Goal: Task Accomplishment & Management: Manage account settings

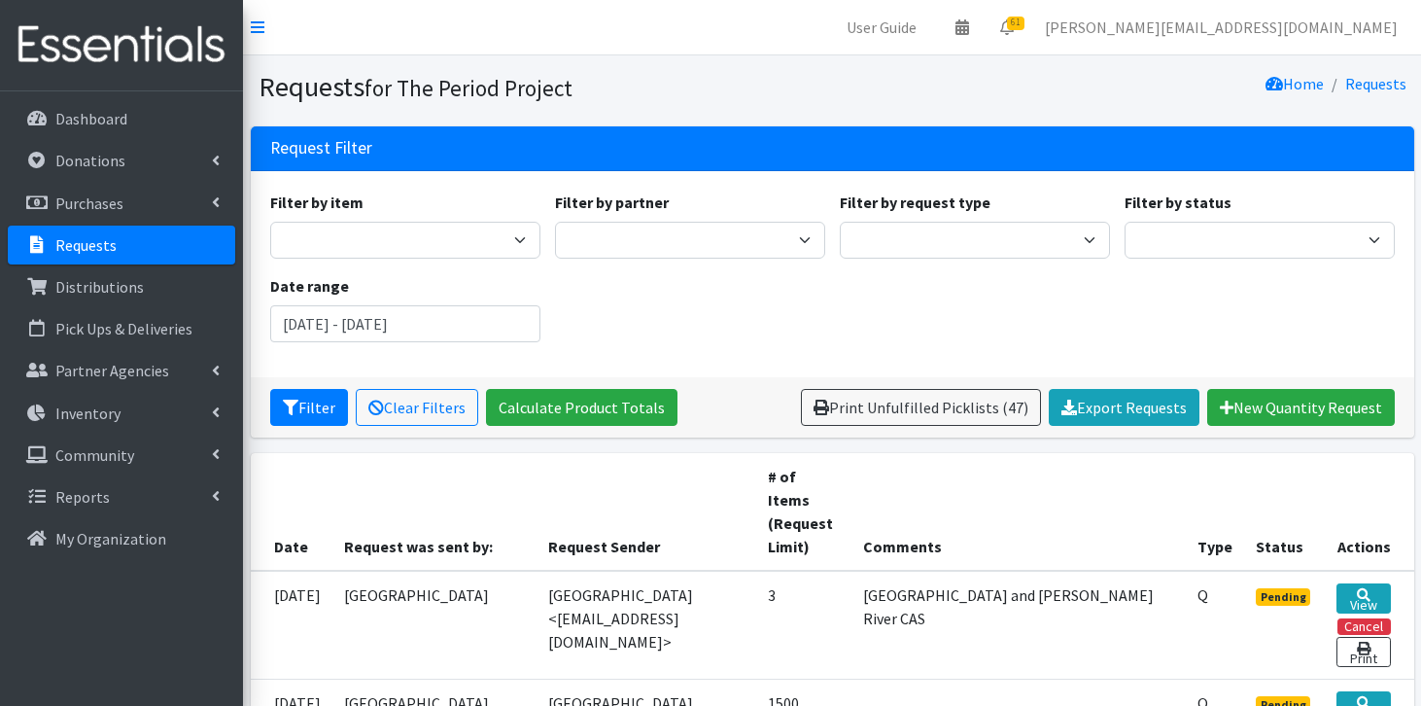
scroll to position [1038, 0]
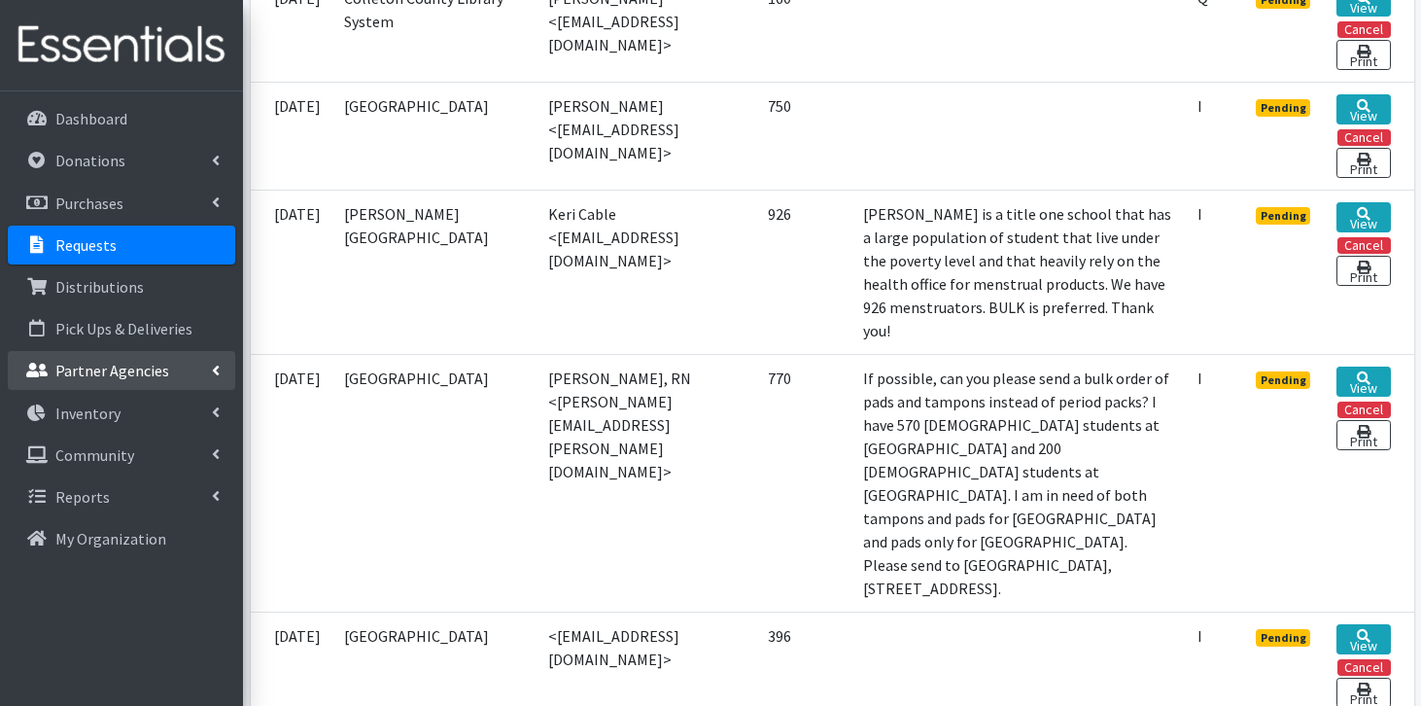
click at [152, 377] on p "Partner Agencies" at bounding box center [112, 370] width 114 height 19
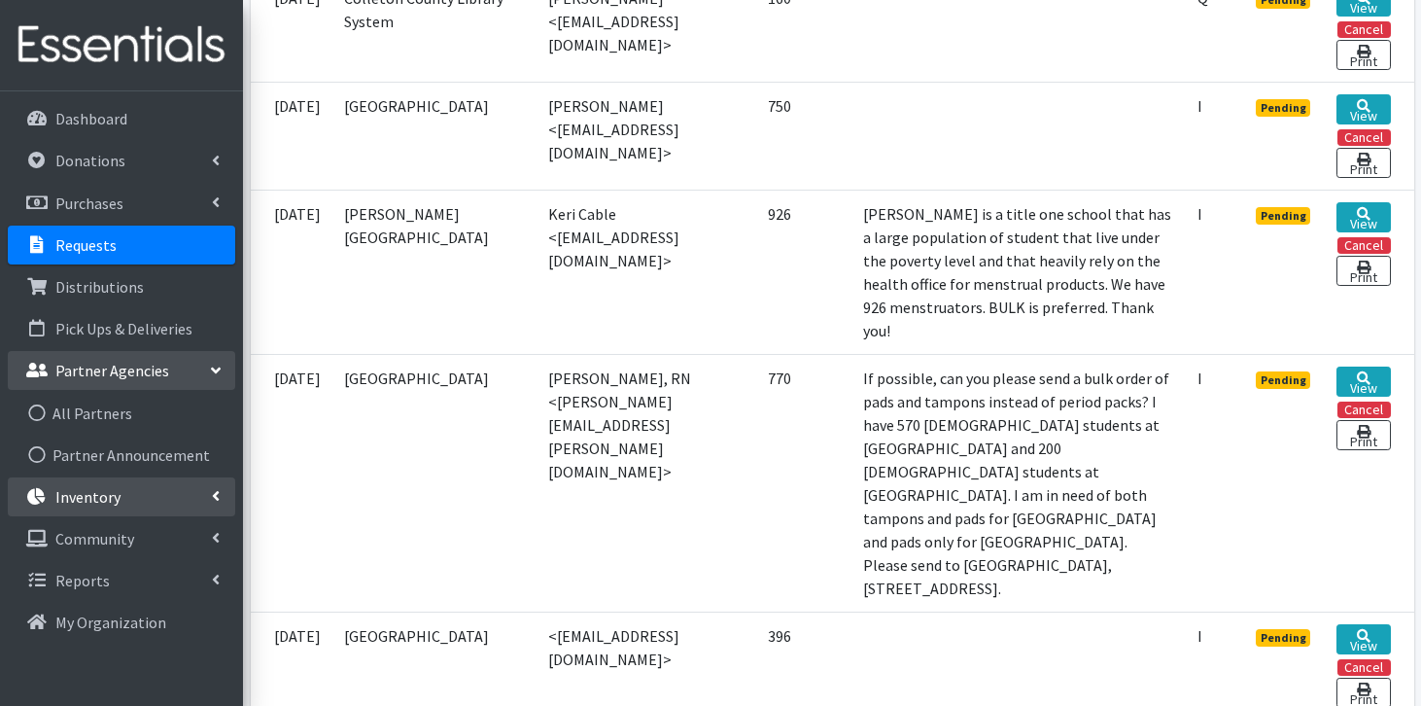
click at [129, 487] on link "Inventory" at bounding box center [121, 496] width 227 height 39
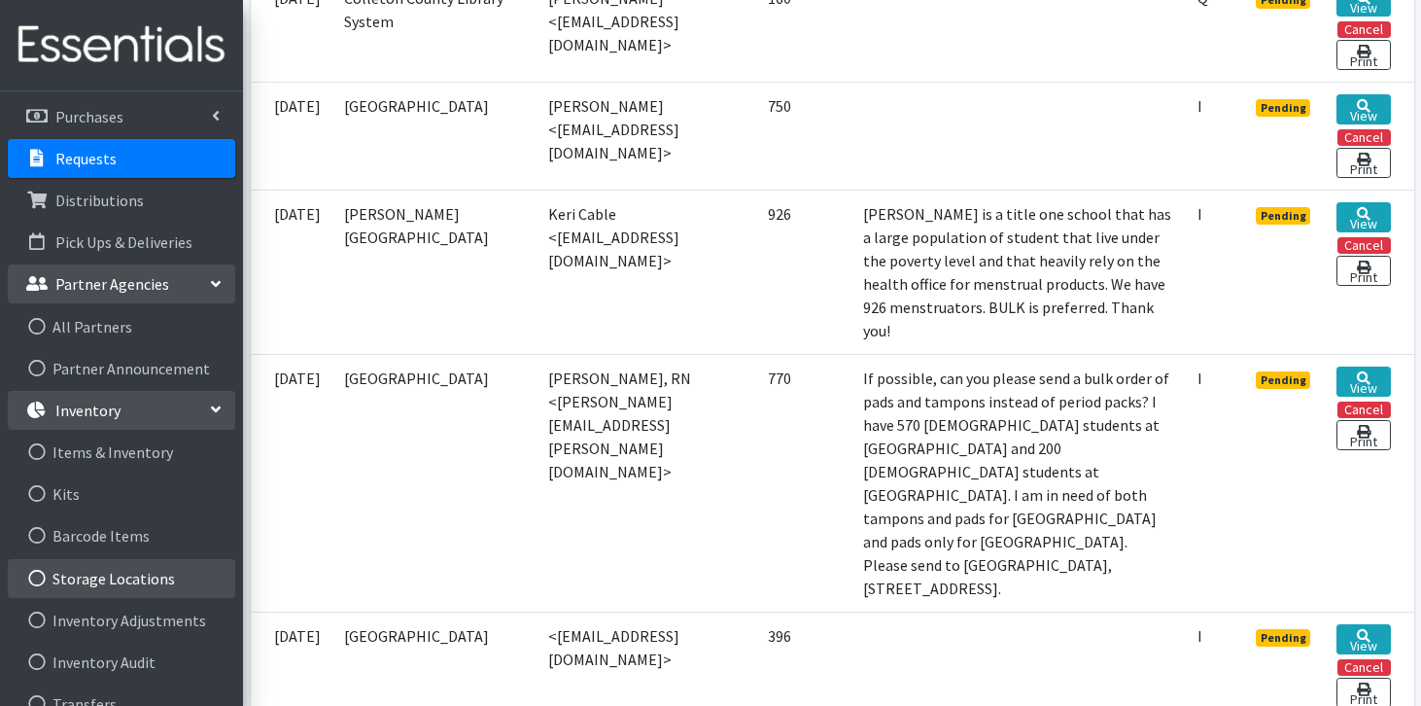
scroll to position [96, 0]
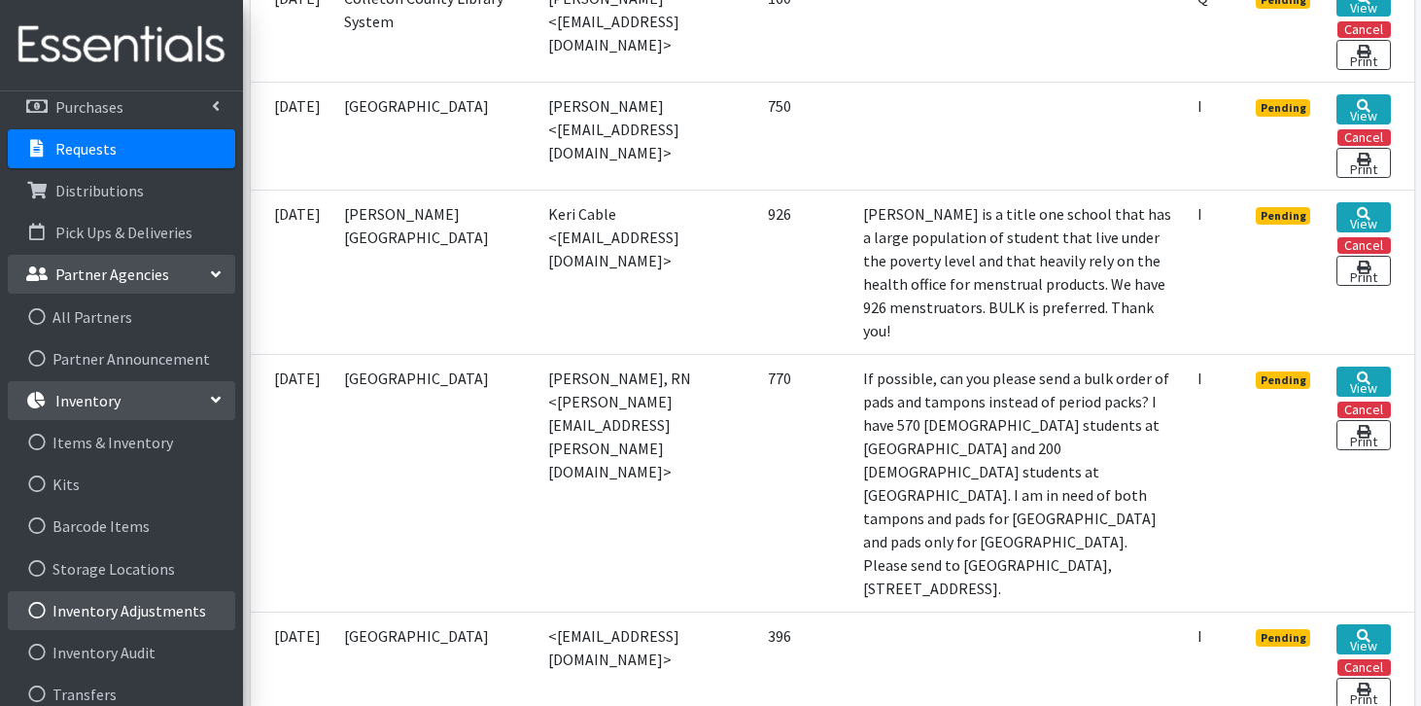
click at [155, 608] on link "Inventory Adjustments" at bounding box center [121, 610] width 227 height 39
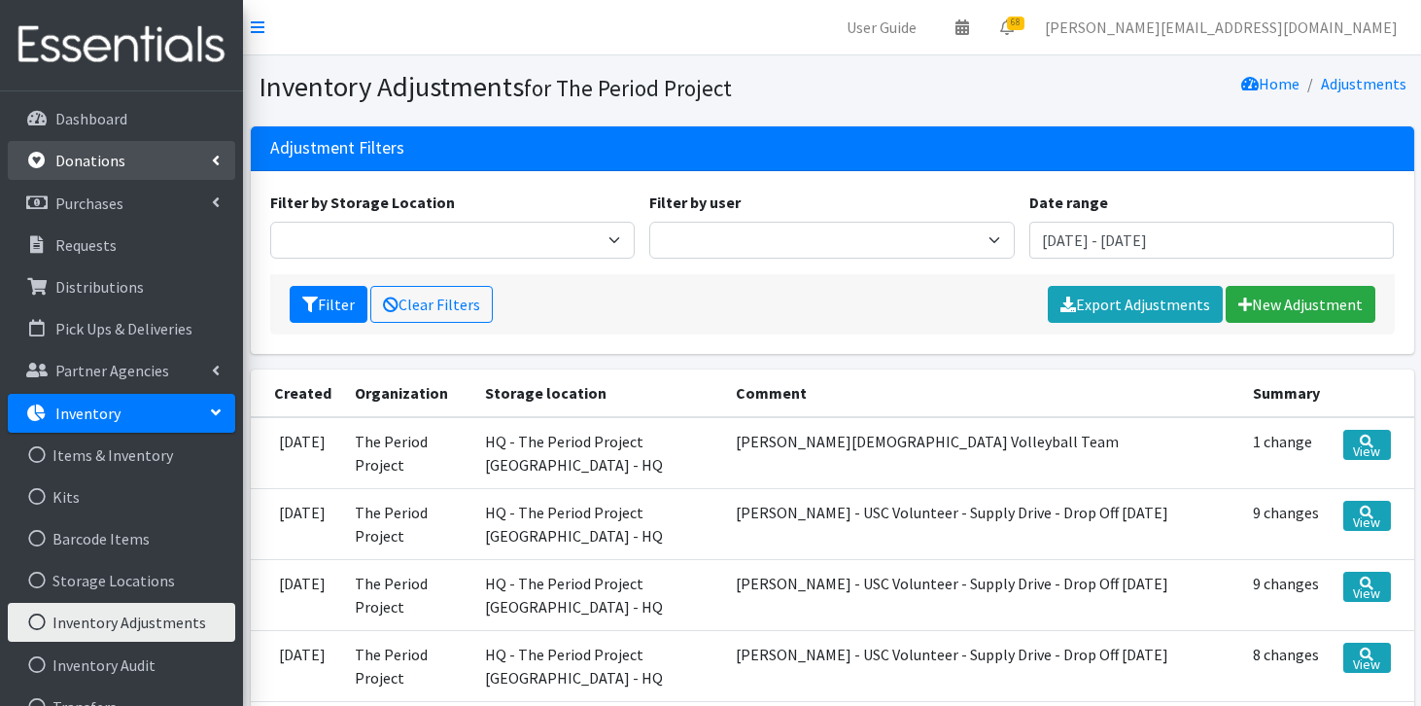
click at [127, 164] on link "Donations" at bounding box center [121, 160] width 227 height 39
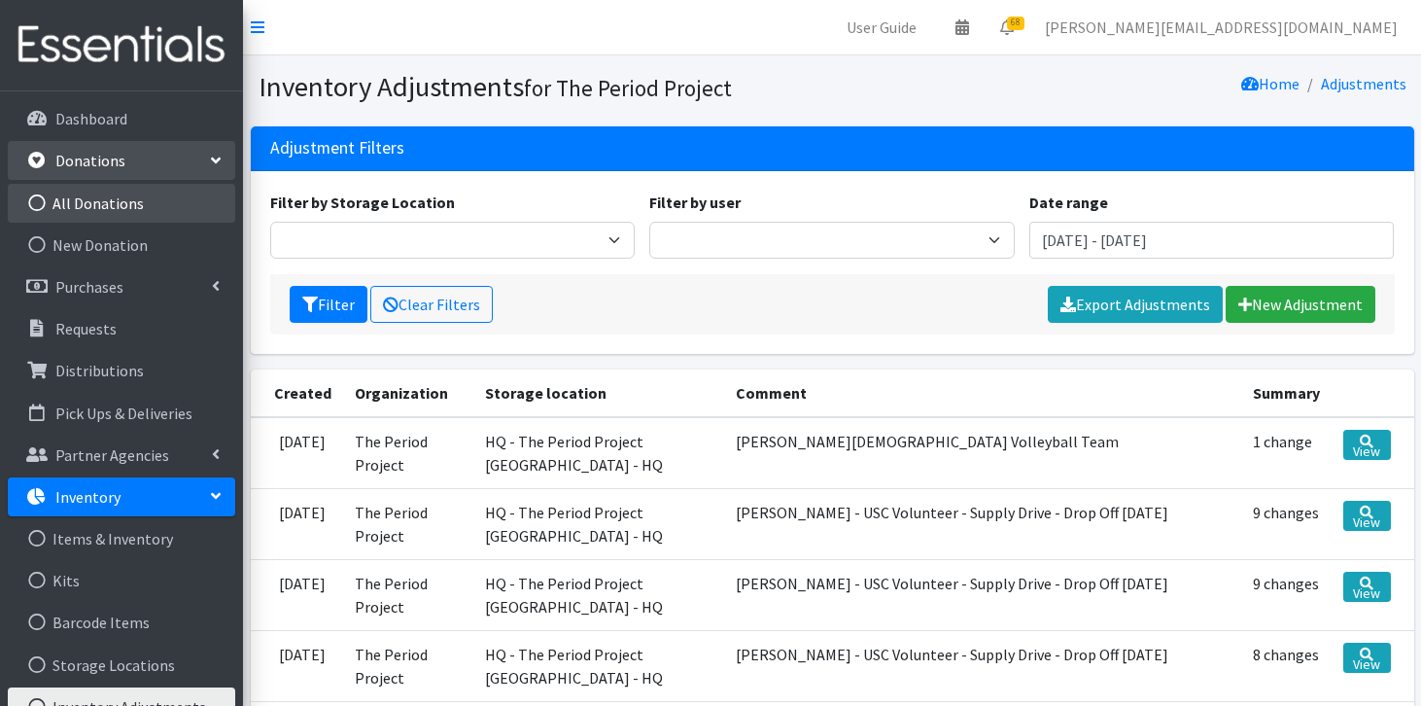
click at [132, 218] on link "All Donations" at bounding box center [121, 203] width 227 height 39
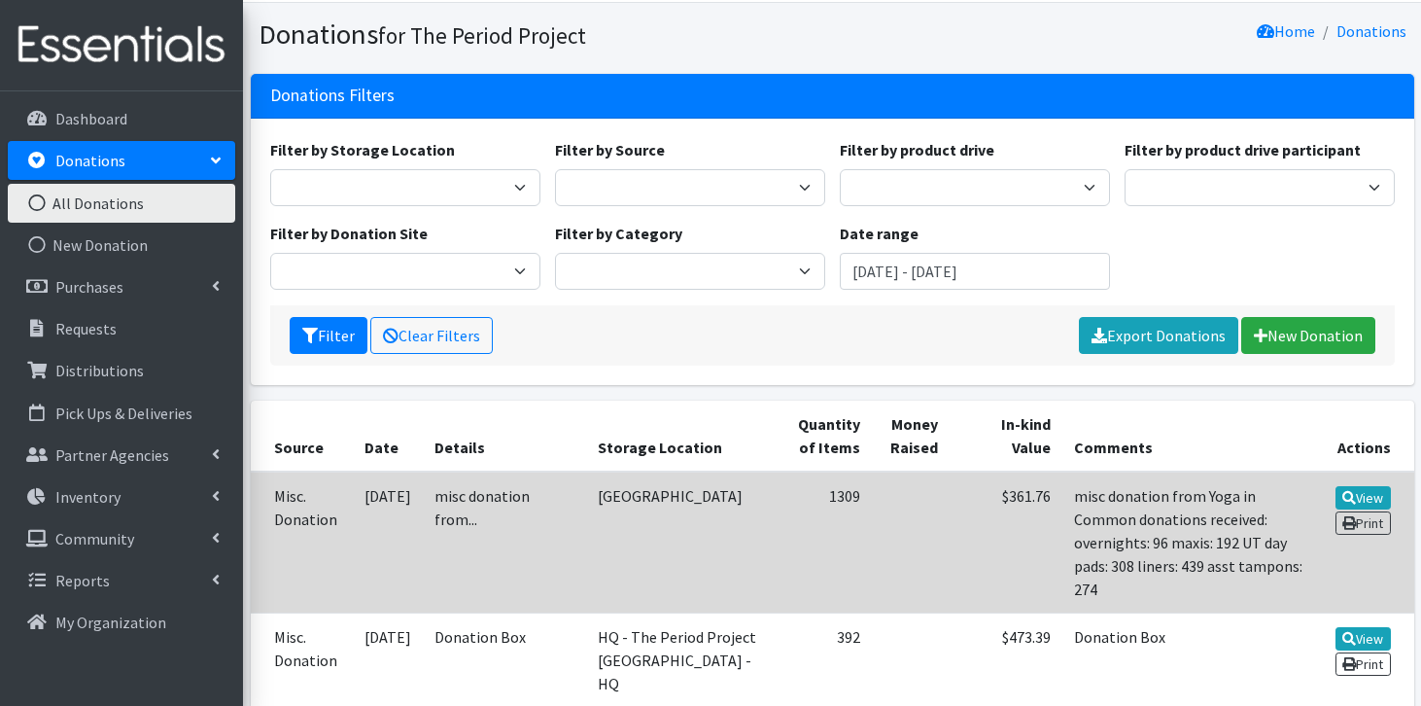
scroll to position [53, 0]
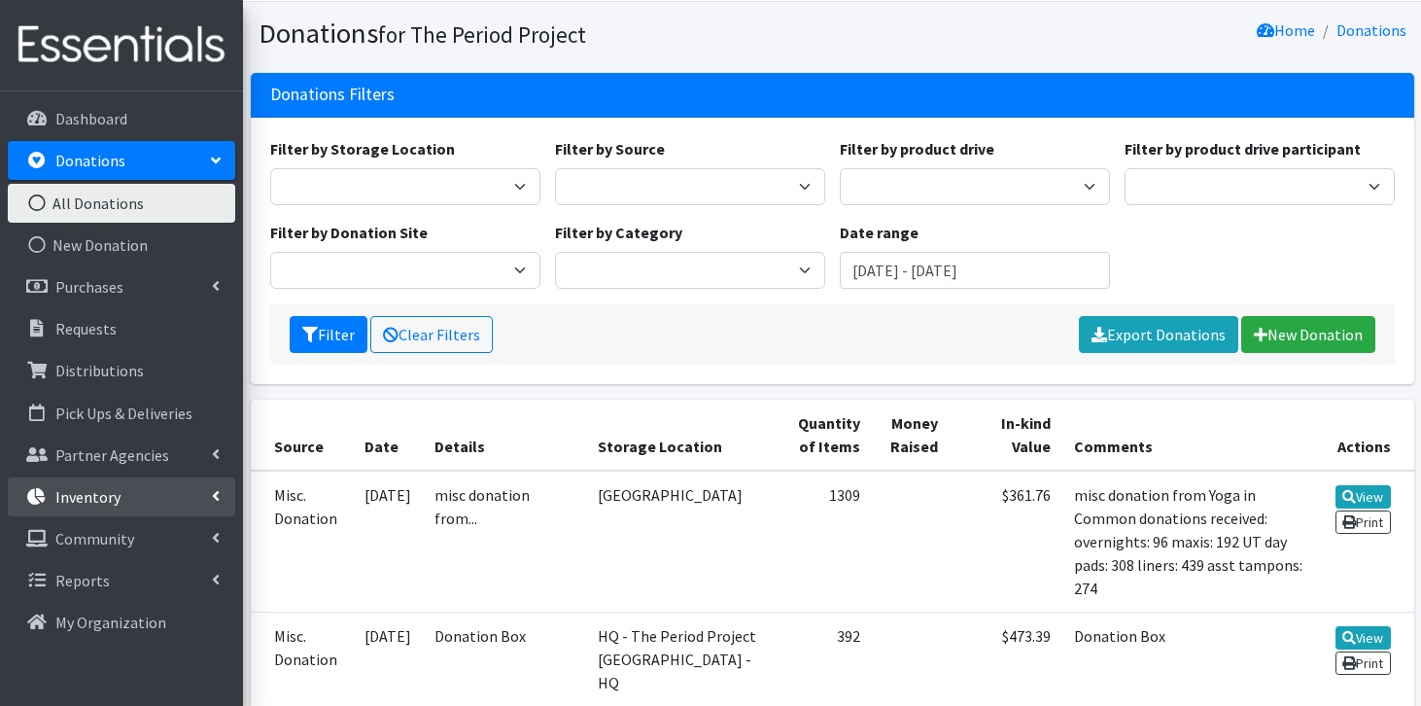
click at [121, 506] on link "Inventory" at bounding box center [121, 496] width 227 height 39
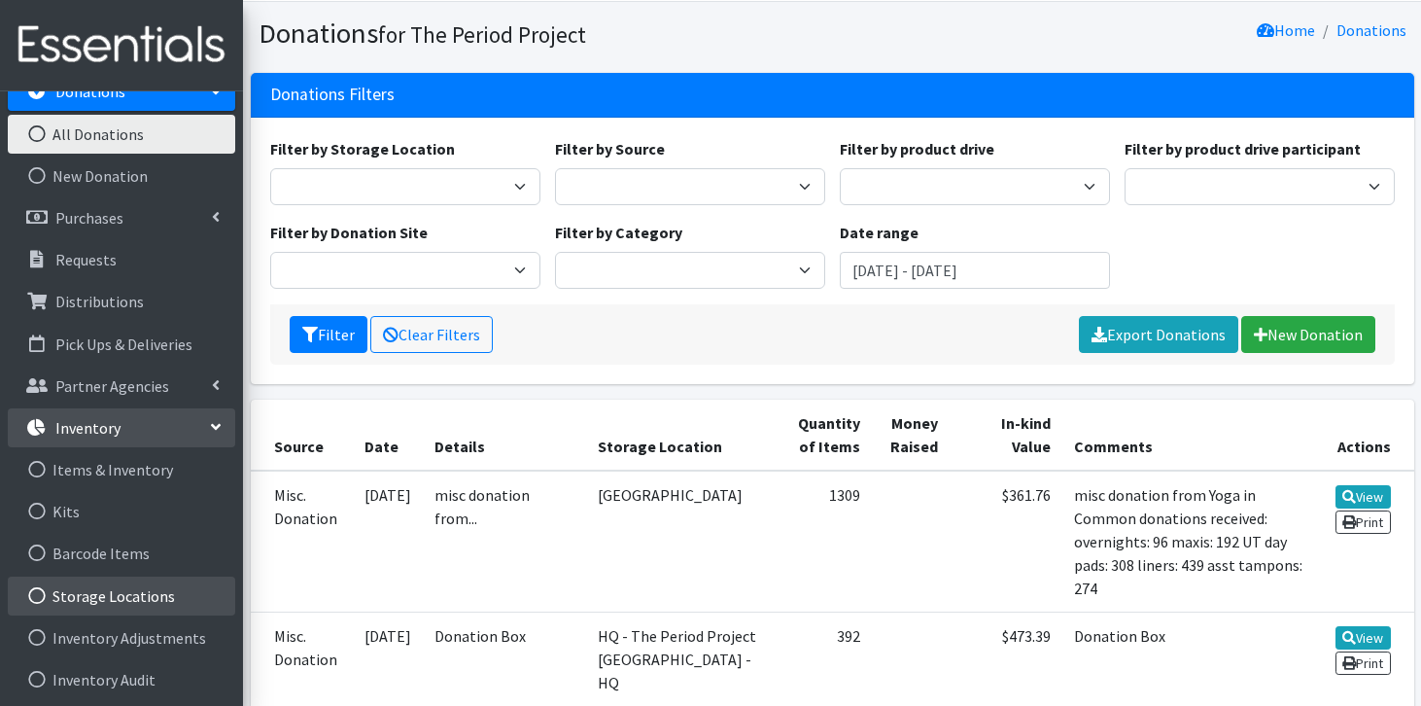
scroll to position [87, 0]
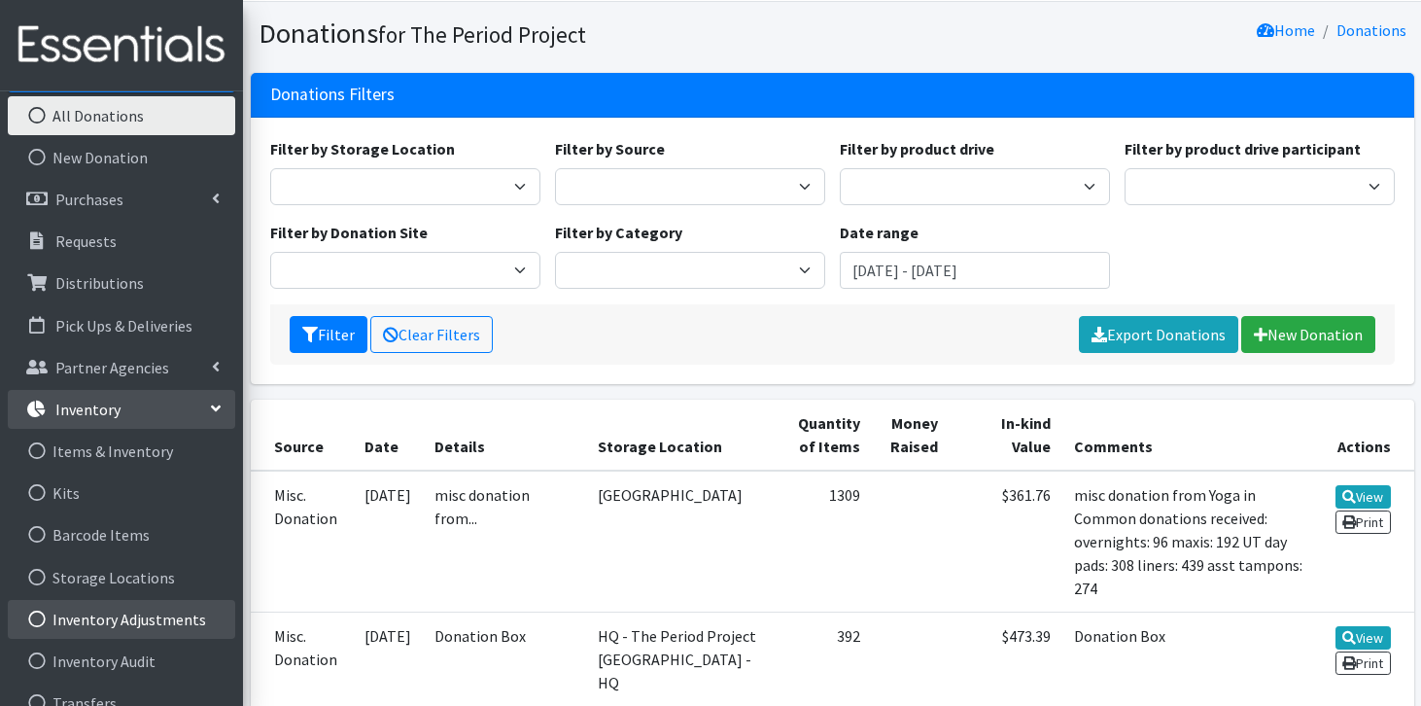
click at [103, 624] on link "Inventory Adjustments" at bounding box center [121, 619] width 227 height 39
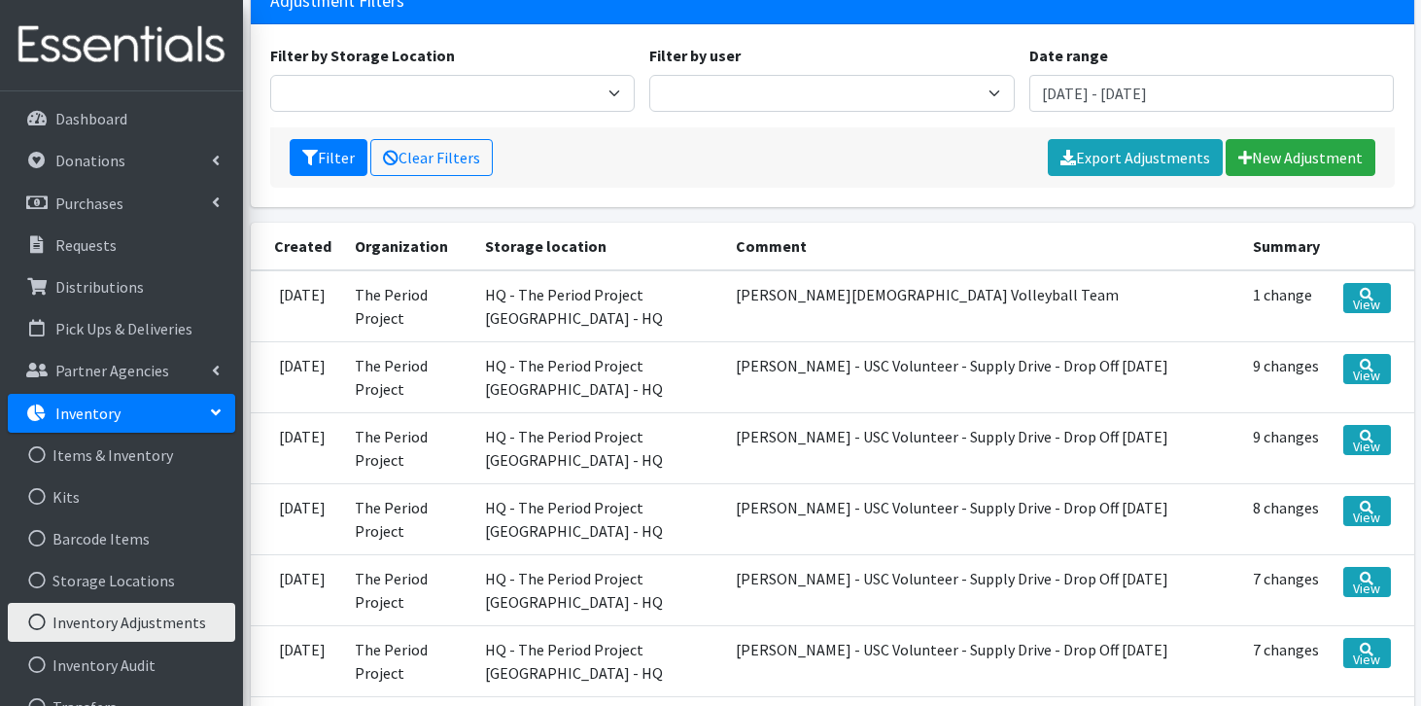
scroll to position [148, 0]
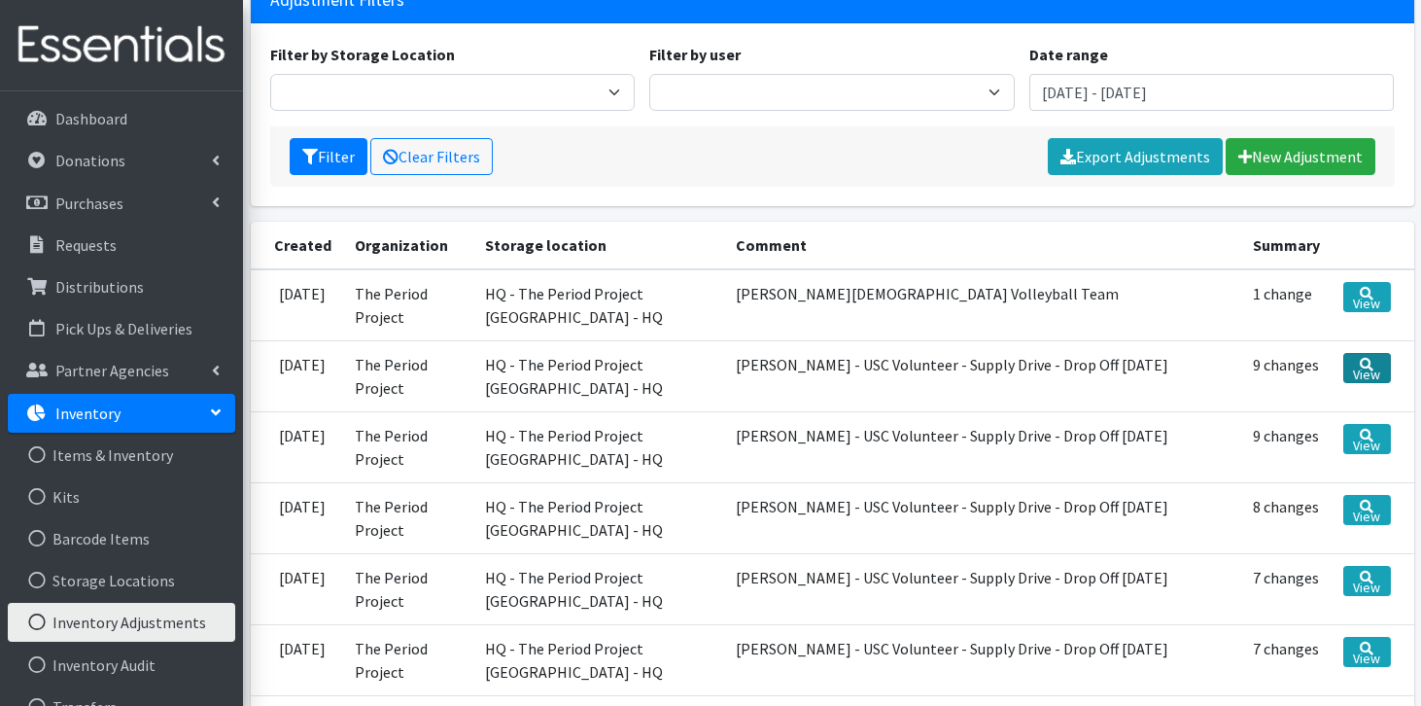
click at [1363, 380] on link "View" at bounding box center [1367, 368] width 48 height 30
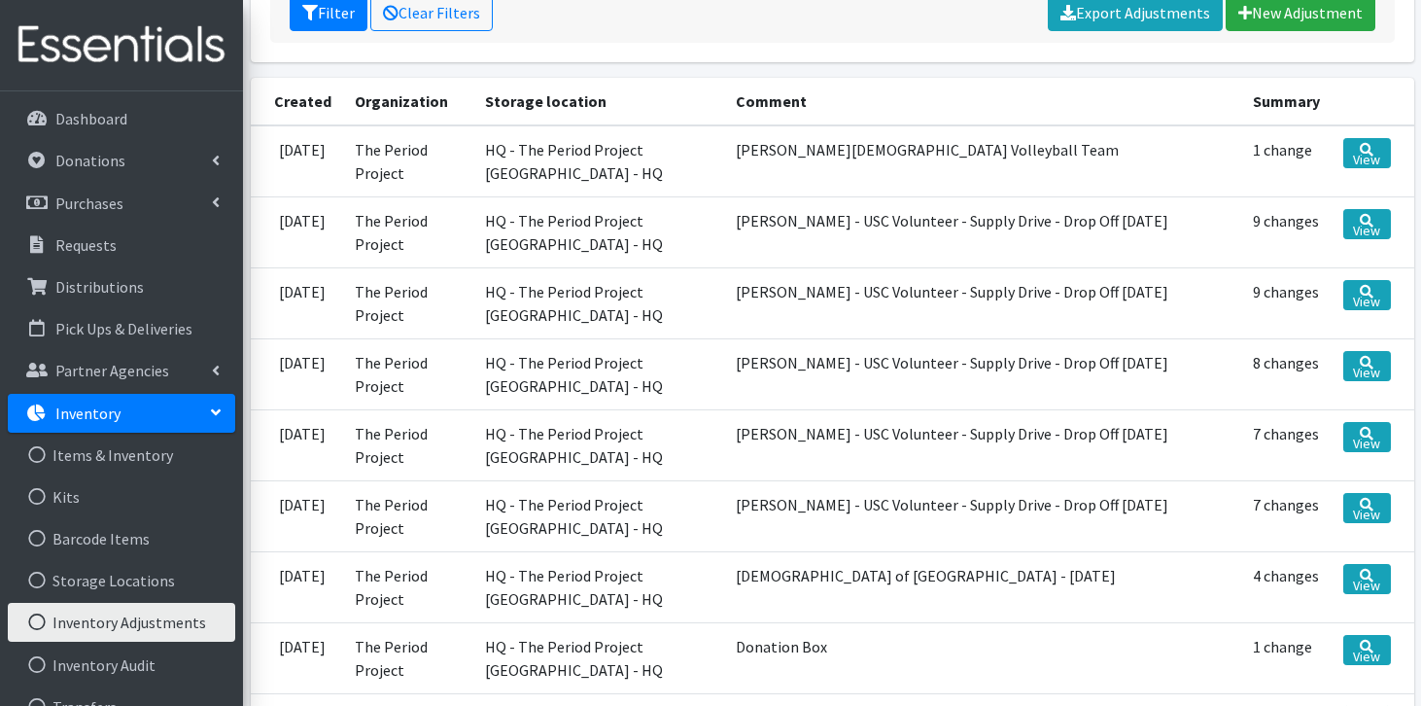
scroll to position [300, 0]
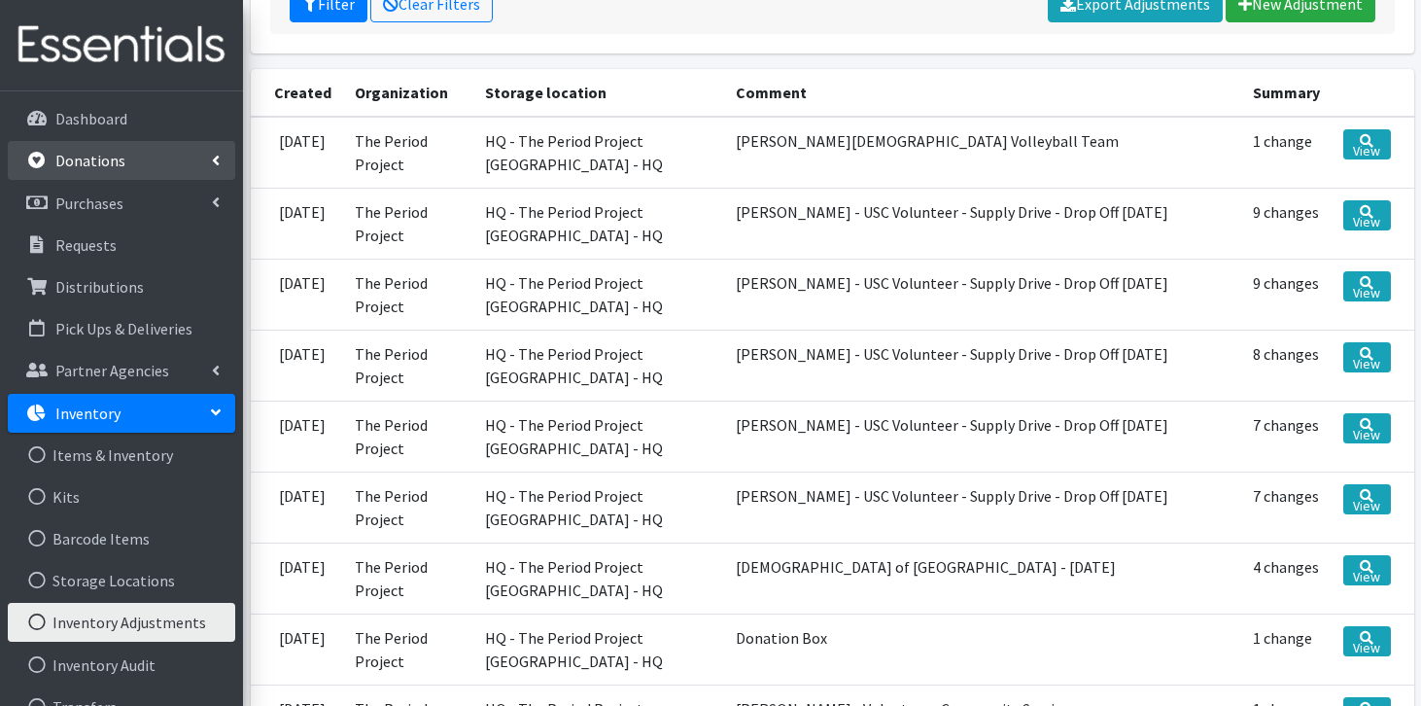
click at [148, 158] on link "Donations" at bounding box center [121, 160] width 227 height 39
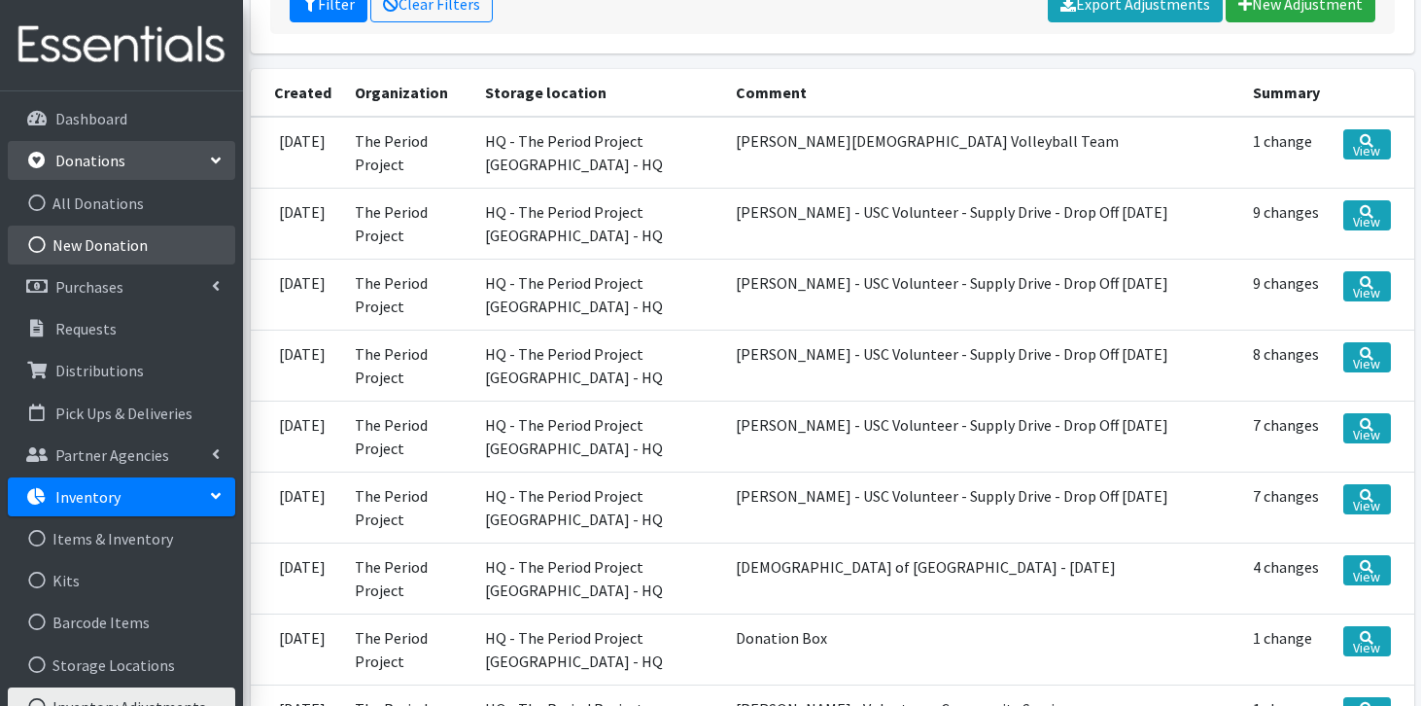
click at [126, 244] on link "New Donation" at bounding box center [121, 244] width 227 height 39
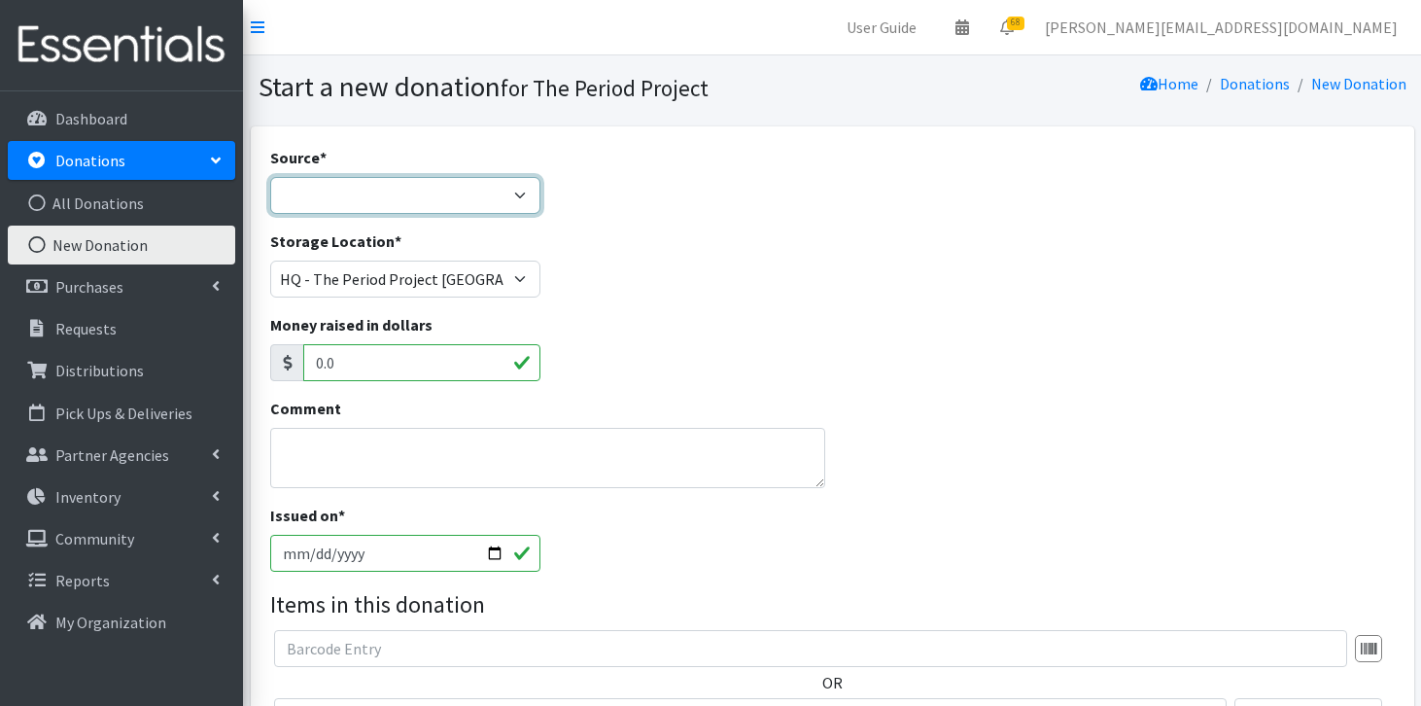
click at [526, 197] on select "Product Drive Manufacturer Donation Site Misc. Donation" at bounding box center [405, 195] width 270 height 37
select select "Misc. Donation"
click at [396, 454] on textarea "Comment" at bounding box center [547, 458] width 555 height 60
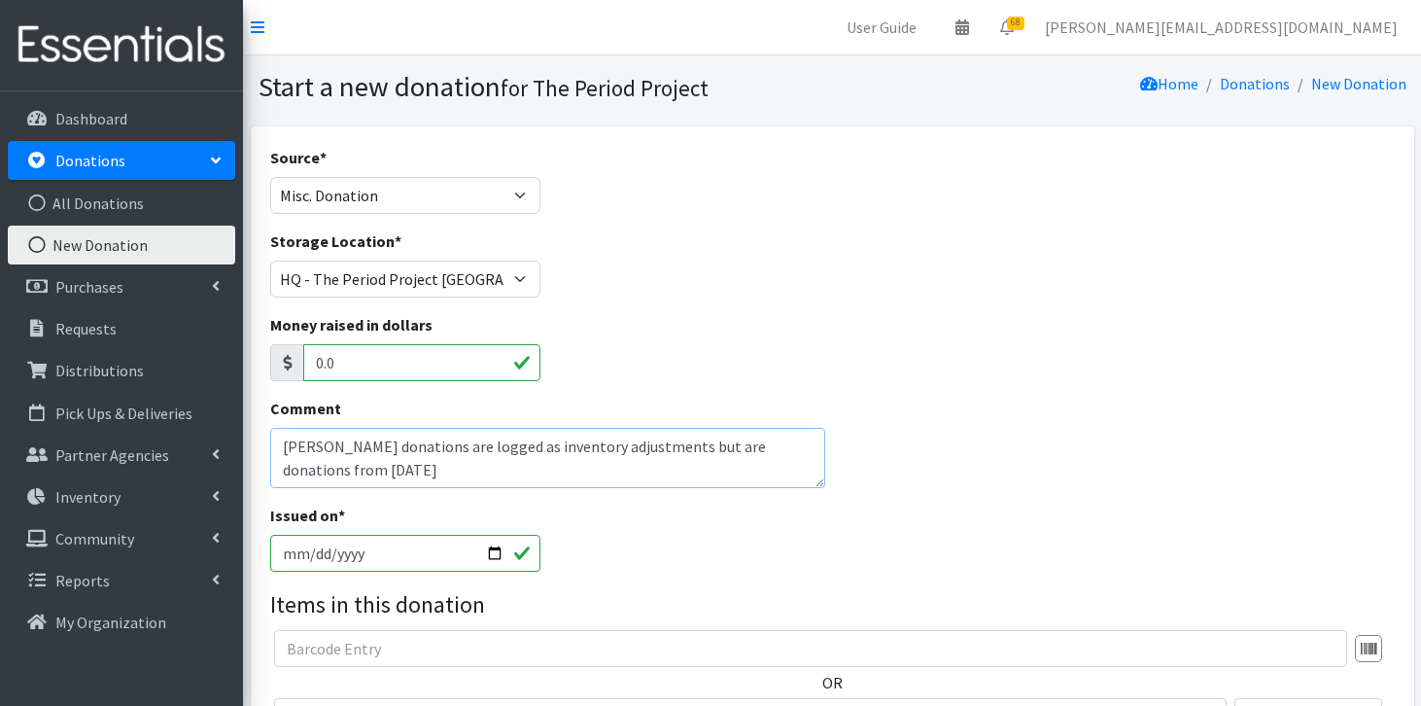
type textarea "Cydney Smith donations are logged as inventory adjustments but are donations fr…"
click at [274, 540] on input "2025-09-08" at bounding box center [405, 553] width 270 height 37
type input "[DATE]"
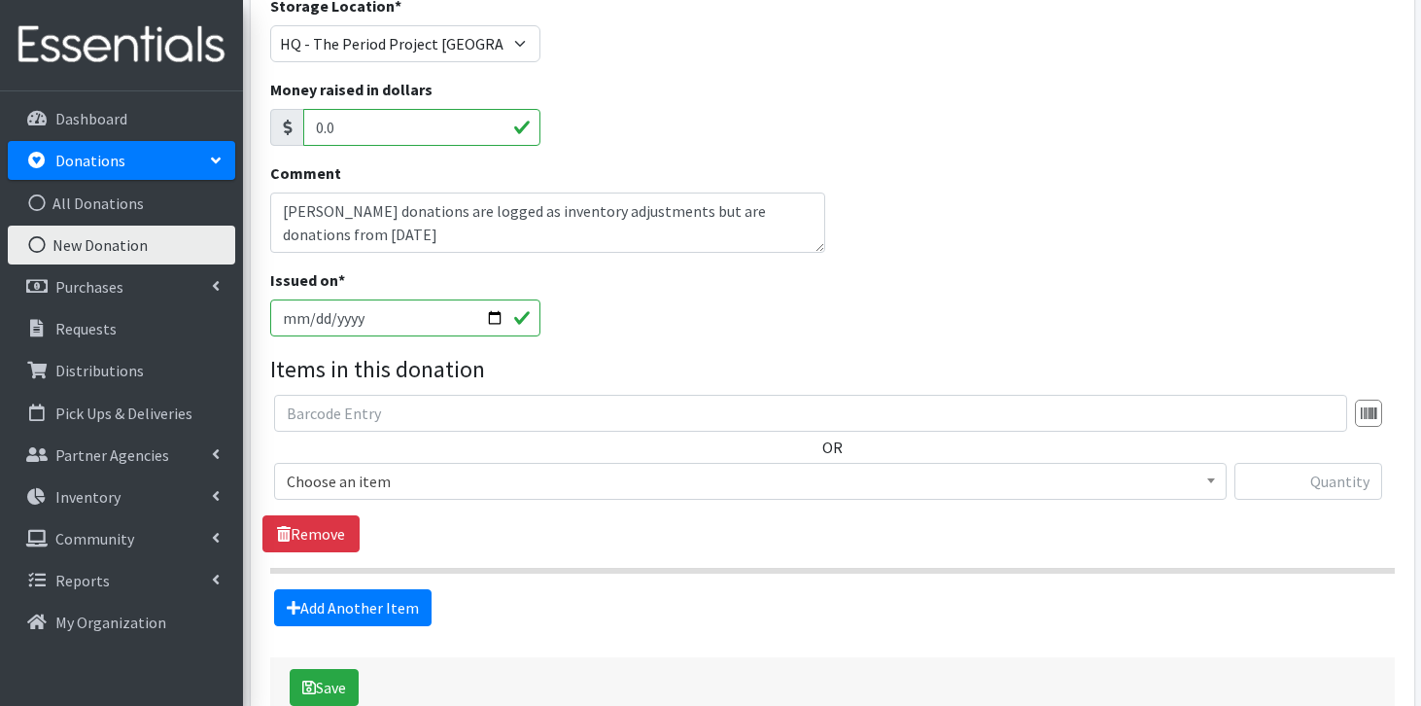
scroll to position [239, 0]
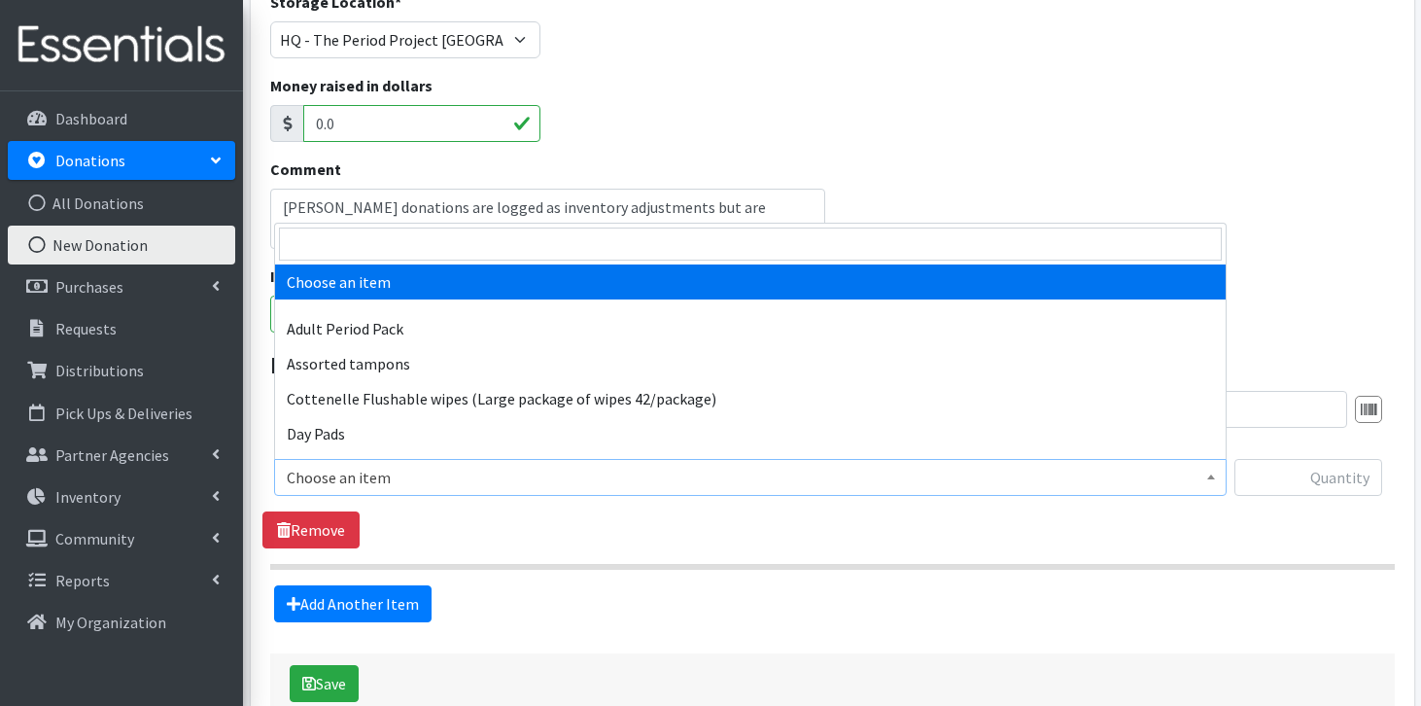
click at [444, 484] on span "Choose an item" at bounding box center [750, 477] width 927 height 27
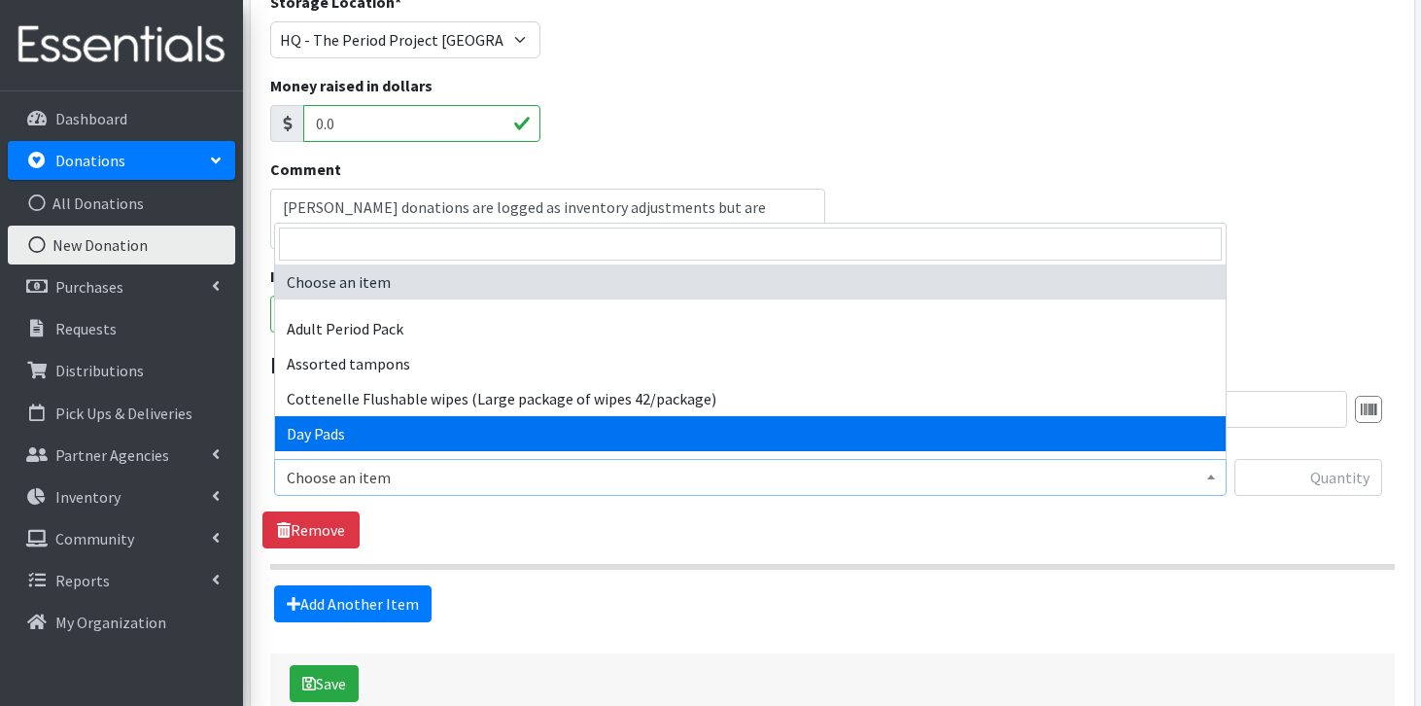
select select "7759"
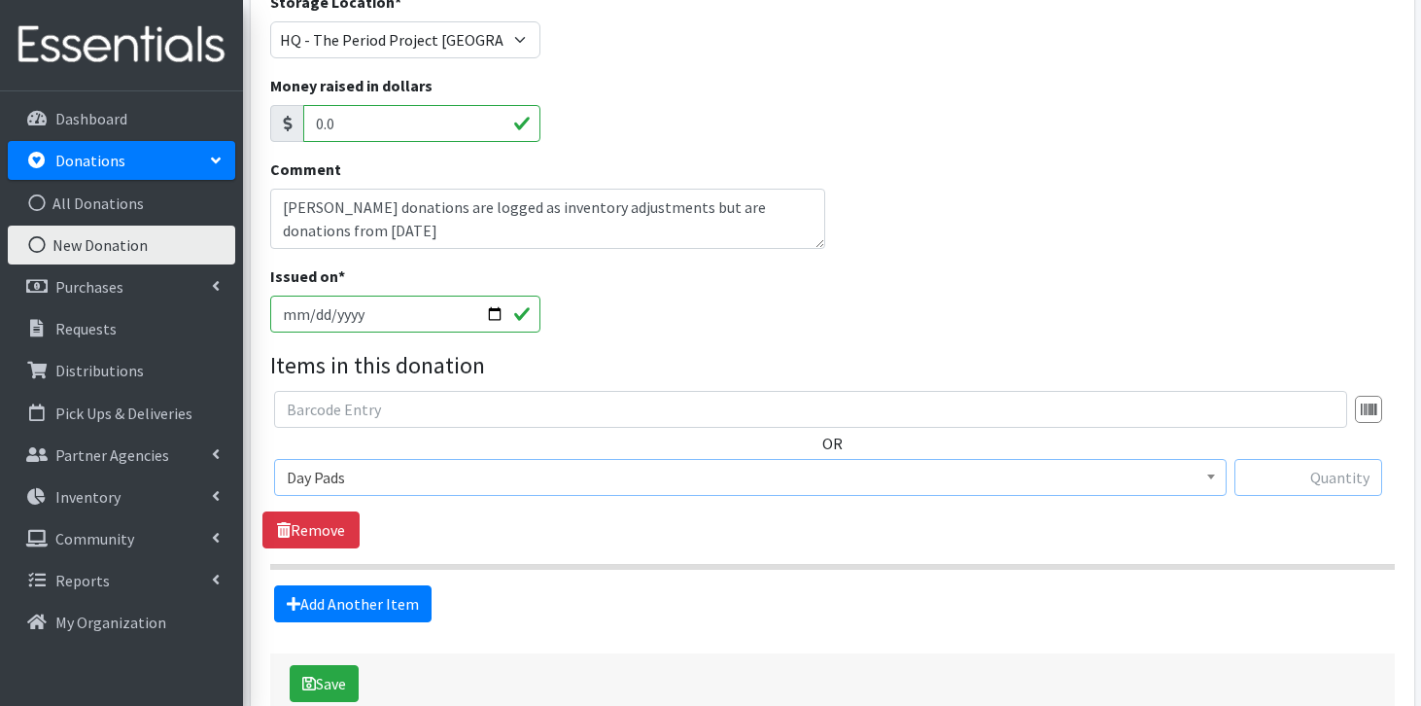
click at [1338, 484] on input "text" at bounding box center [1308, 477] width 148 height 37
type input "1"
click at [898, 570] on fieldset "Items in this donation OR Choose an item Adult Period Pack Assorted tampons Cot…" at bounding box center [832, 485] width 1125 height 274
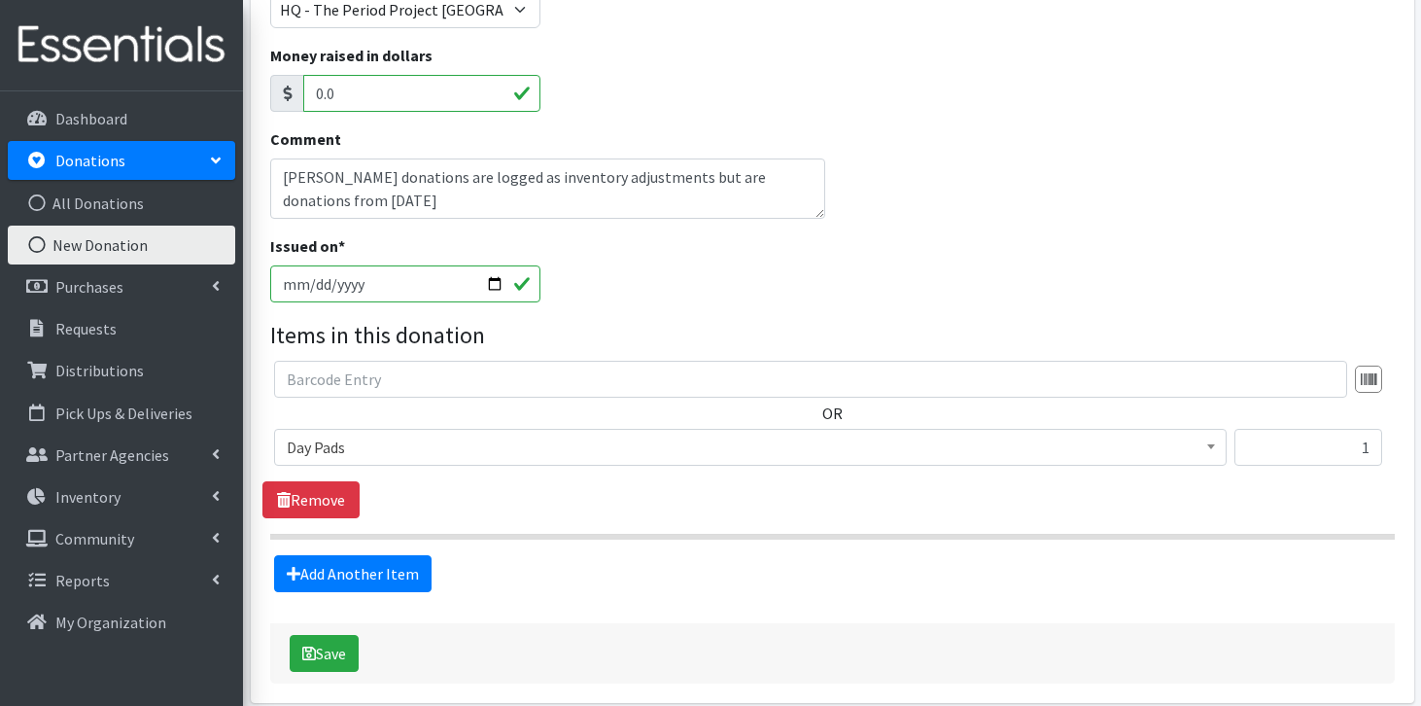
scroll to position [270, 0]
click at [344, 650] on button "Save" at bounding box center [324, 652] width 69 height 37
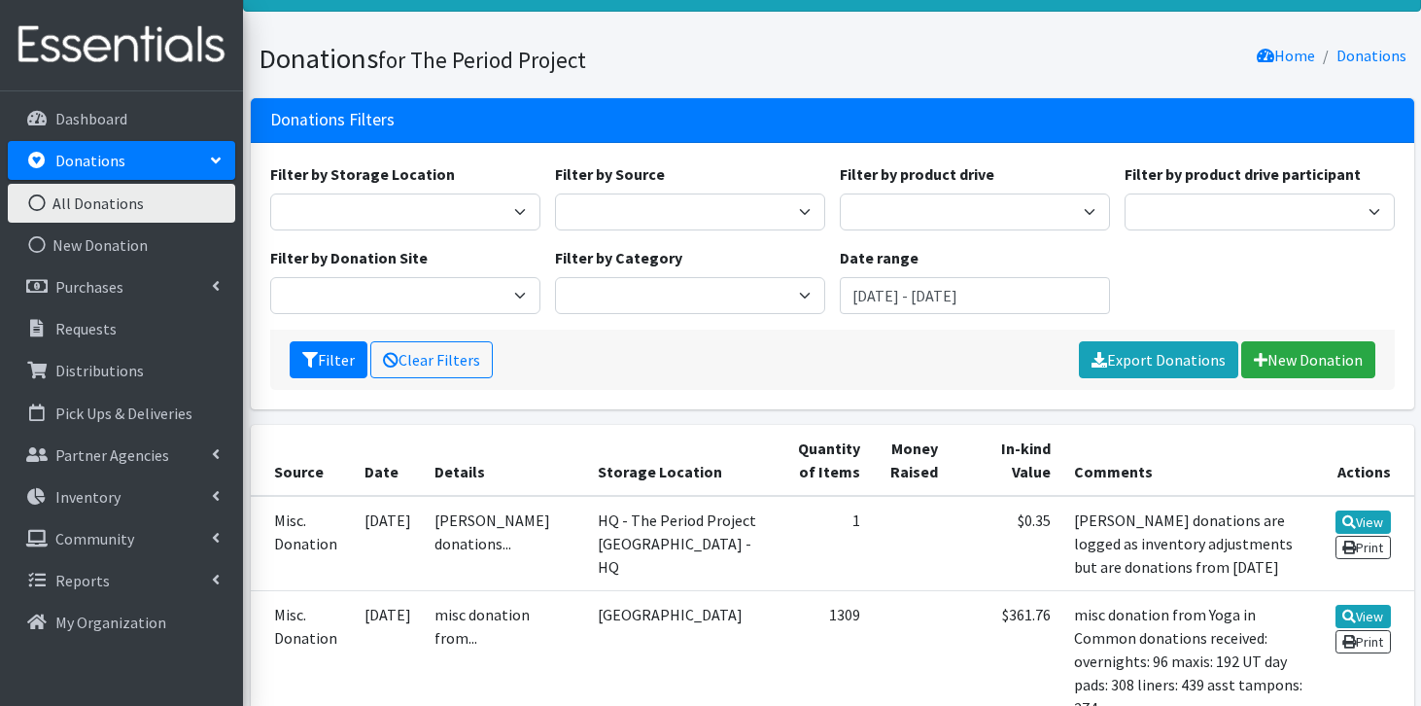
scroll to position [93, 0]
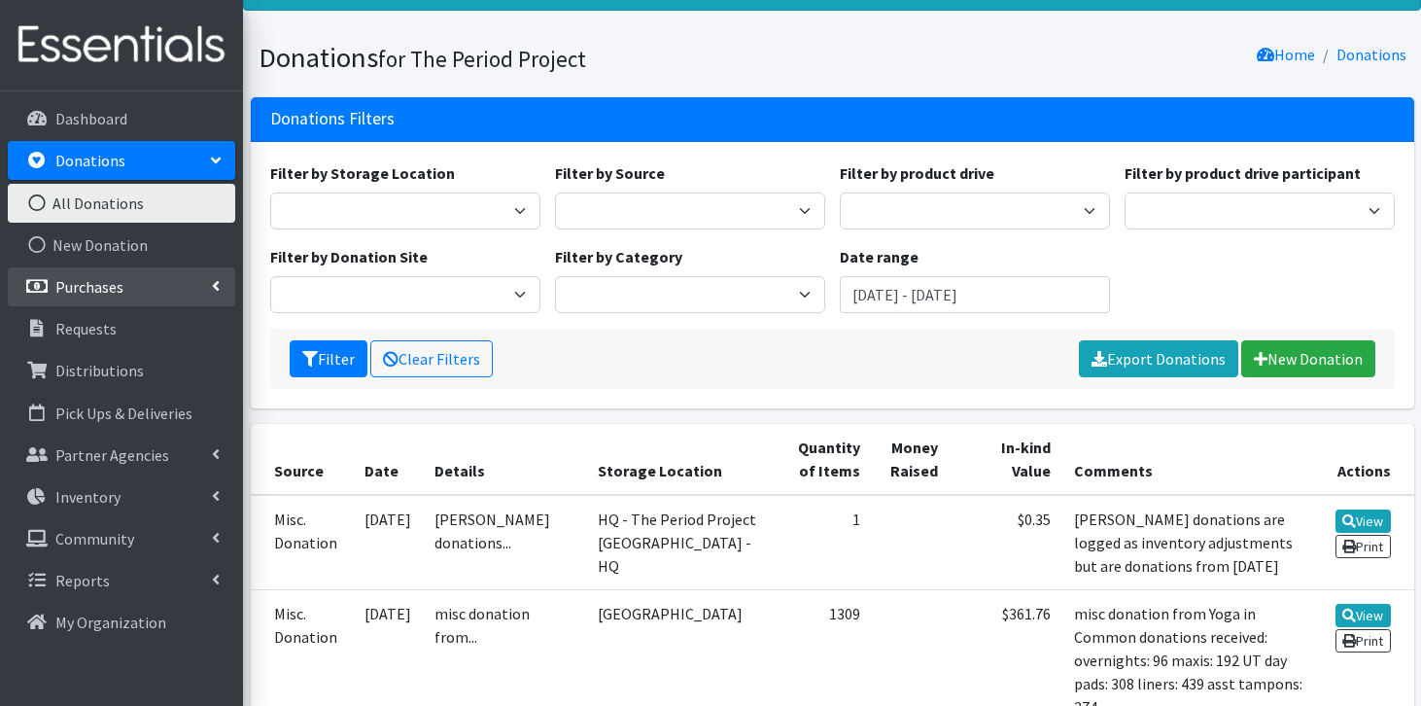
click at [97, 283] on p "Purchases" at bounding box center [89, 286] width 68 height 19
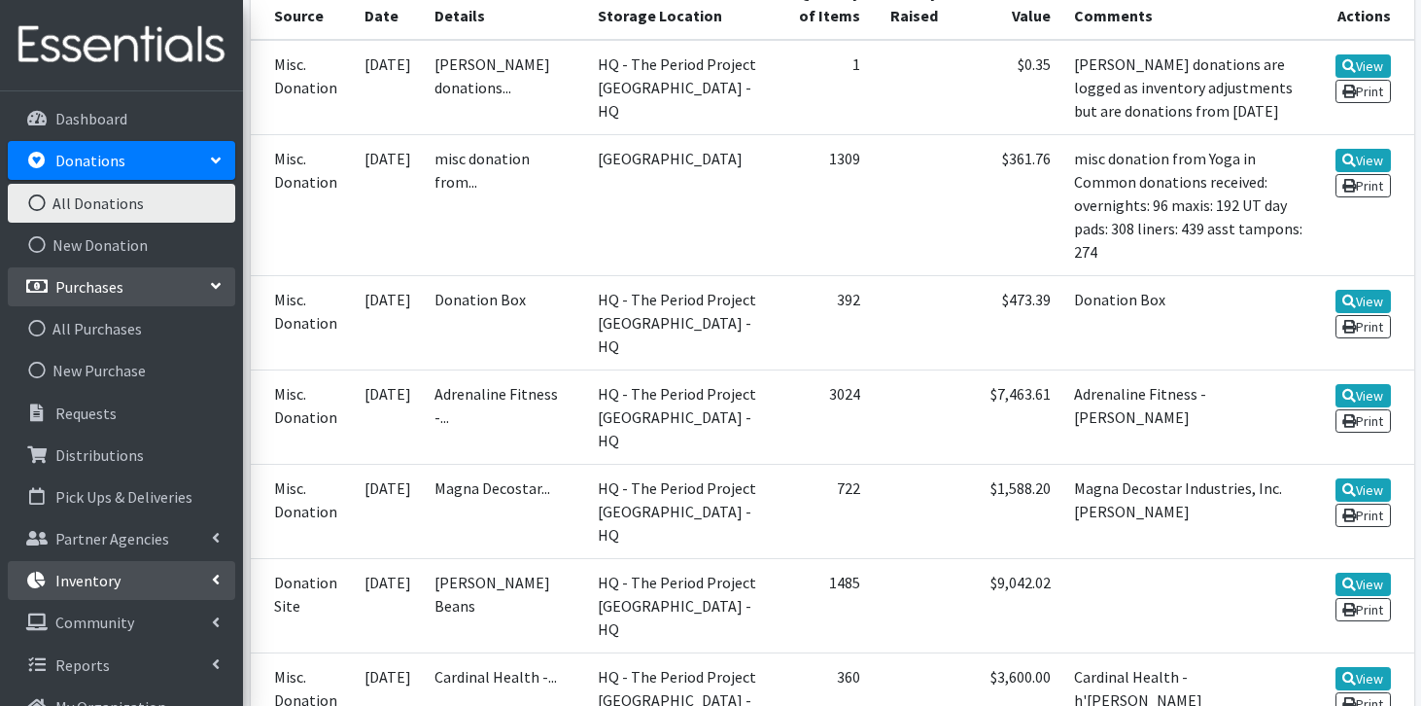
scroll to position [552, 0]
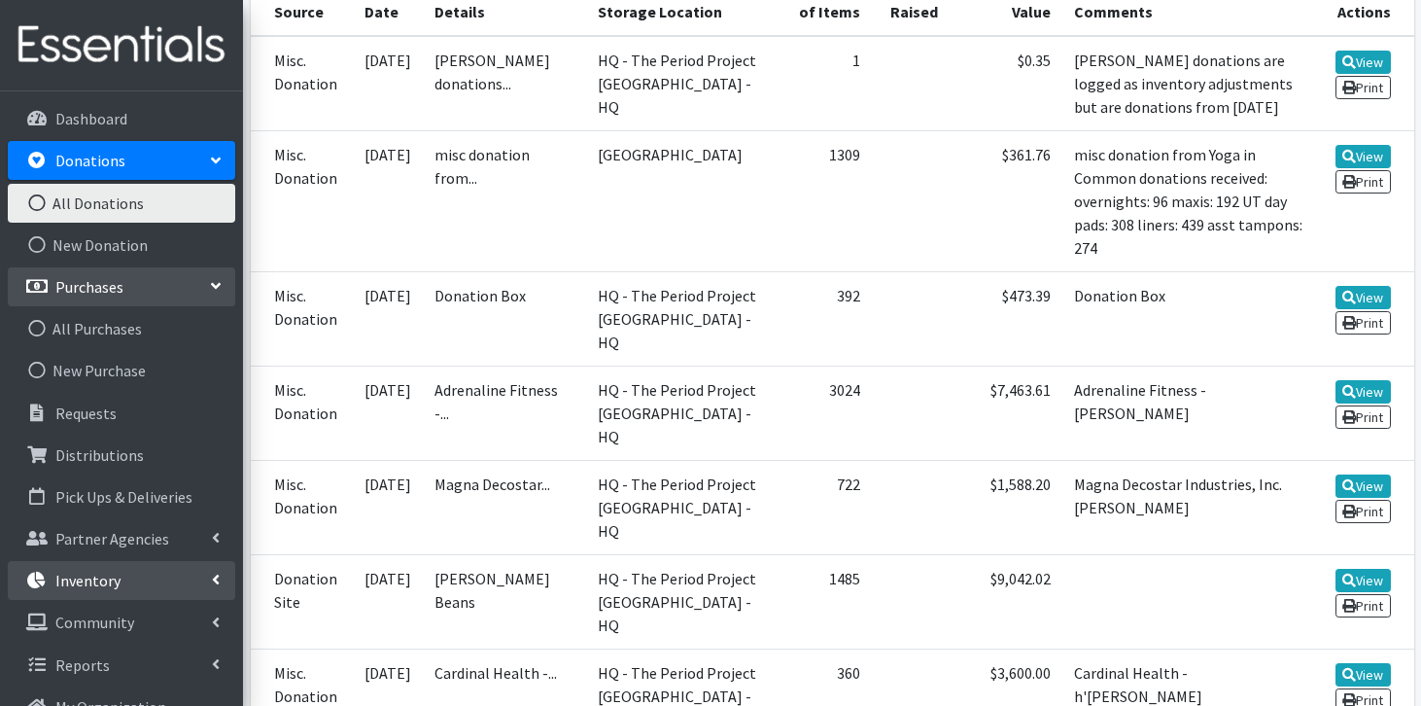
click at [152, 589] on link "Inventory" at bounding box center [121, 580] width 227 height 39
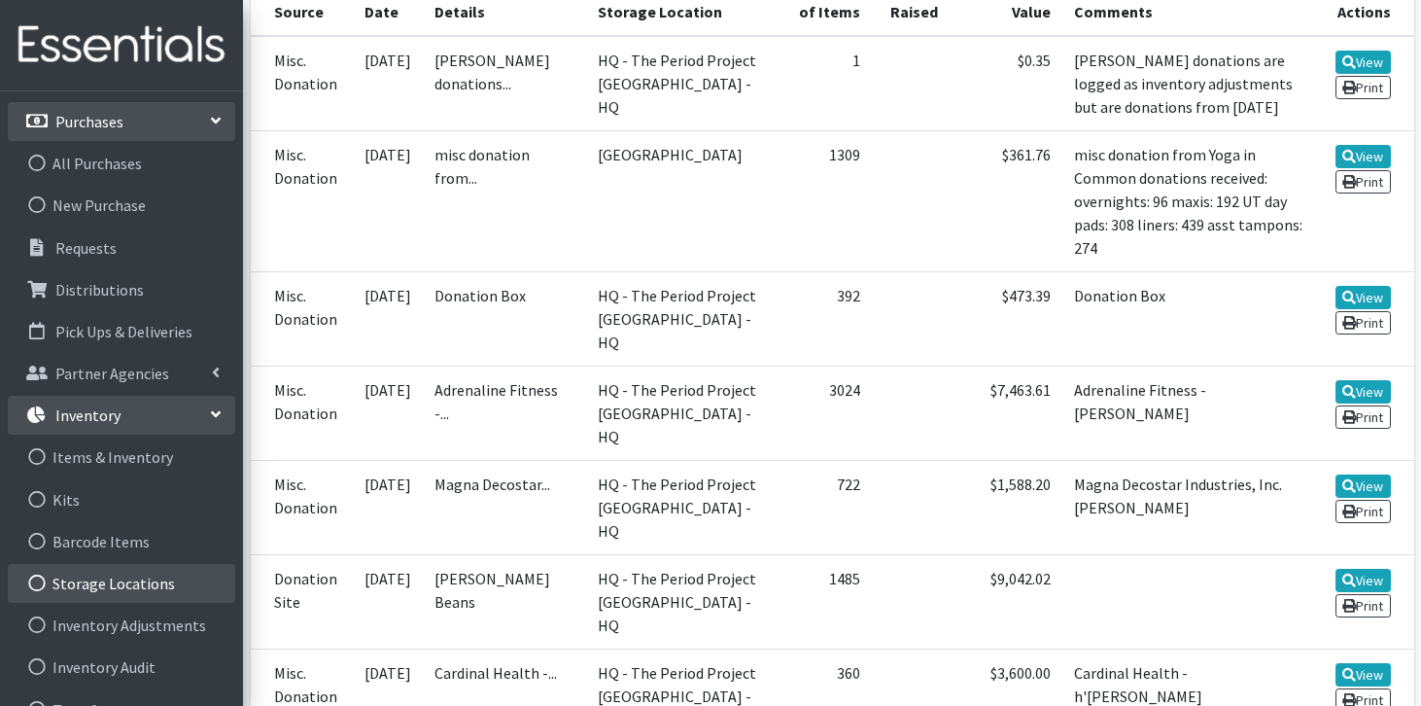
scroll to position [170, 0]
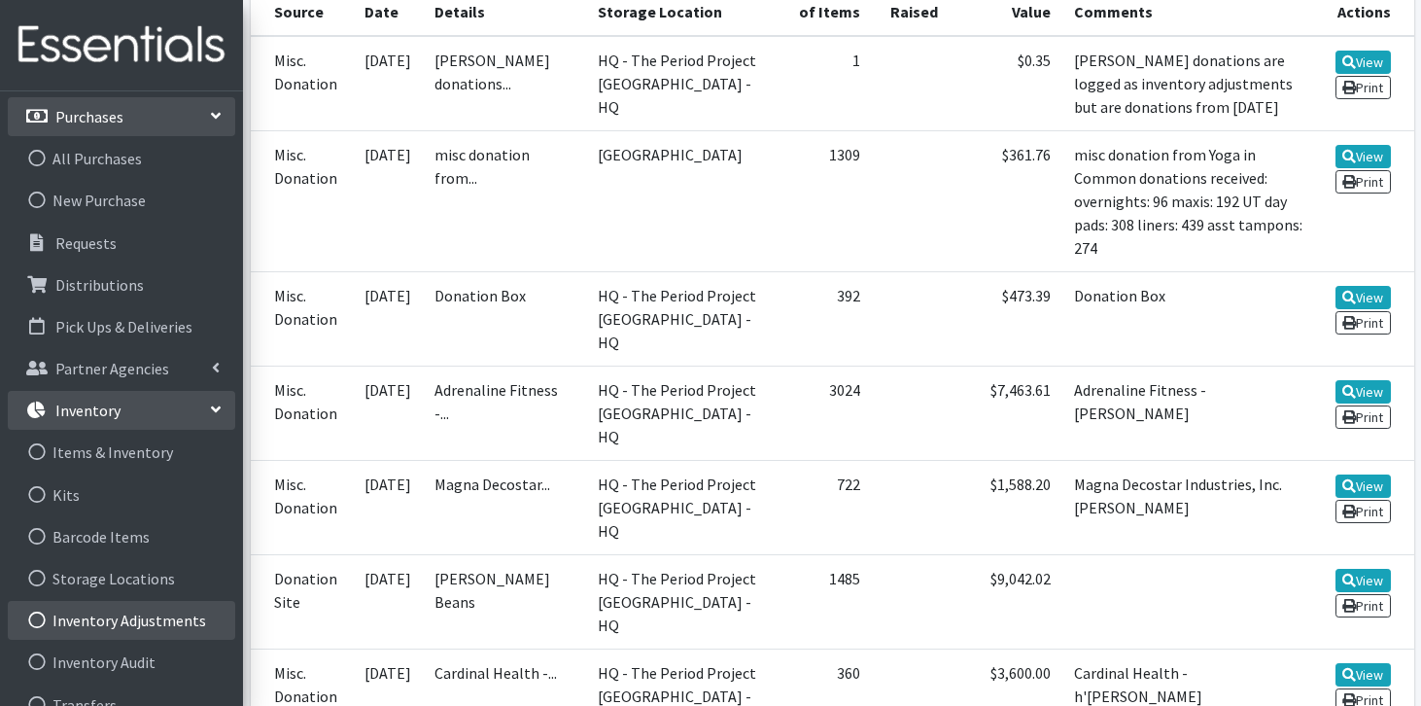
click at [153, 625] on link "Inventory Adjustments" at bounding box center [121, 620] width 227 height 39
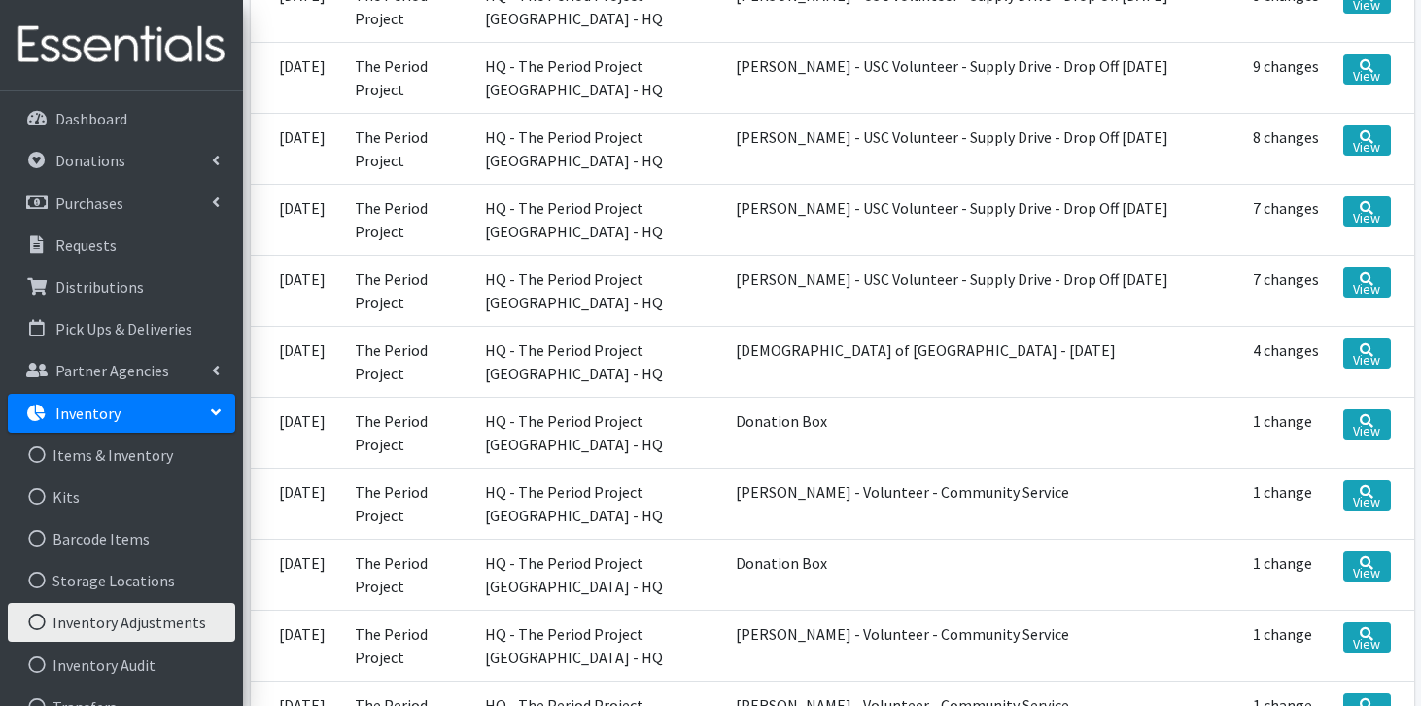
scroll to position [518, 0]
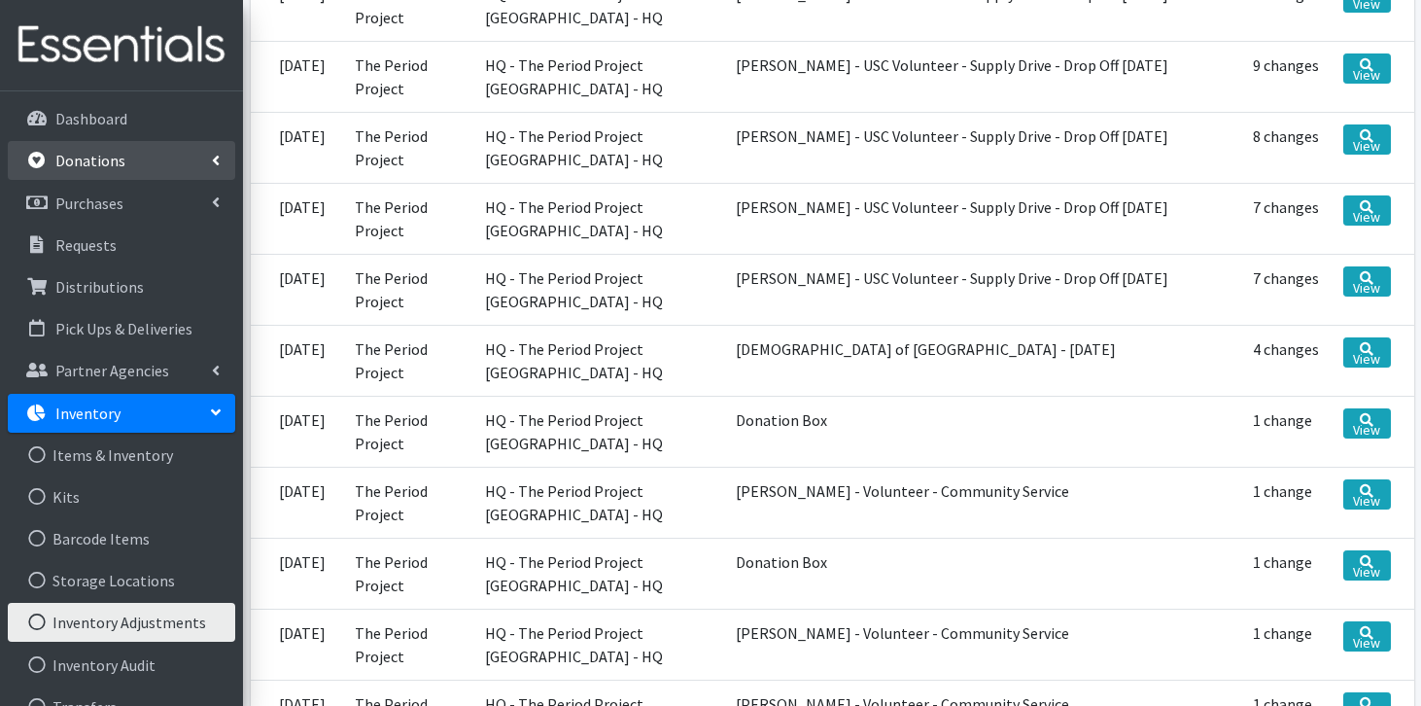
click at [107, 159] on p "Donations" at bounding box center [90, 160] width 70 height 19
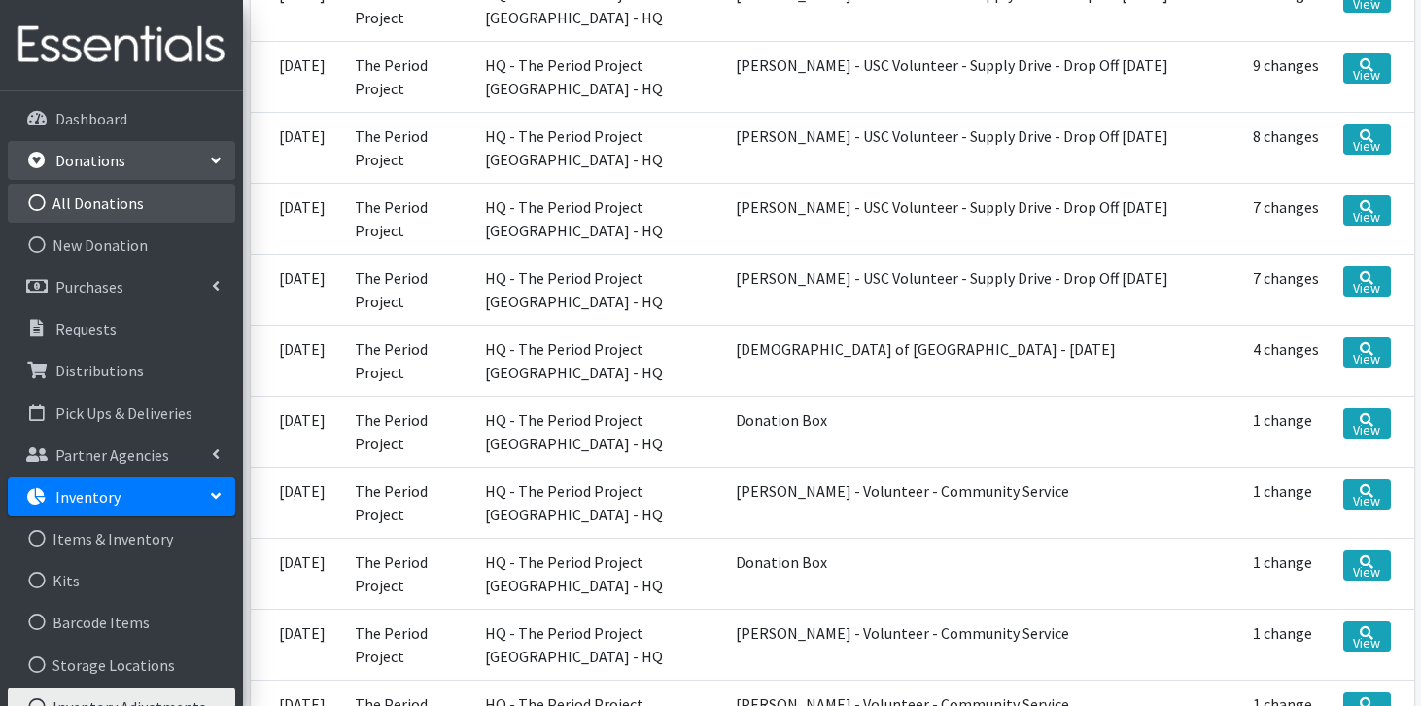
click at [105, 207] on link "All Donations" at bounding box center [121, 203] width 227 height 39
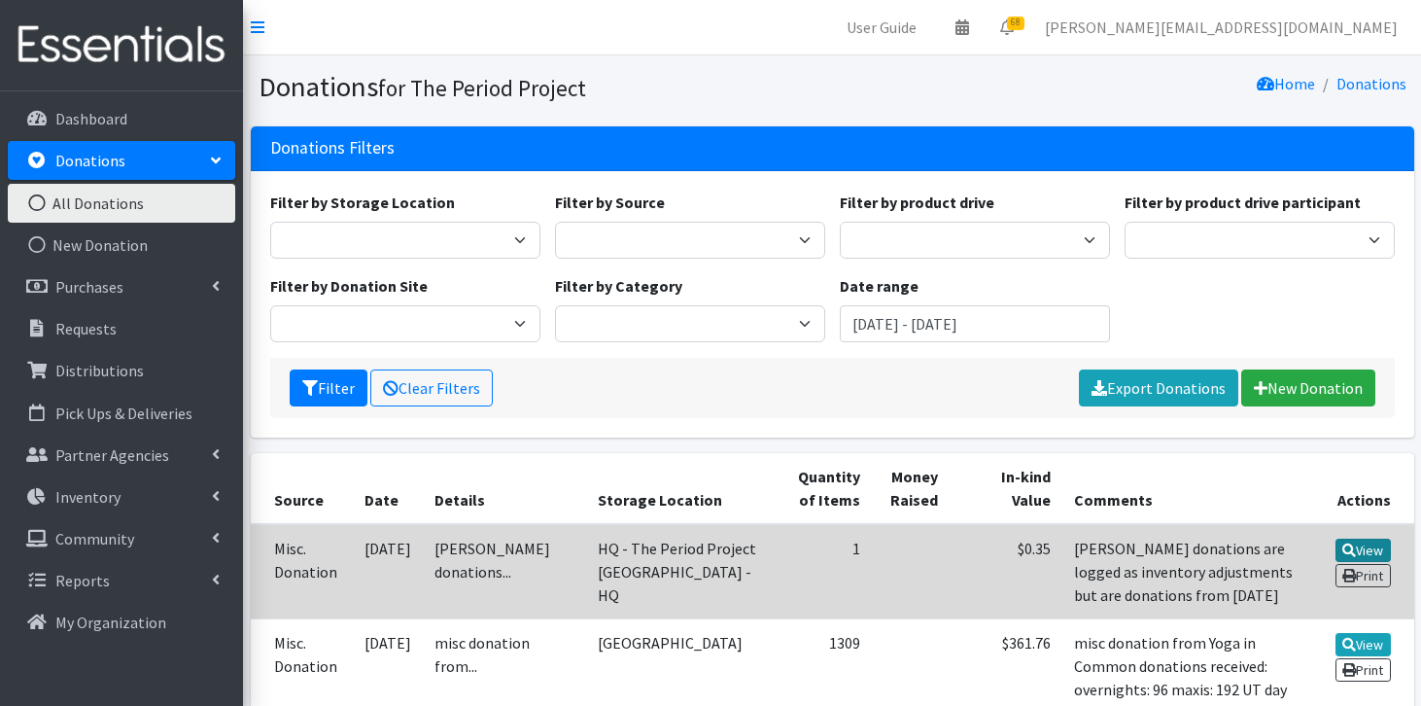
click at [1342, 547] on icon at bounding box center [1349, 550] width 14 height 14
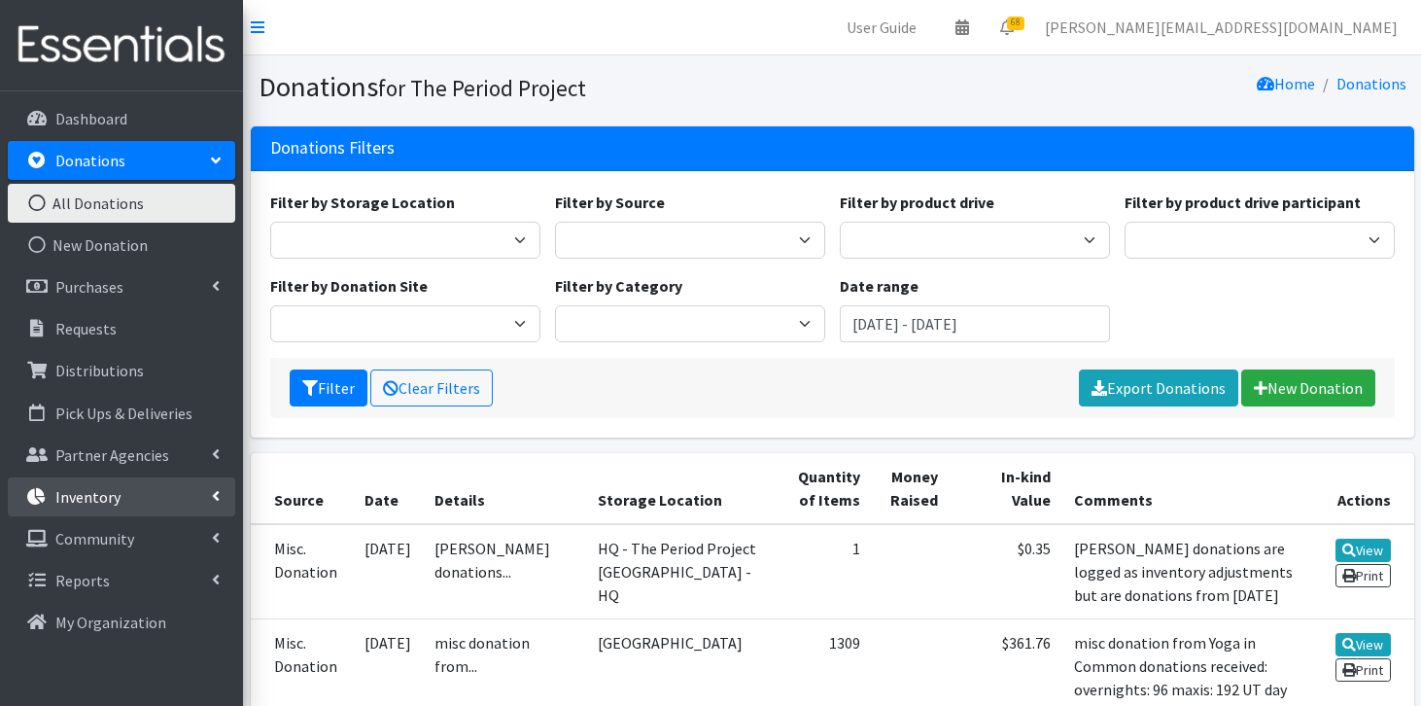
click at [99, 486] on link "Inventory" at bounding box center [121, 496] width 227 height 39
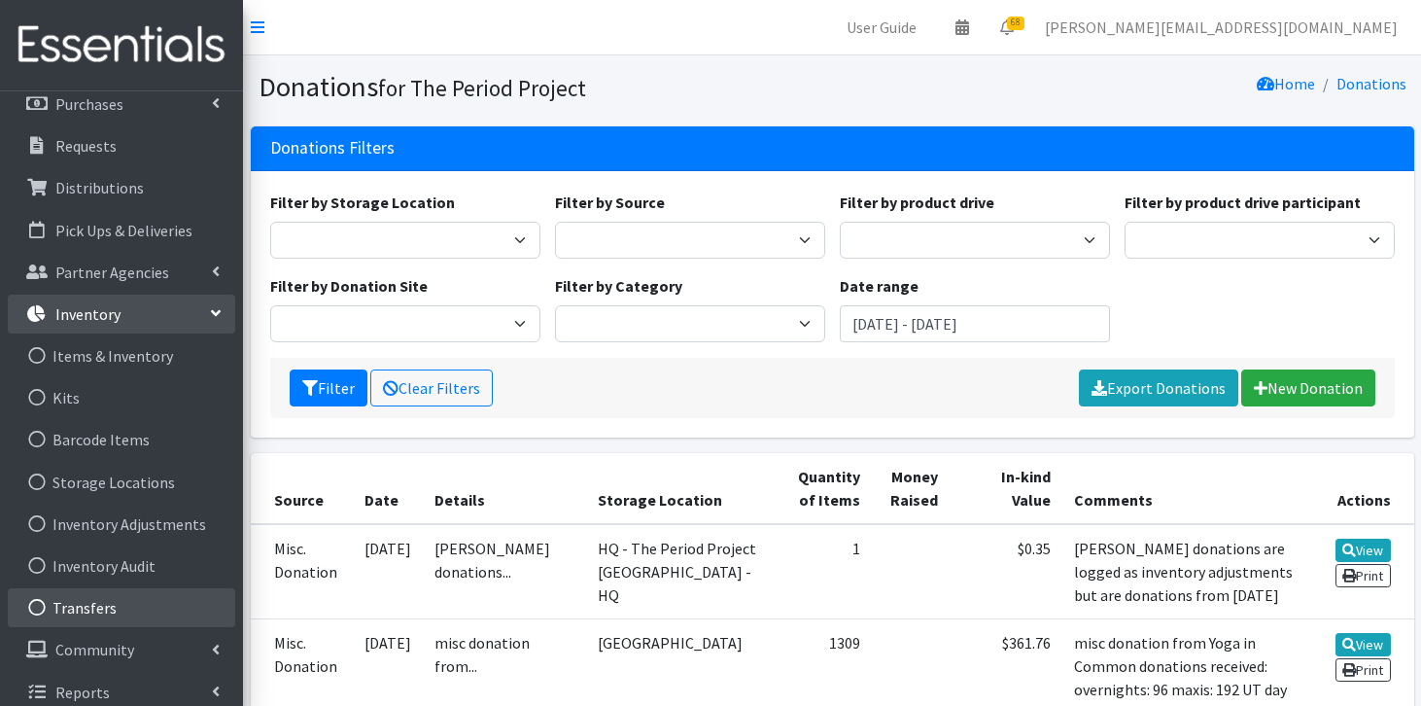
scroll to position [197, 0]
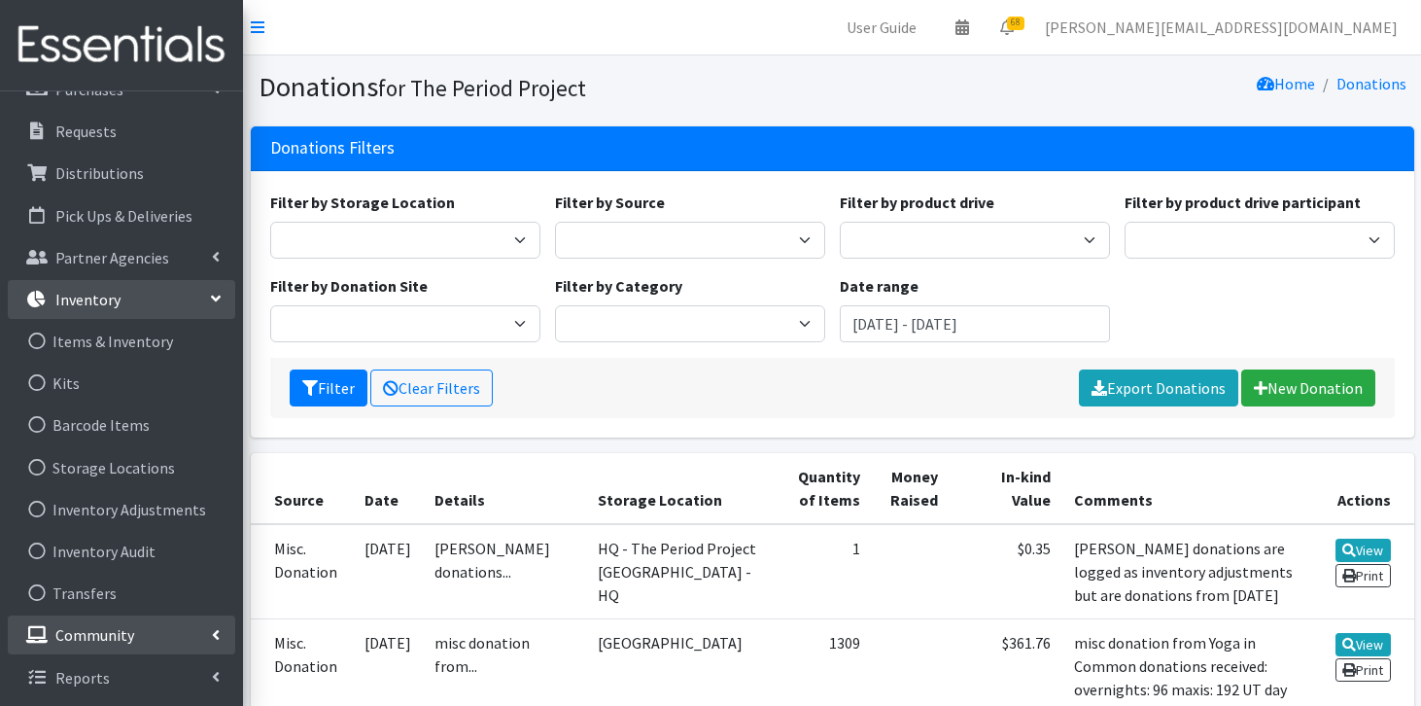
click at [115, 637] on p "Community" at bounding box center [94, 634] width 79 height 19
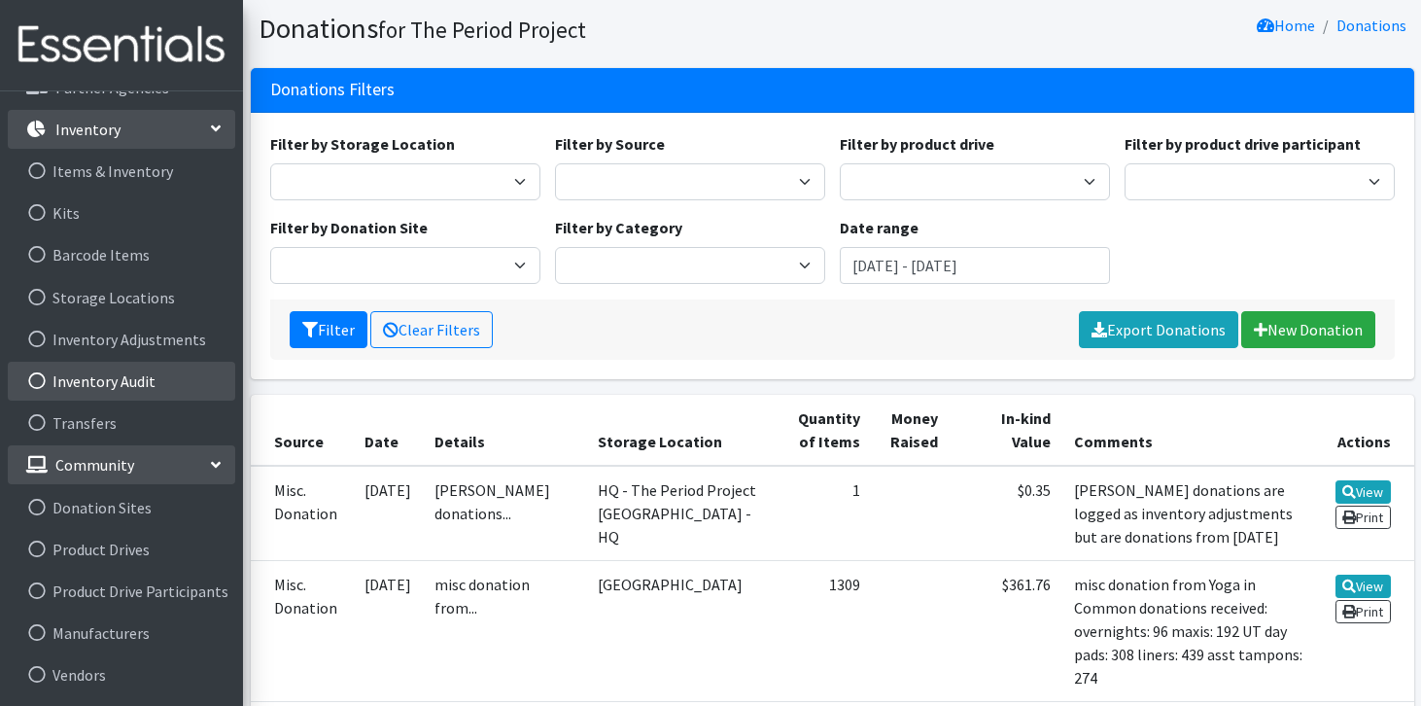
scroll to position [407, 0]
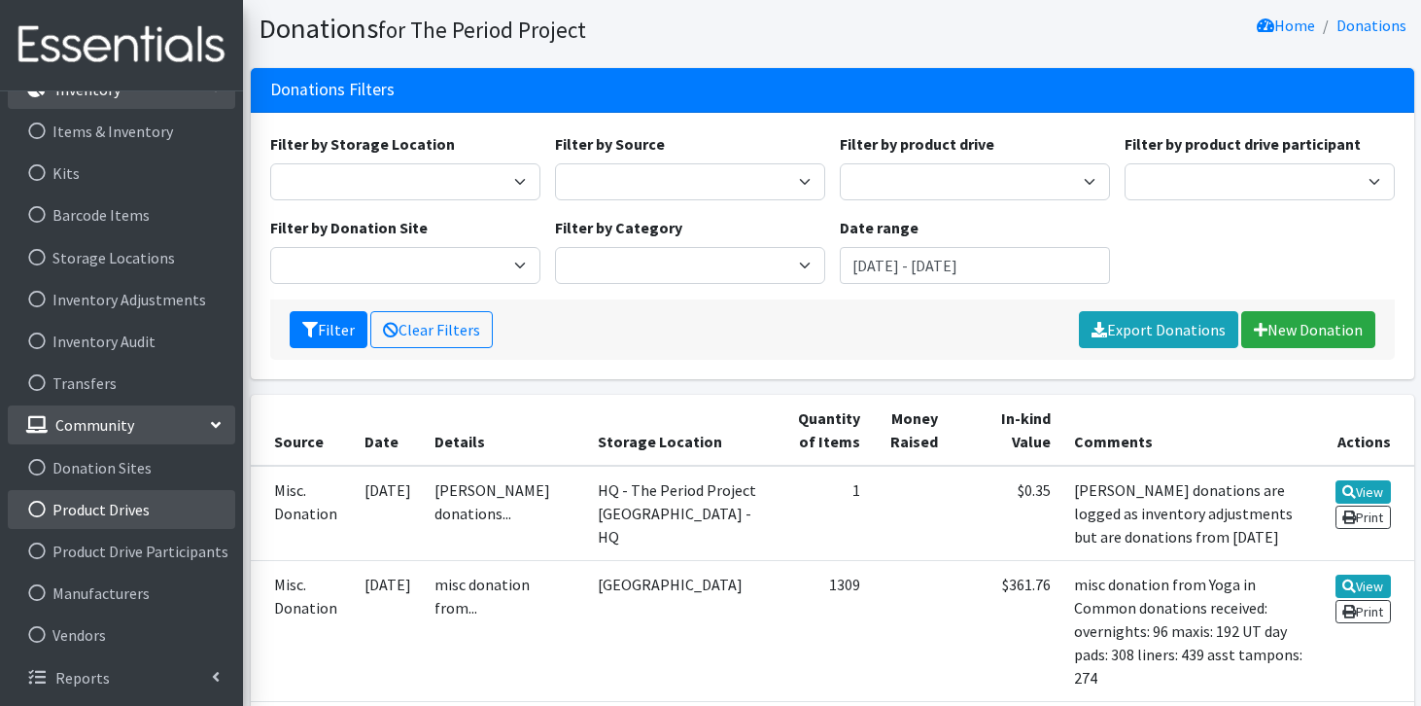
click at [147, 519] on link "Product Drives" at bounding box center [121, 509] width 227 height 39
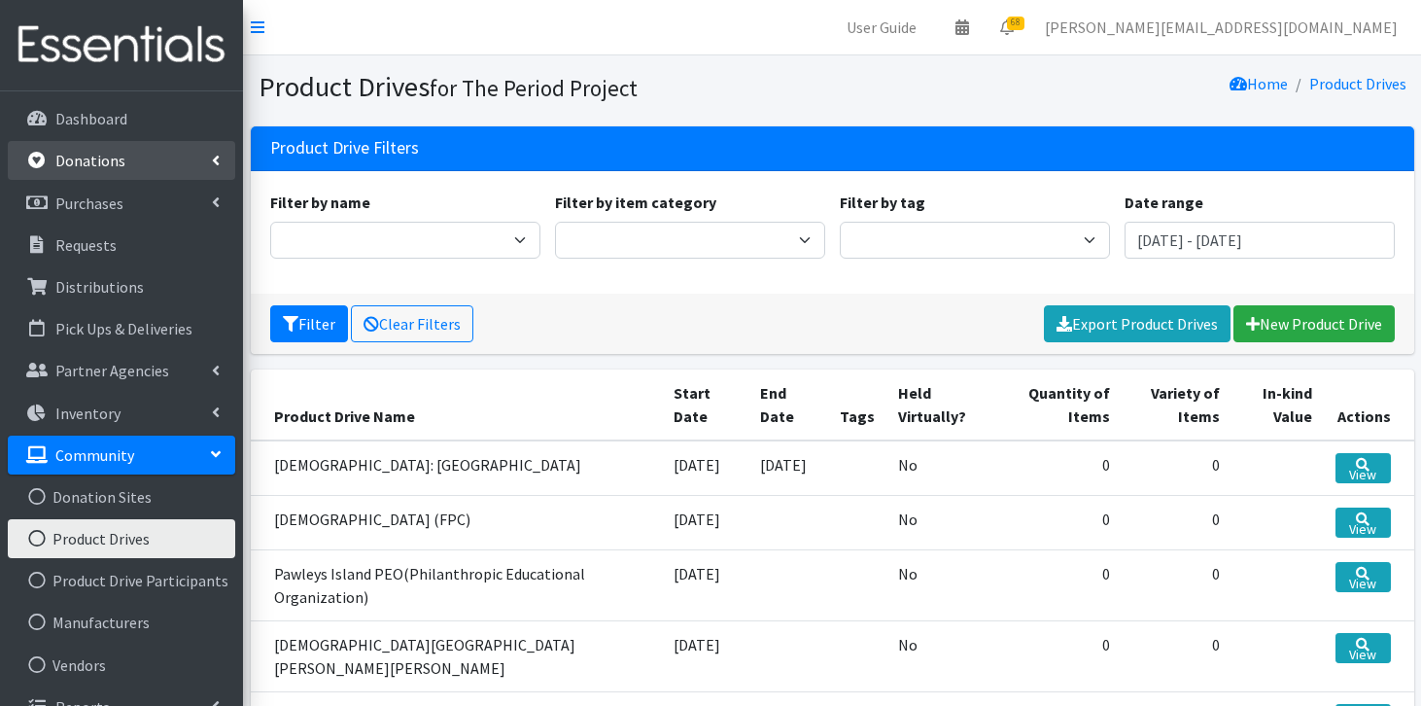
click at [68, 161] on p "Donations" at bounding box center [90, 160] width 70 height 19
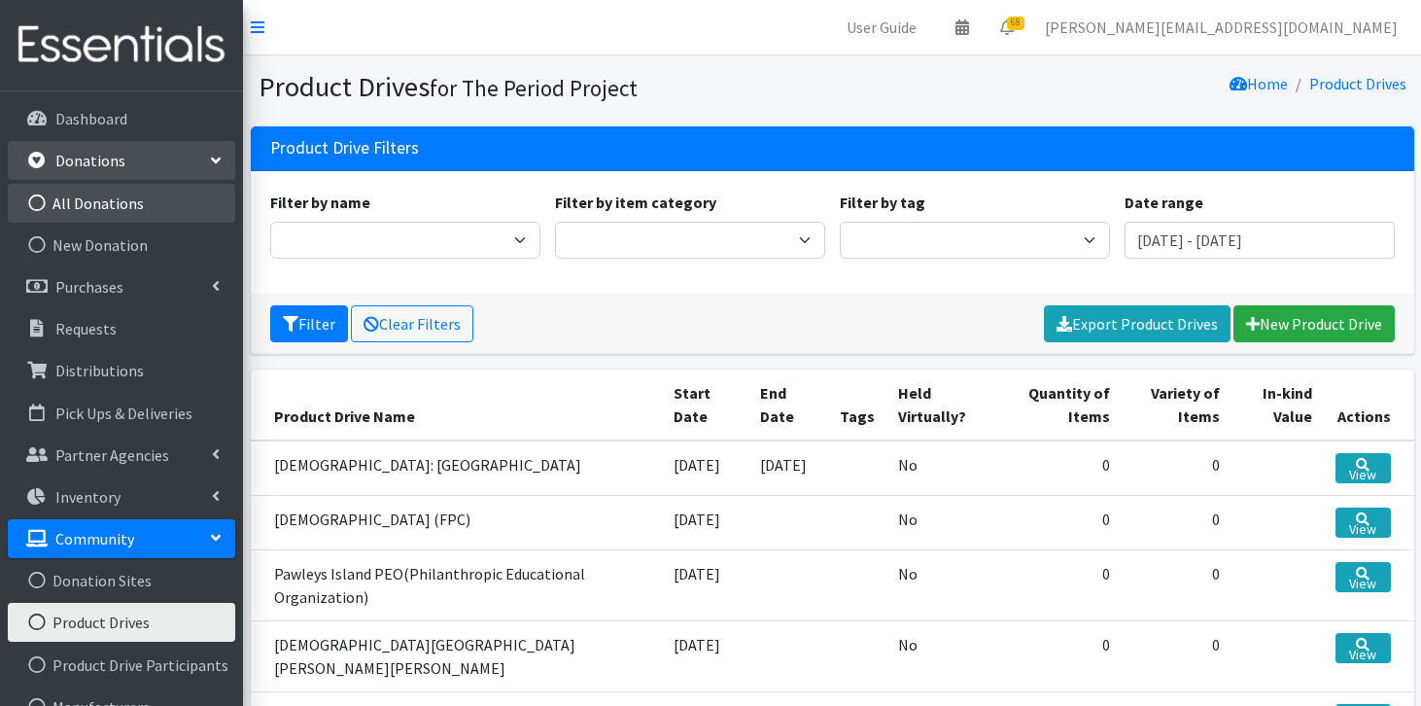
click at [126, 200] on link "All Donations" at bounding box center [121, 203] width 227 height 39
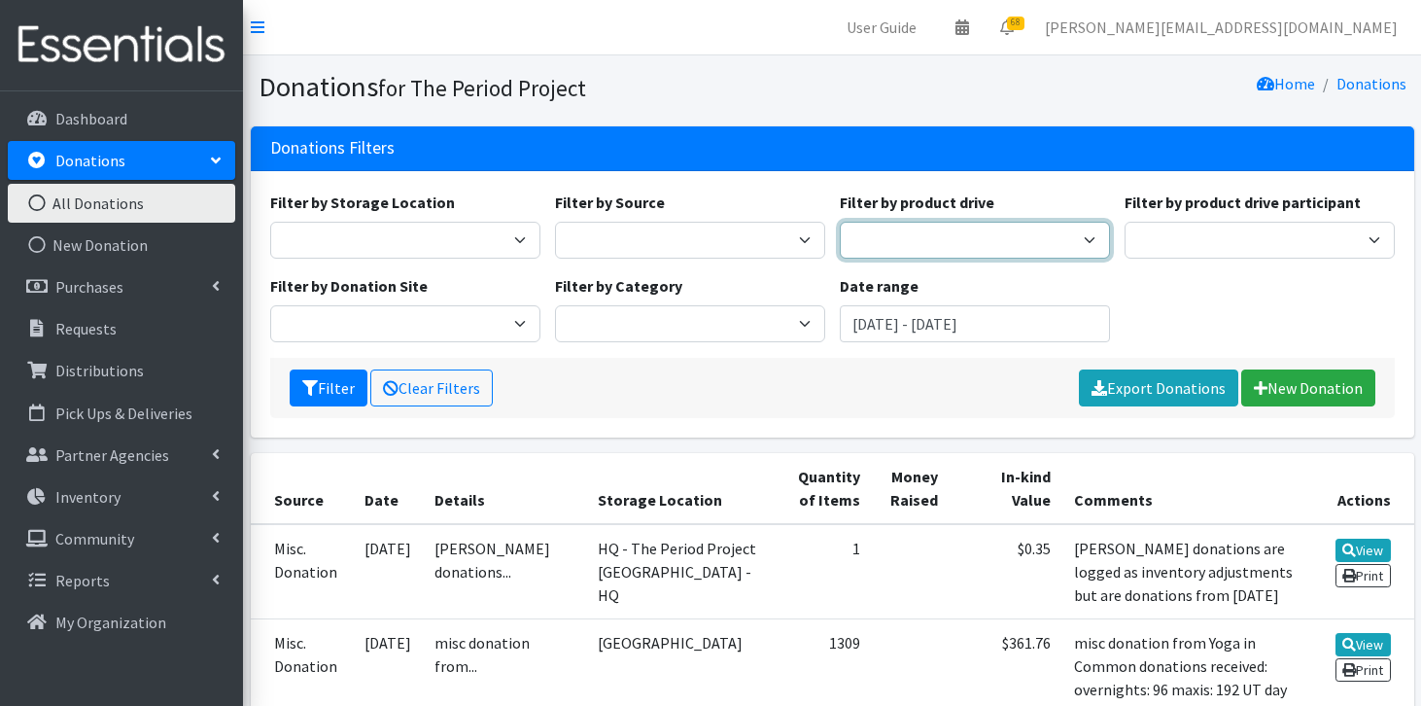
click at [879, 227] on select "1st Pres Church (FPC) Aldersgate United Methodist Church Amazon Beach Babies Ki…" at bounding box center [975, 240] width 270 height 37
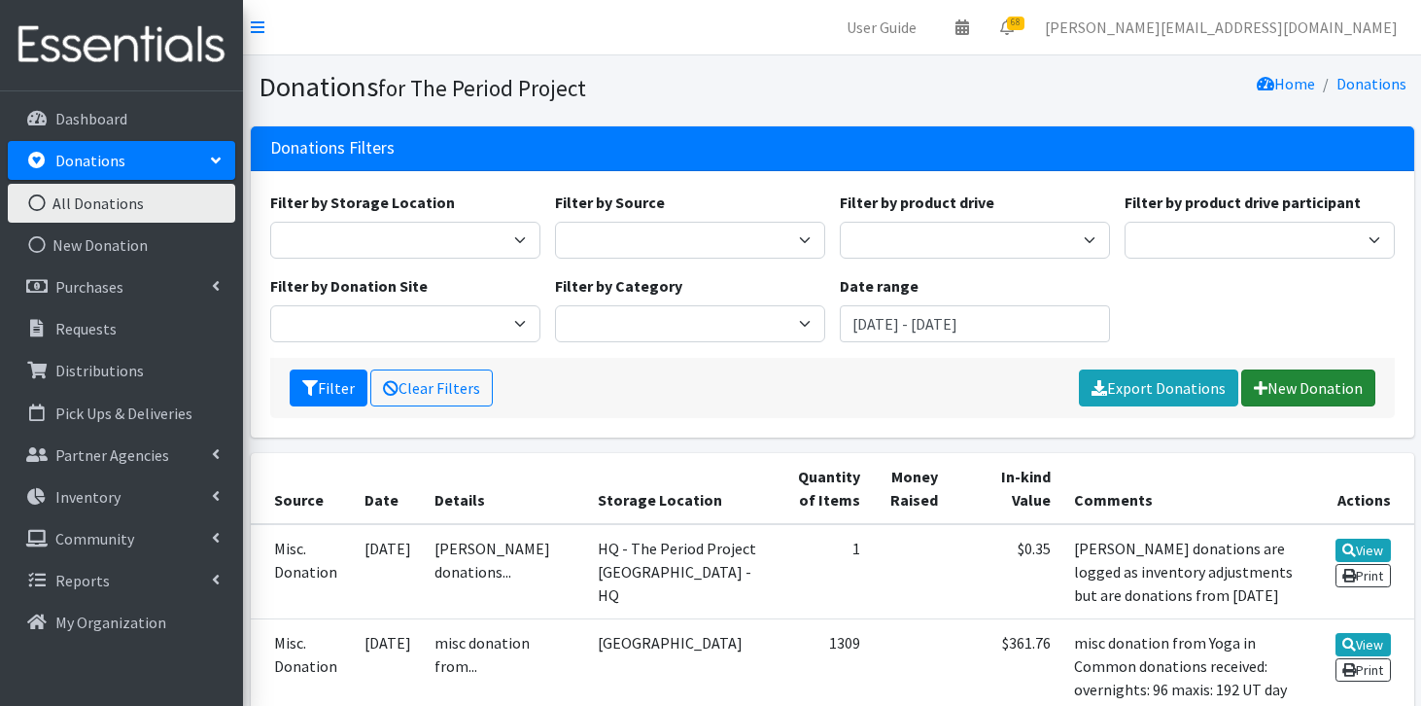
click at [1294, 388] on link "New Donation" at bounding box center [1308, 387] width 134 height 37
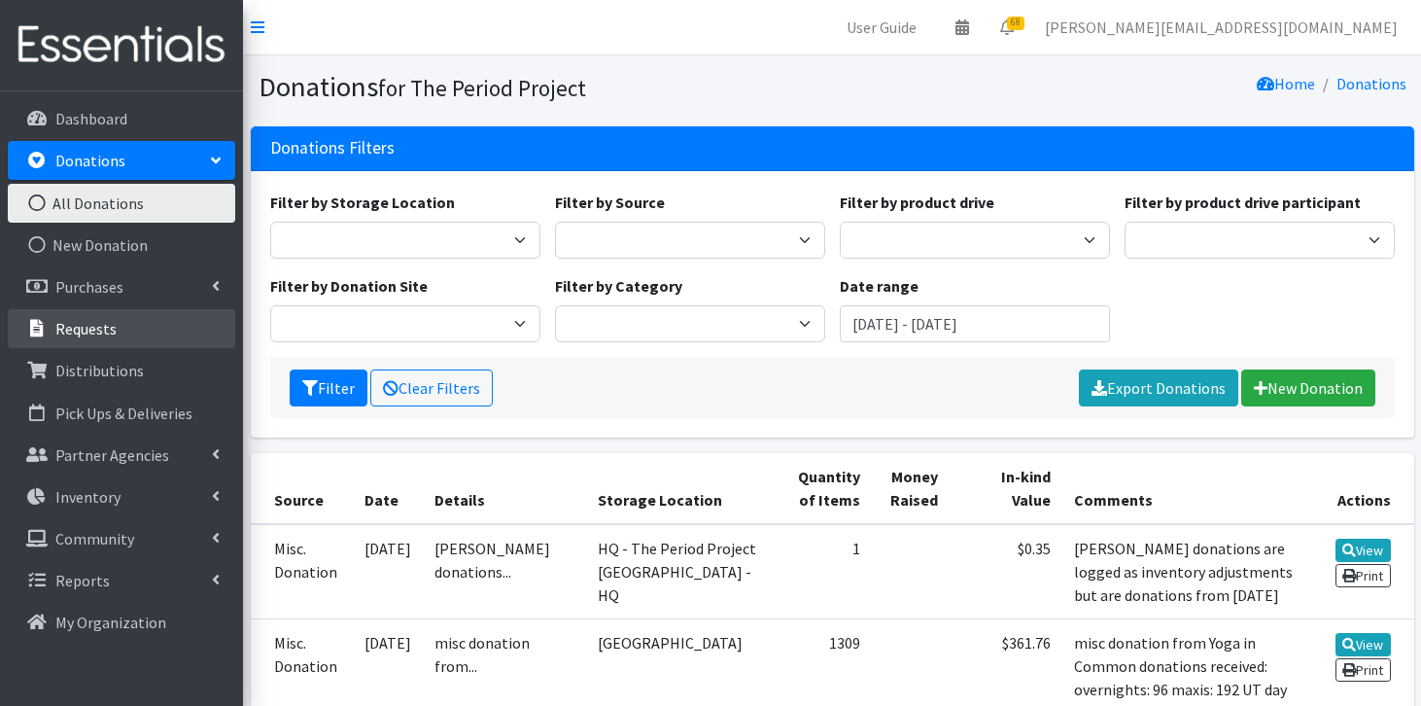
click at [94, 329] on p "Requests" at bounding box center [85, 328] width 61 height 19
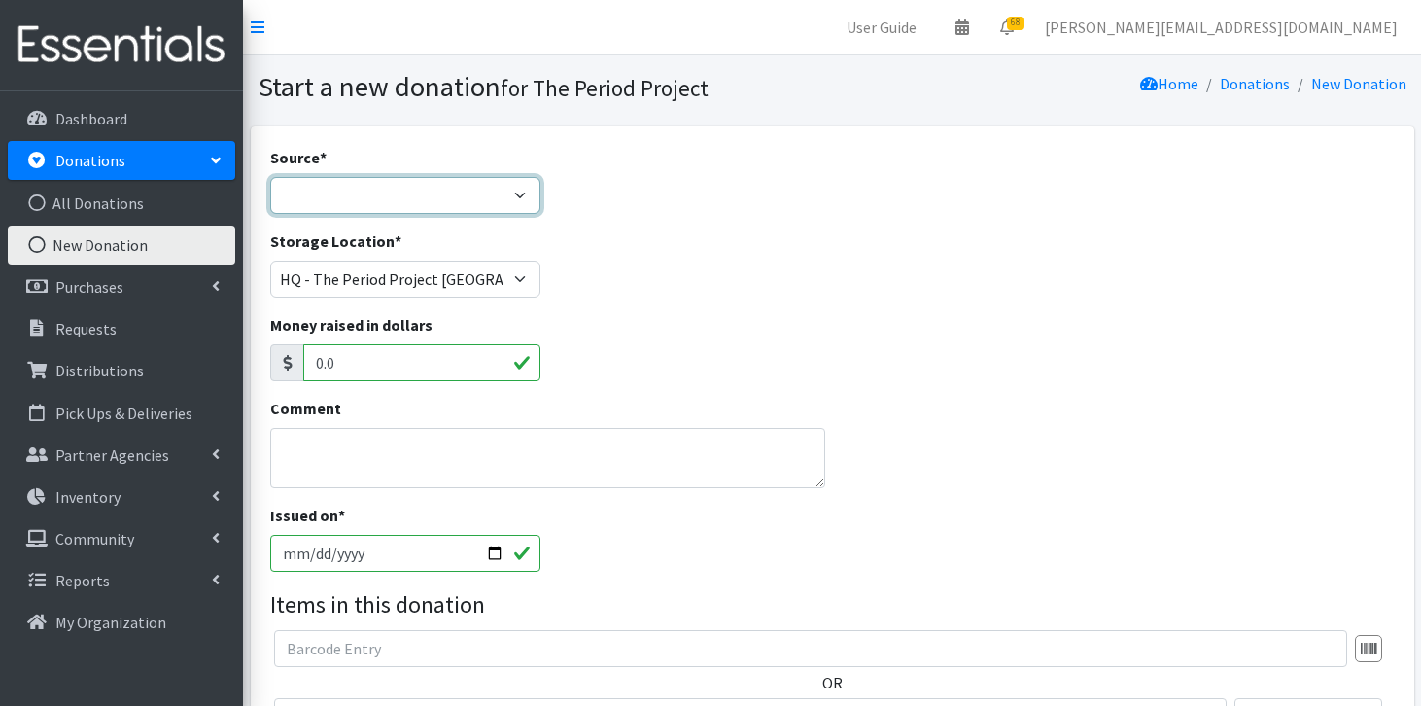
click at [515, 186] on select "Product Drive Manufacturer Donation Site Misc. Donation" at bounding box center [405, 195] width 270 height 37
click at [382, 189] on select "Product Drive Manufacturer Donation Site Misc. Donation" at bounding box center [405, 195] width 270 height 37
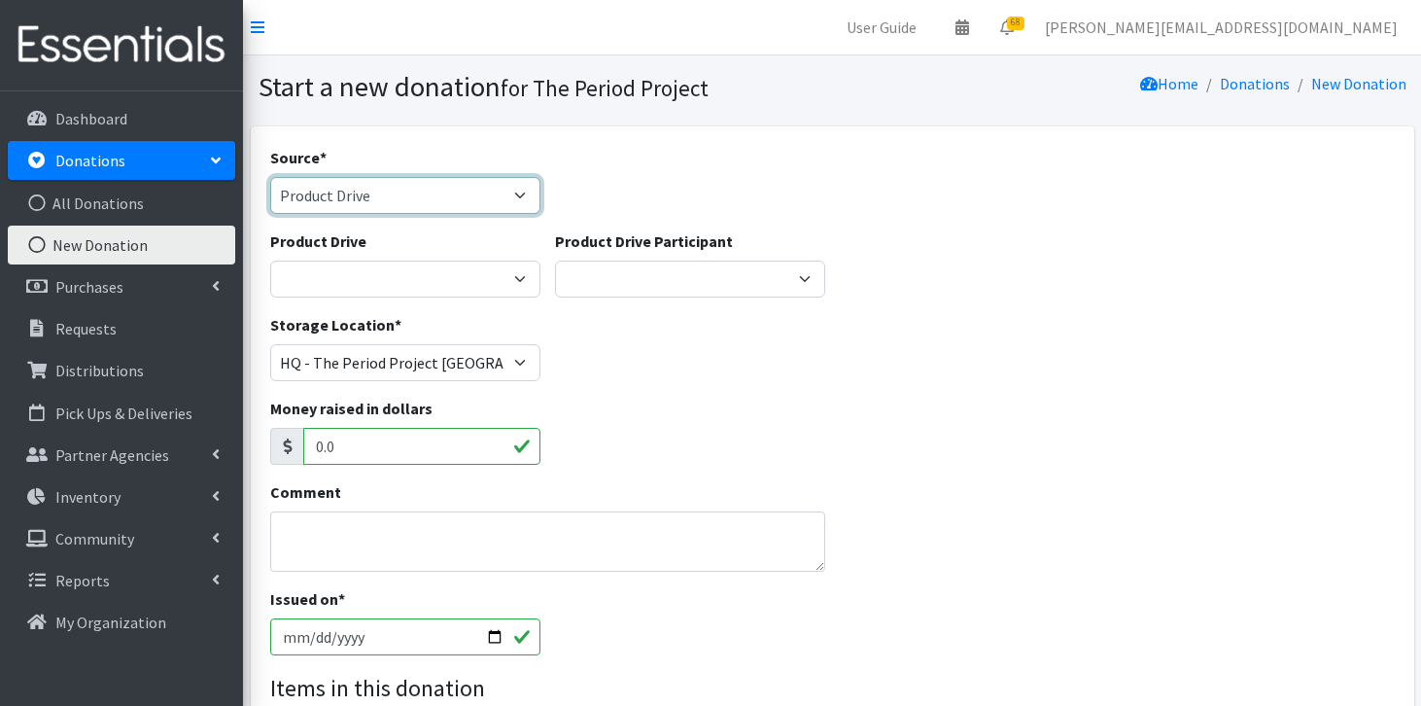
click at [459, 189] on select "Product Drive Manufacturer Donation Site Misc. Donation" at bounding box center [405, 195] width 270 height 37
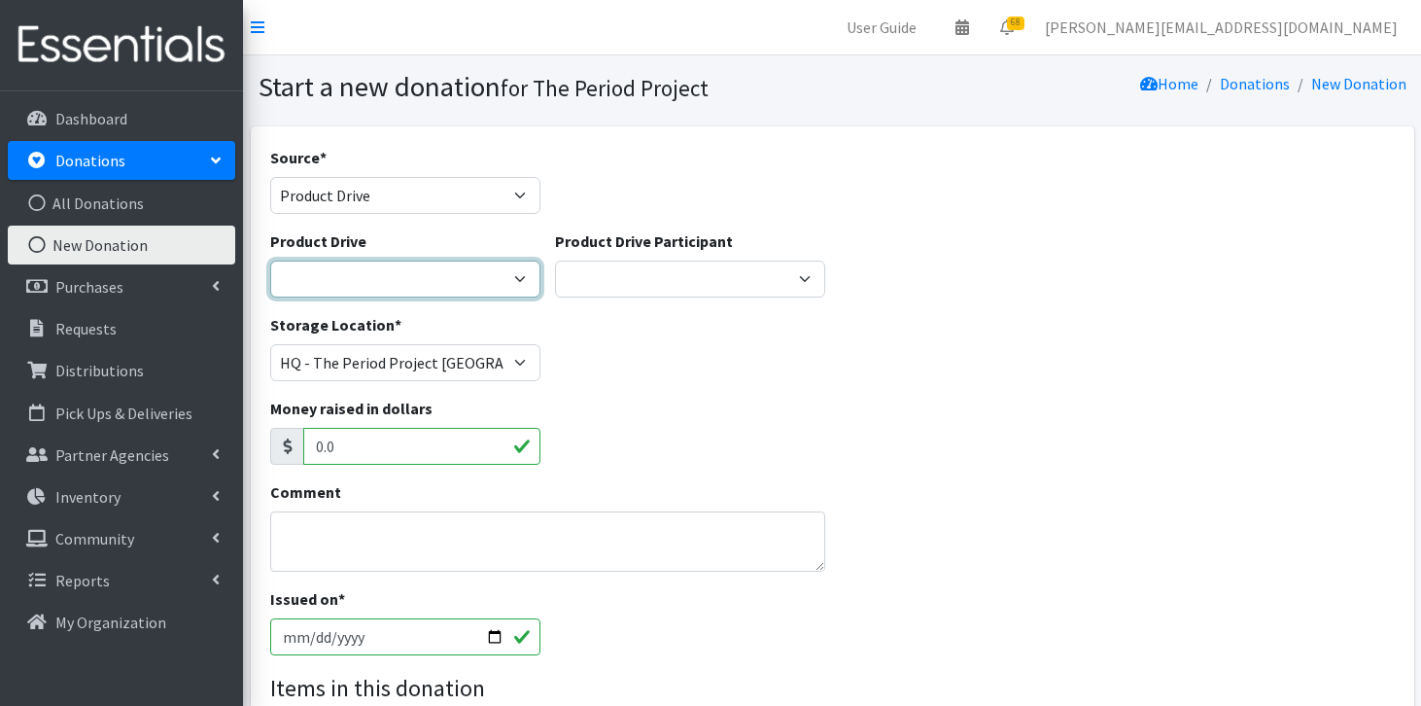
click at [465, 273] on select "1st Pres Church (FPC) Aldersgate United Methodist Church Amazon Beach Babies Ki…" at bounding box center [405, 278] width 270 height 37
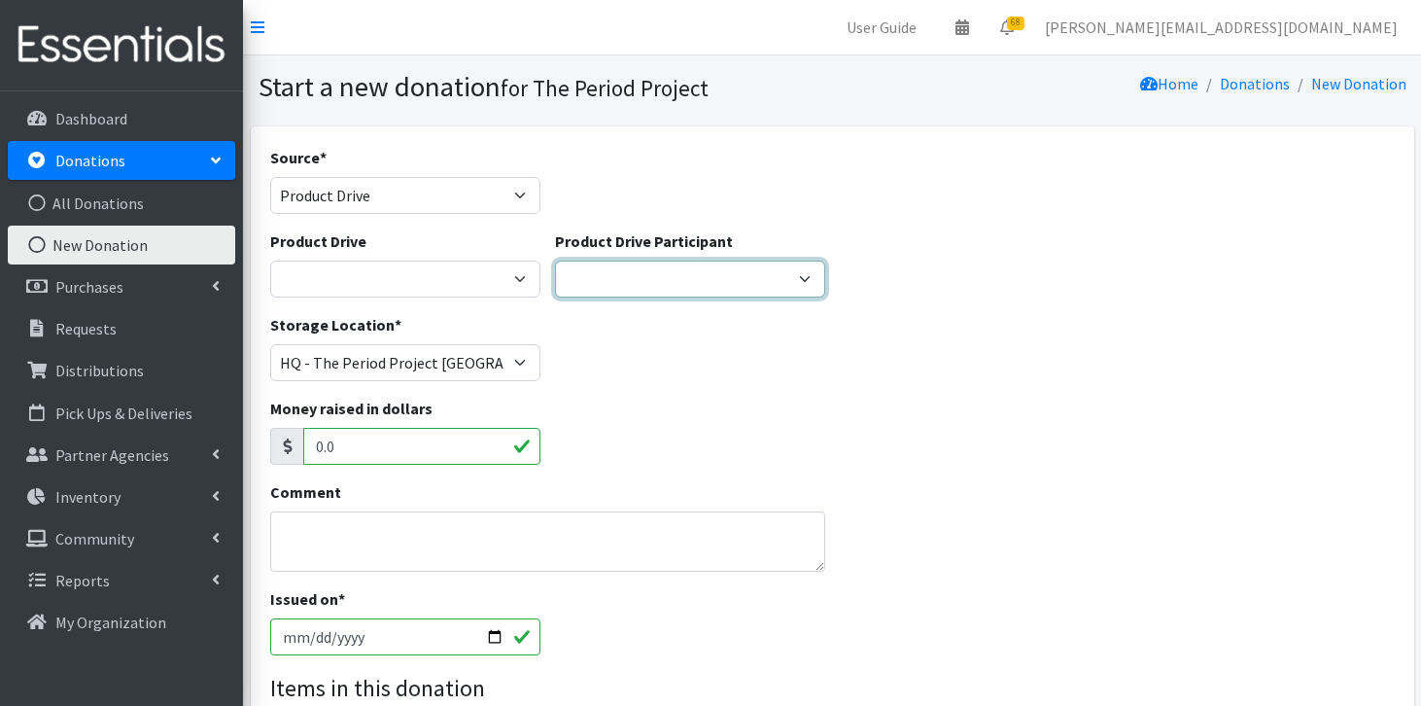
click at [712, 276] on select "Burns&Wilcox UPS Corporate FBC Women's Circles Cathy Hooper Pawleys Island PEO …" at bounding box center [690, 278] width 270 height 37
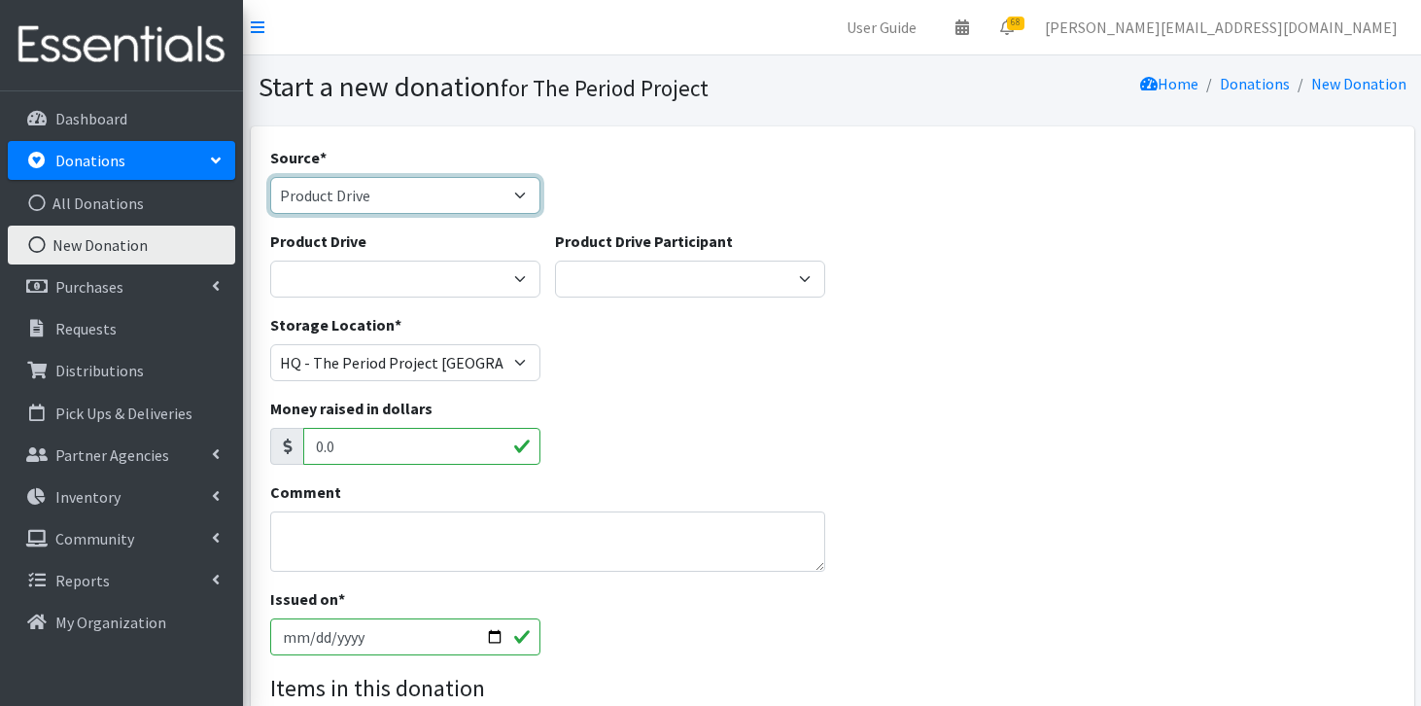
click at [493, 210] on select "Product Drive Manufacturer Donation Site Misc. Donation" at bounding box center [405, 195] width 270 height 37
select select "Misc. Donation"
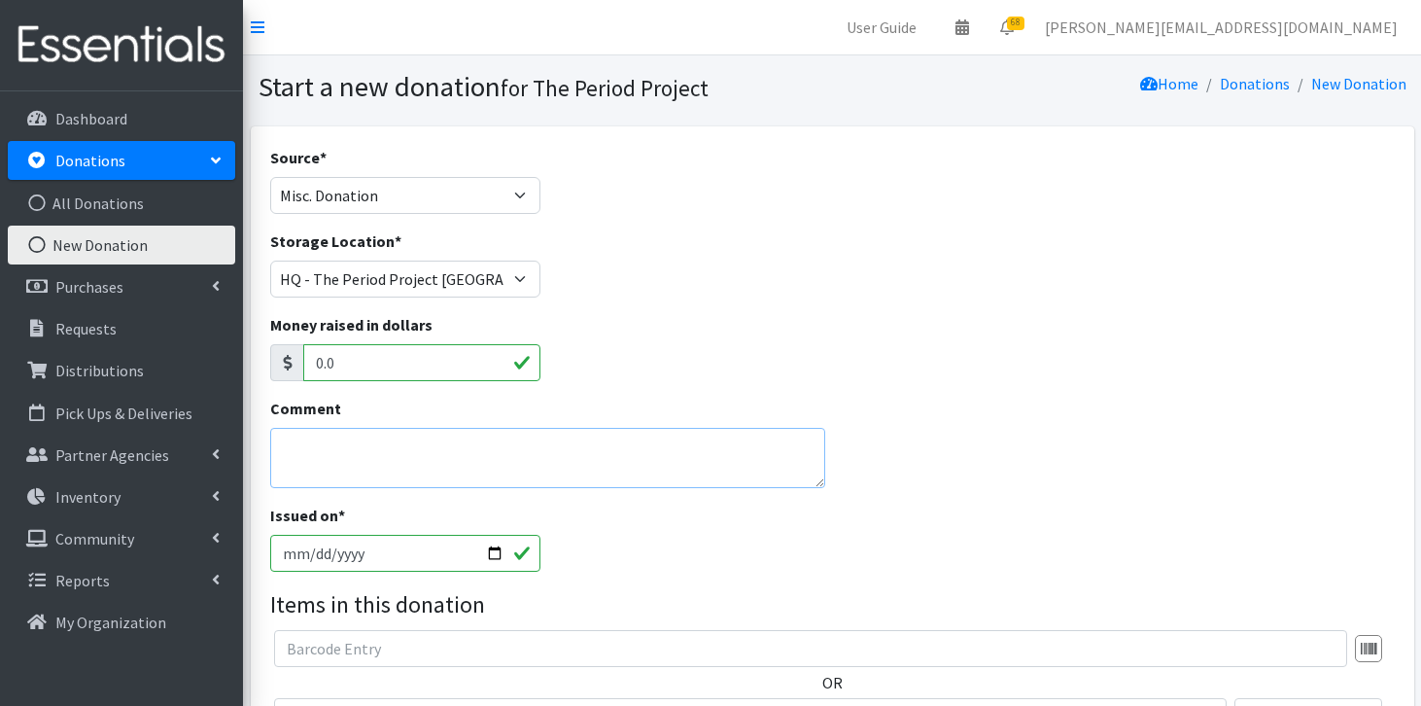
click at [364, 467] on textarea "Comment" at bounding box center [547, 458] width 555 height 60
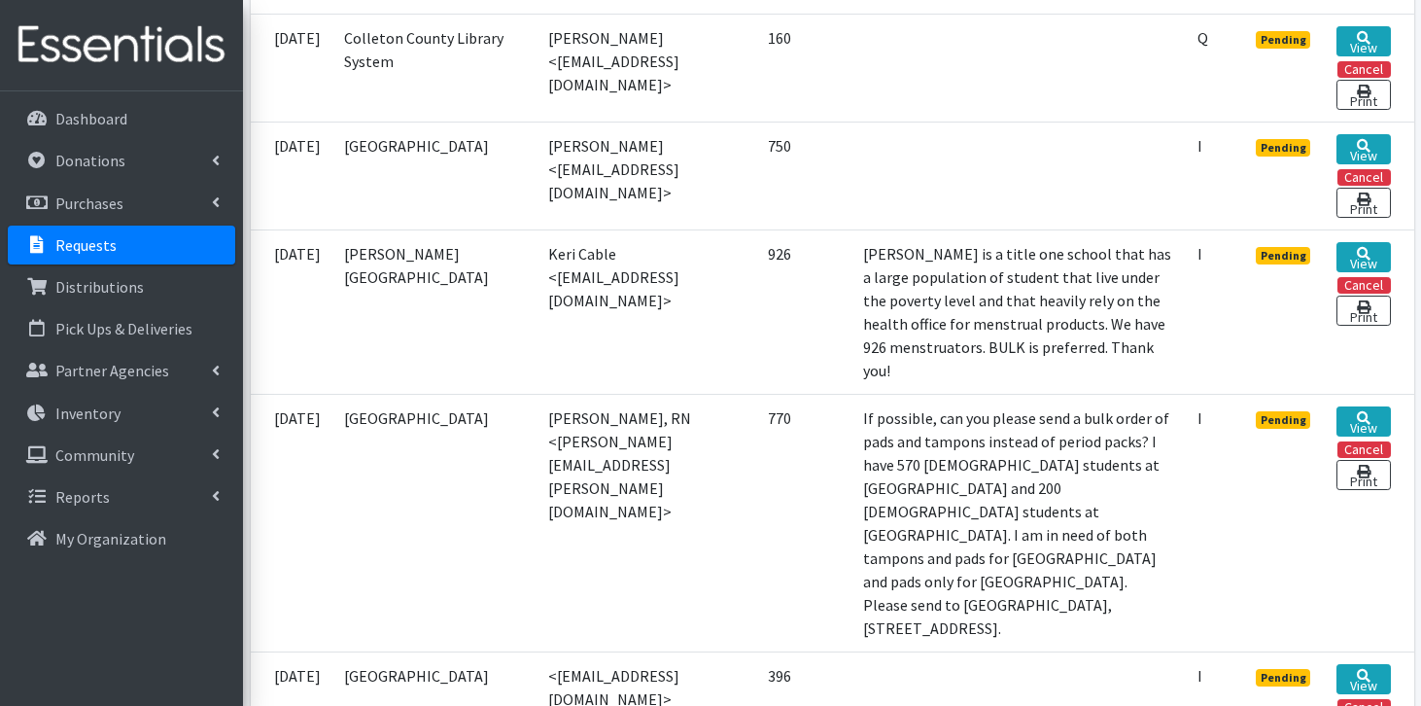
scroll to position [1002, 0]
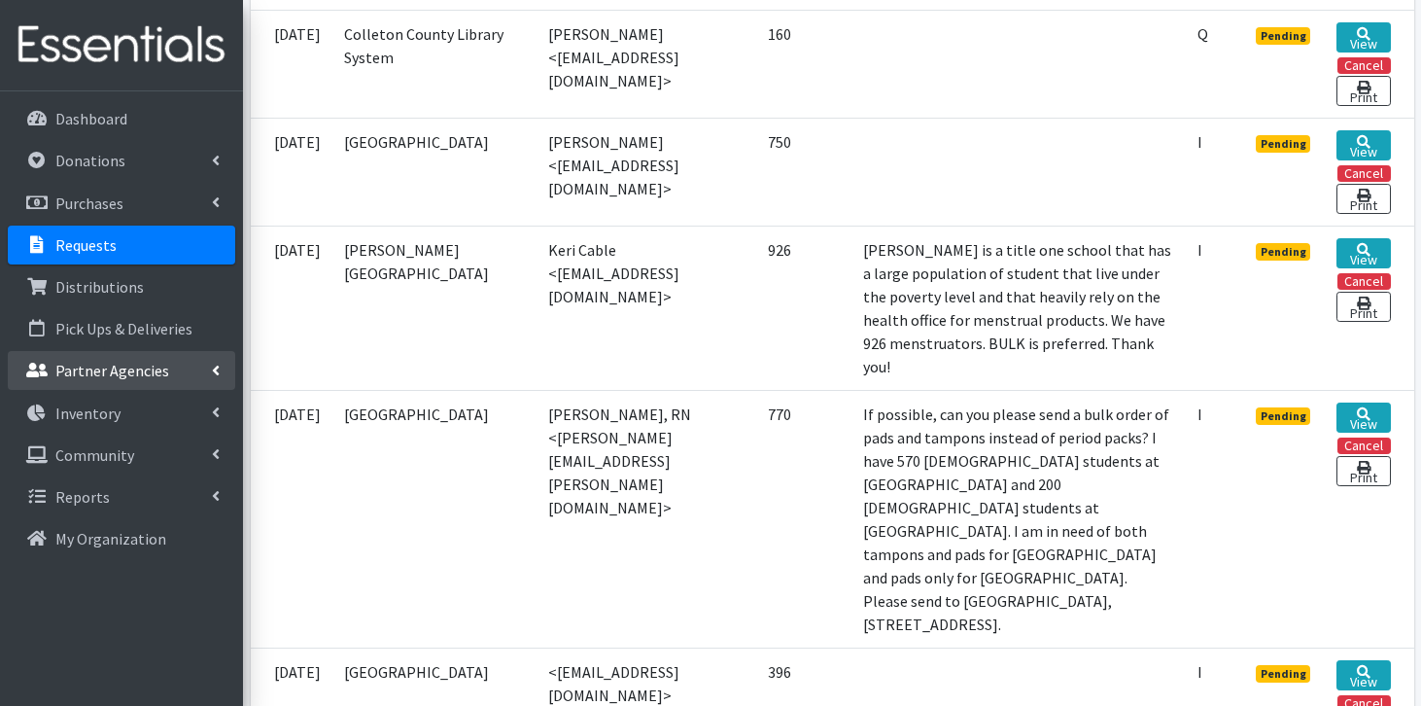
click at [109, 370] on p "Partner Agencies" at bounding box center [112, 370] width 114 height 19
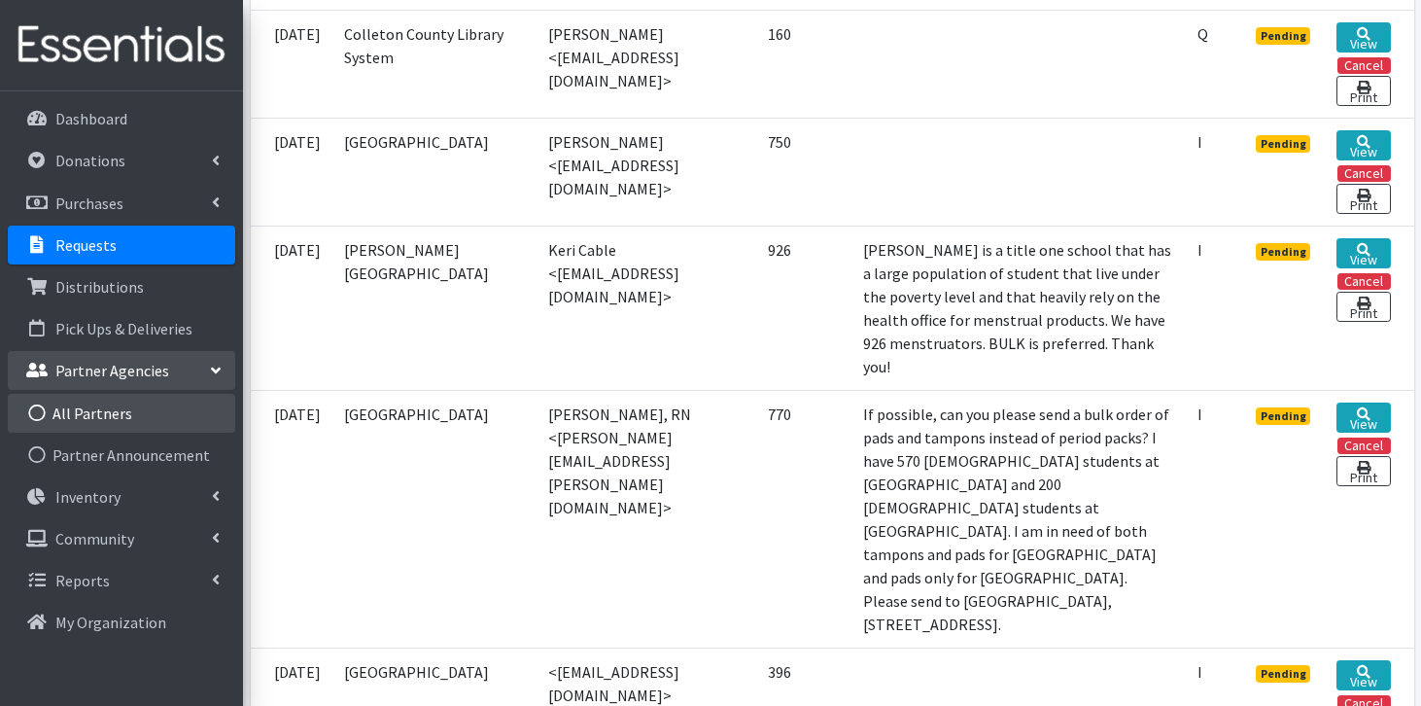
click at [108, 410] on link "All Partners" at bounding box center [121, 413] width 227 height 39
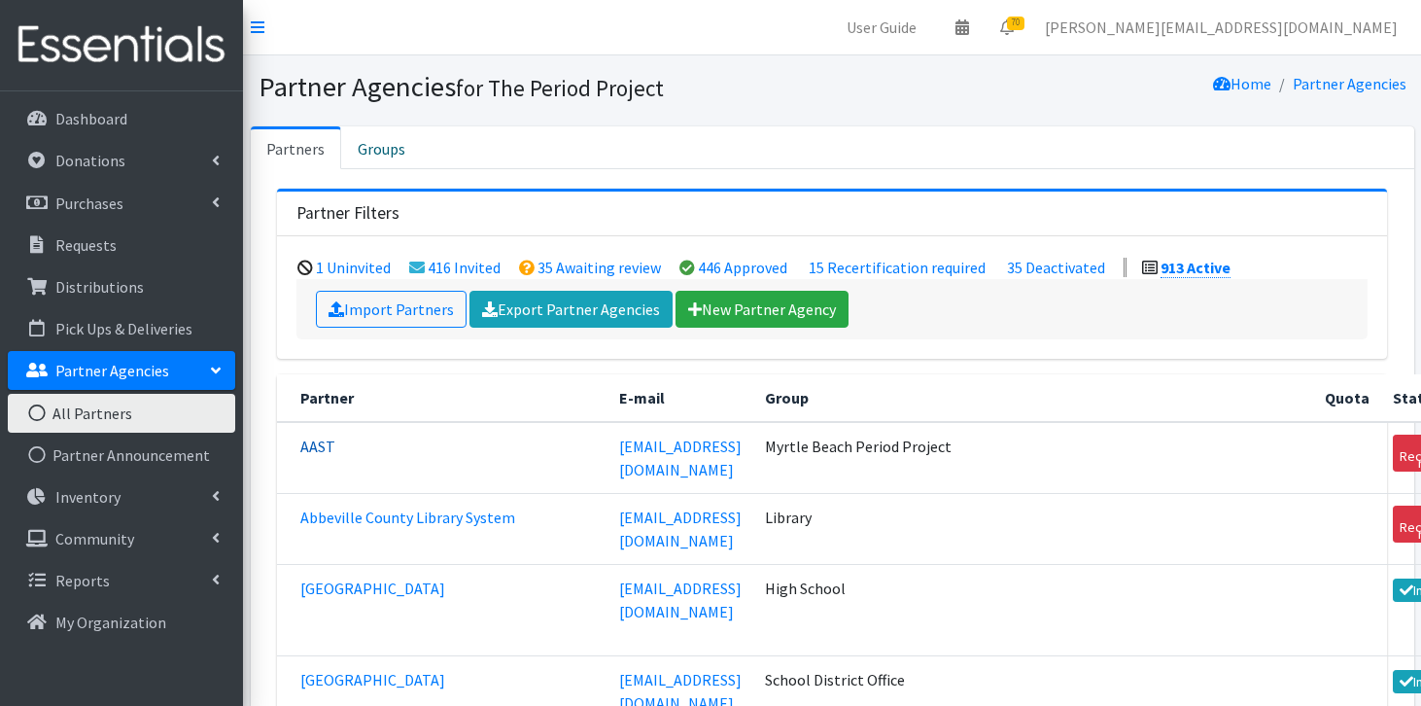
click at [325, 443] on link "AAST" at bounding box center [317, 445] width 35 height 19
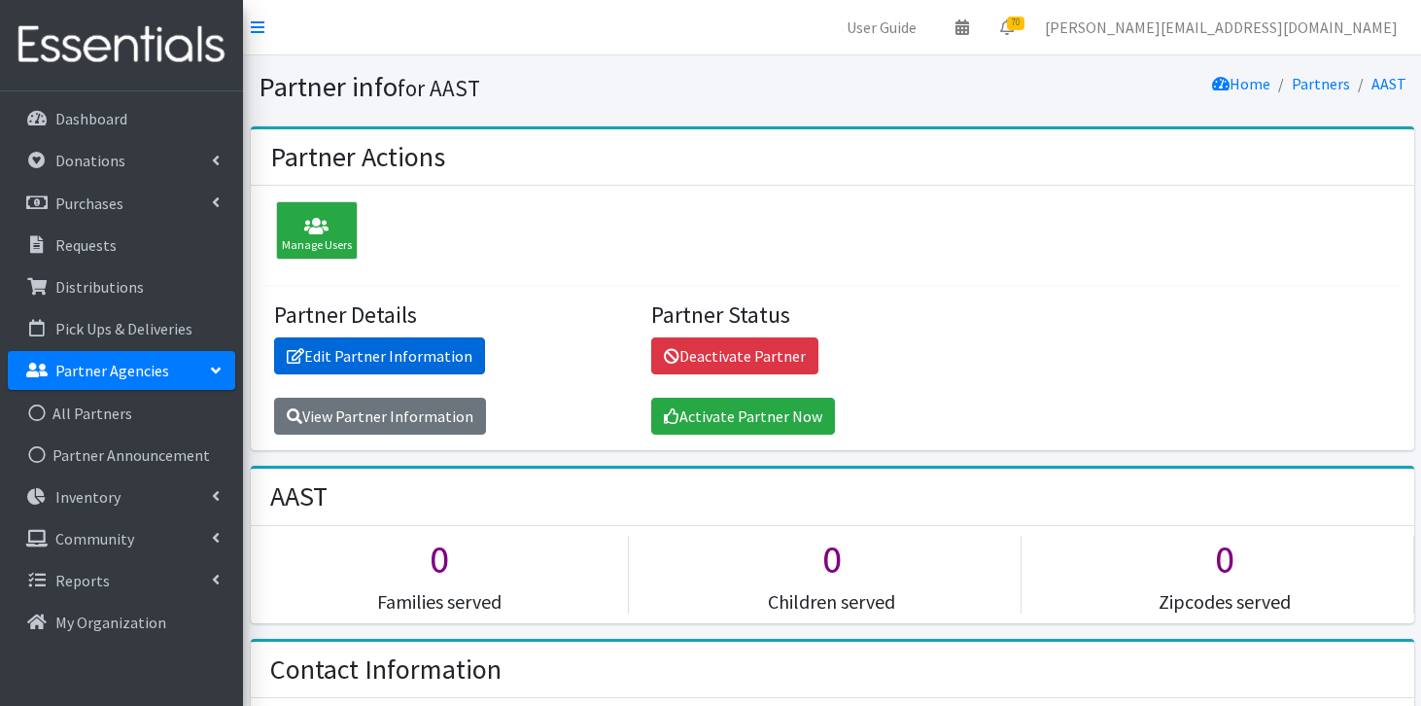
click at [368, 363] on link "Edit Partner Information" at bounding box center [379, 355] width 211 height 37
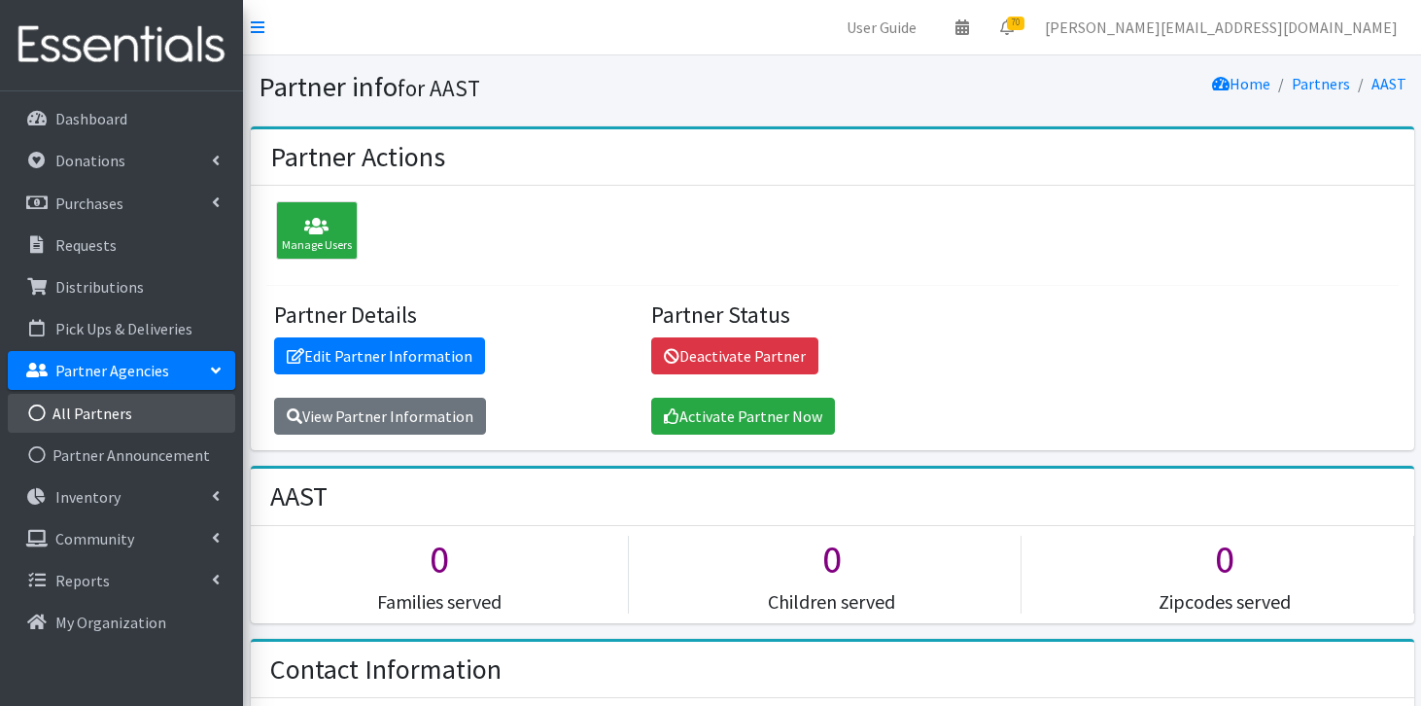
click at [141, 408] on link "All Partners" at bounding box center [121, 413] width 227 height 39
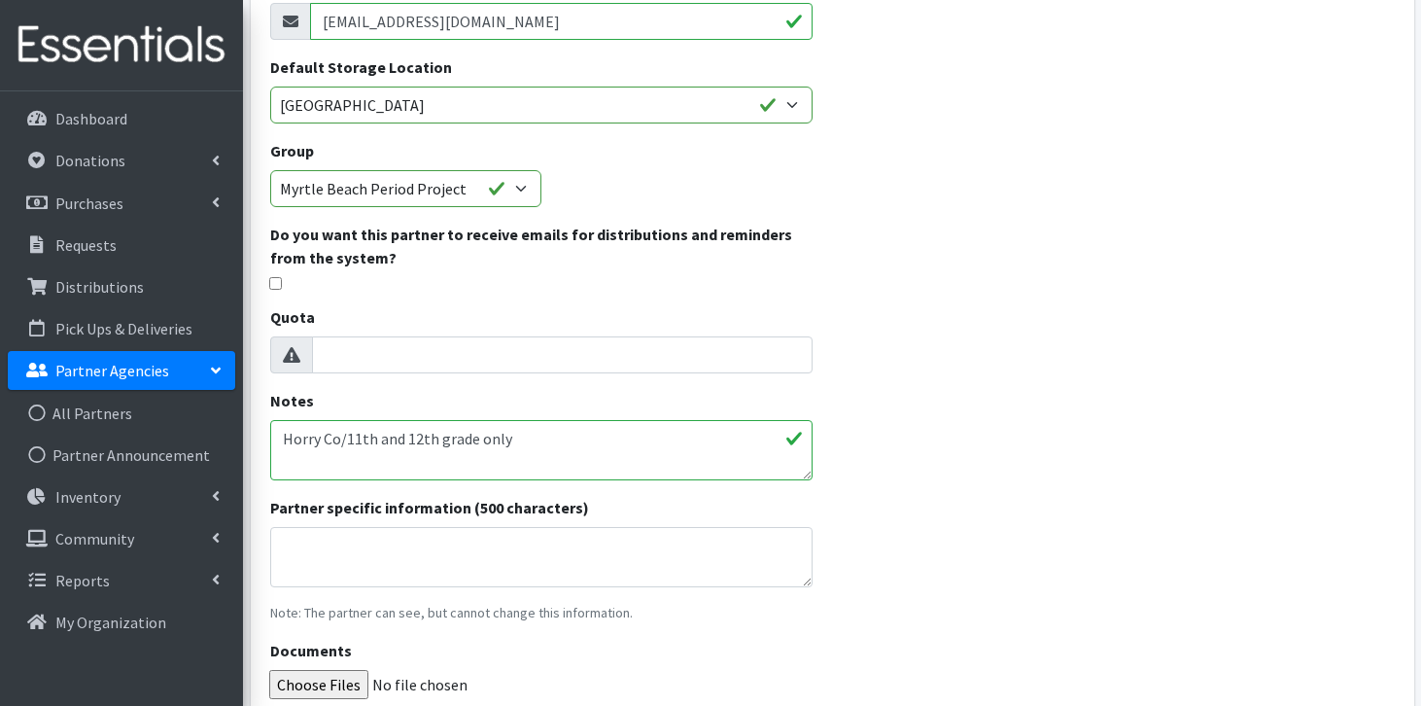
scroll to position [260, 0]
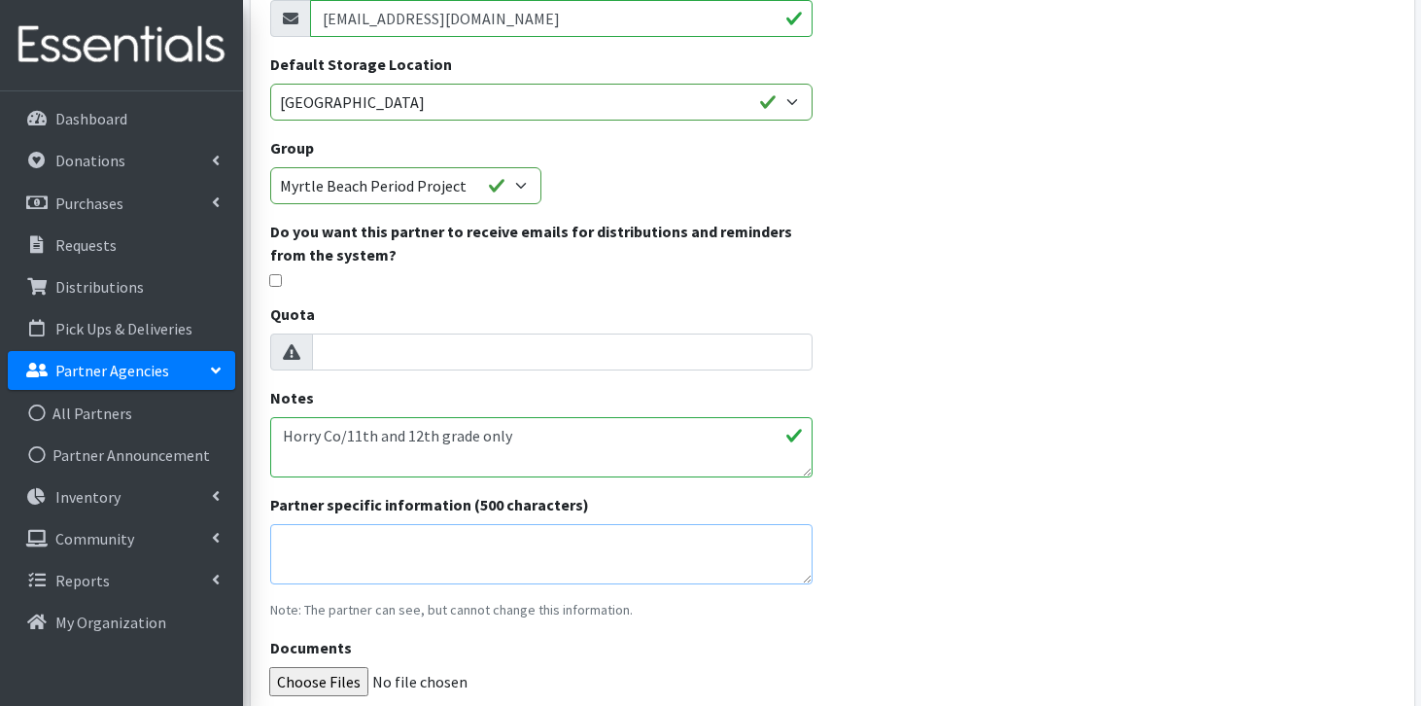
click at [483, 552] on textarea "Partner specific information (500 characters)" at bounding box center [541, 554] width 543 height 60
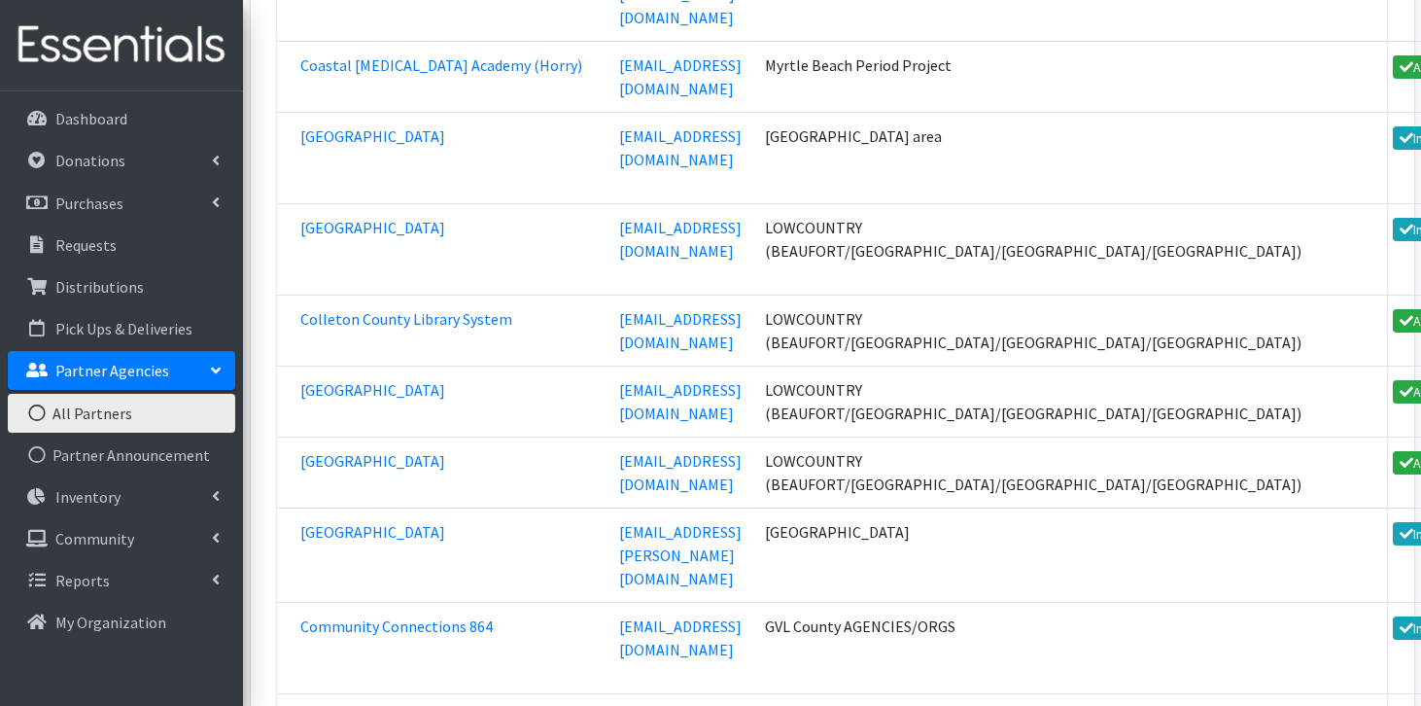
scroll to position [27211, 0]
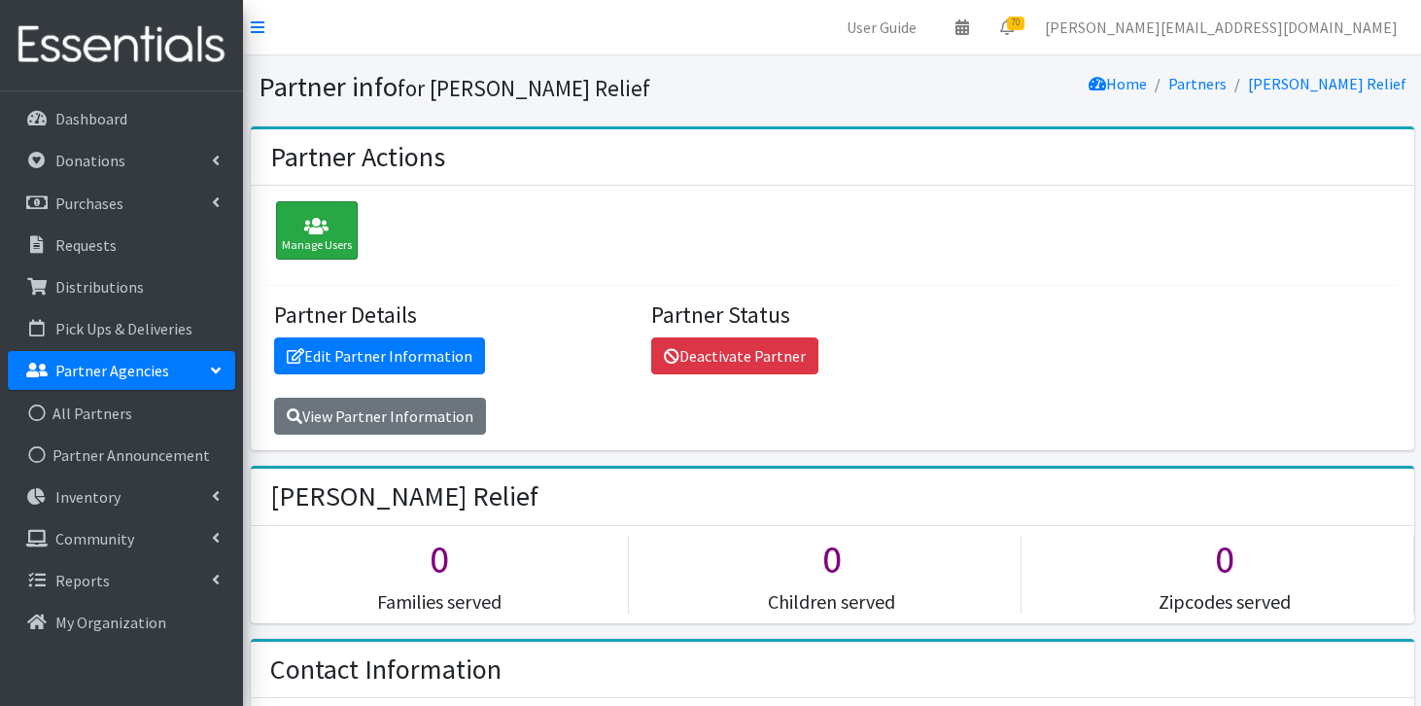
click at [300, 221] on icon at bounding box center [317, 226] width 70 height 19
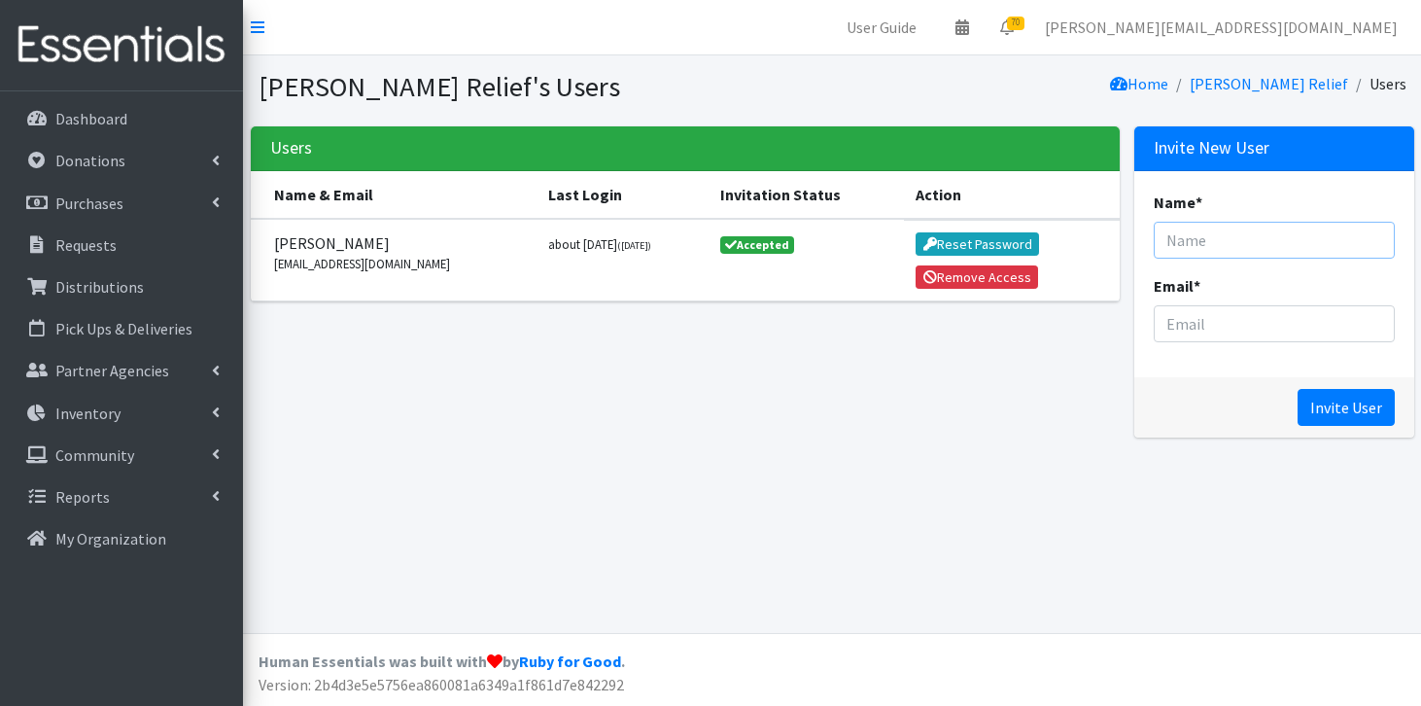
click at [1214, 253] on input "Name *" at bounding box center [1274, 240] width 241 height 37
type input "Jim Waddell"
click at [1230, 329] on input "Email *" at bounding box center [1274, 323] width 241 height 37
type input "Pantry@greerrelief.org"
click at [1338, 410] on input "Invite User" at bounding box center [1346, 407] width 97 height 37
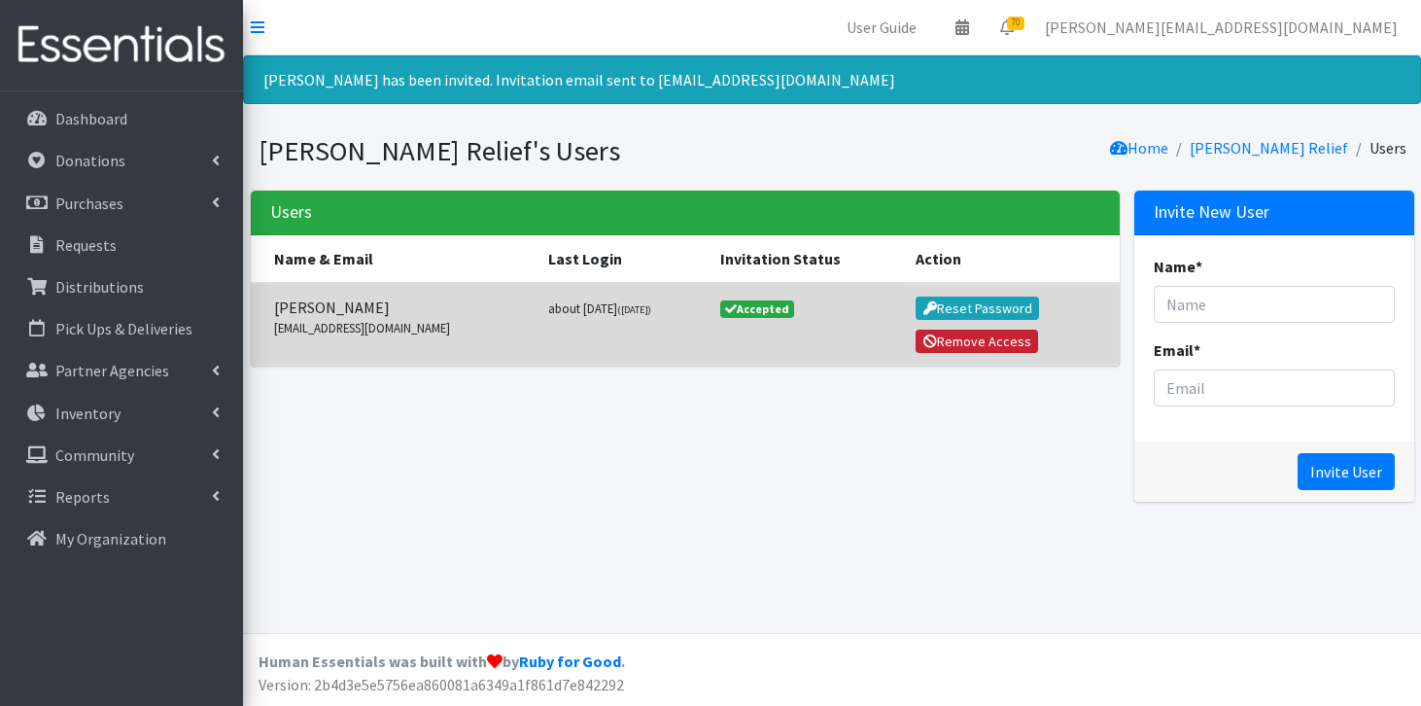
click at [957, 340] on button "Remove Access" at bounding box center [977, 340] width 122 height 23
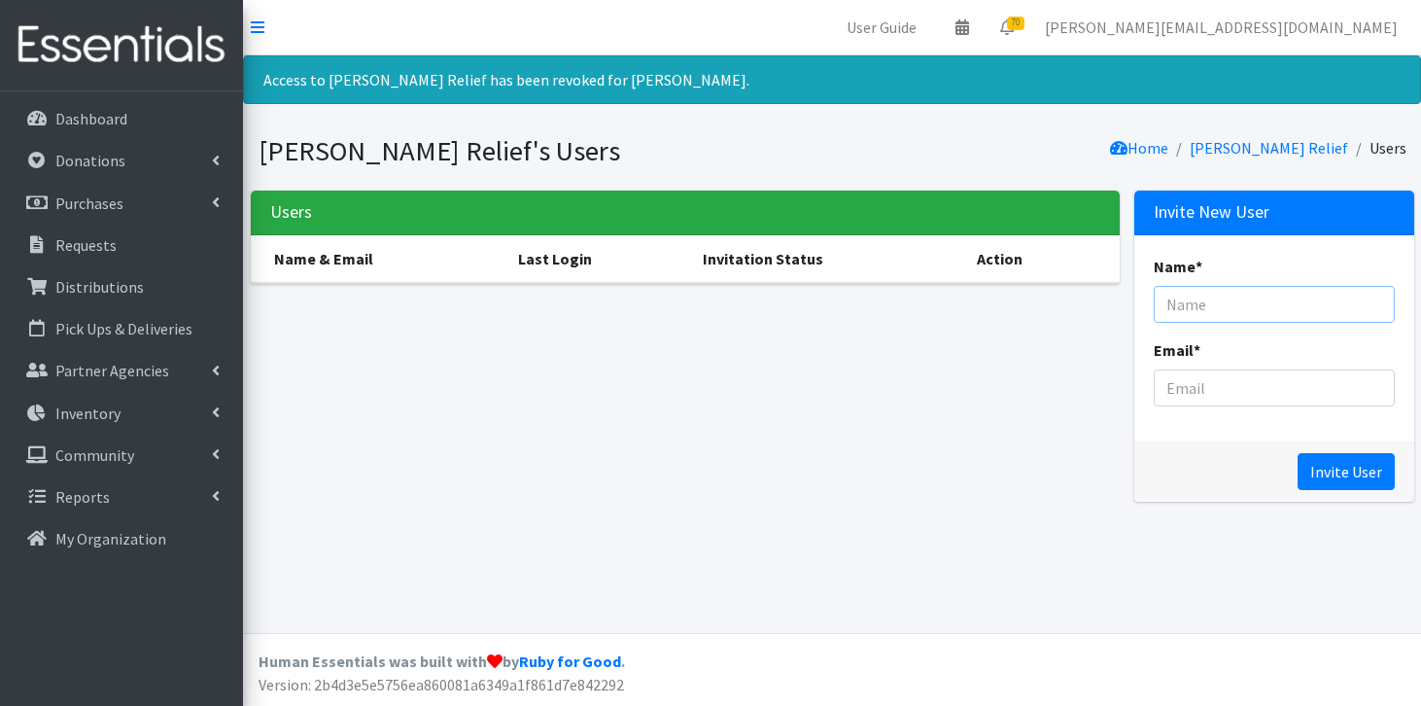
click at [1227, 311] on input "Name *" at bounding box center [1274, 304] width 241 height 37
type input "[PERSON_NAME]"
type input "Pantry@greerrelief.org"
click at [1360, 466] on input "Invite User" at bounding box center [1346, 471] width 97 height 37
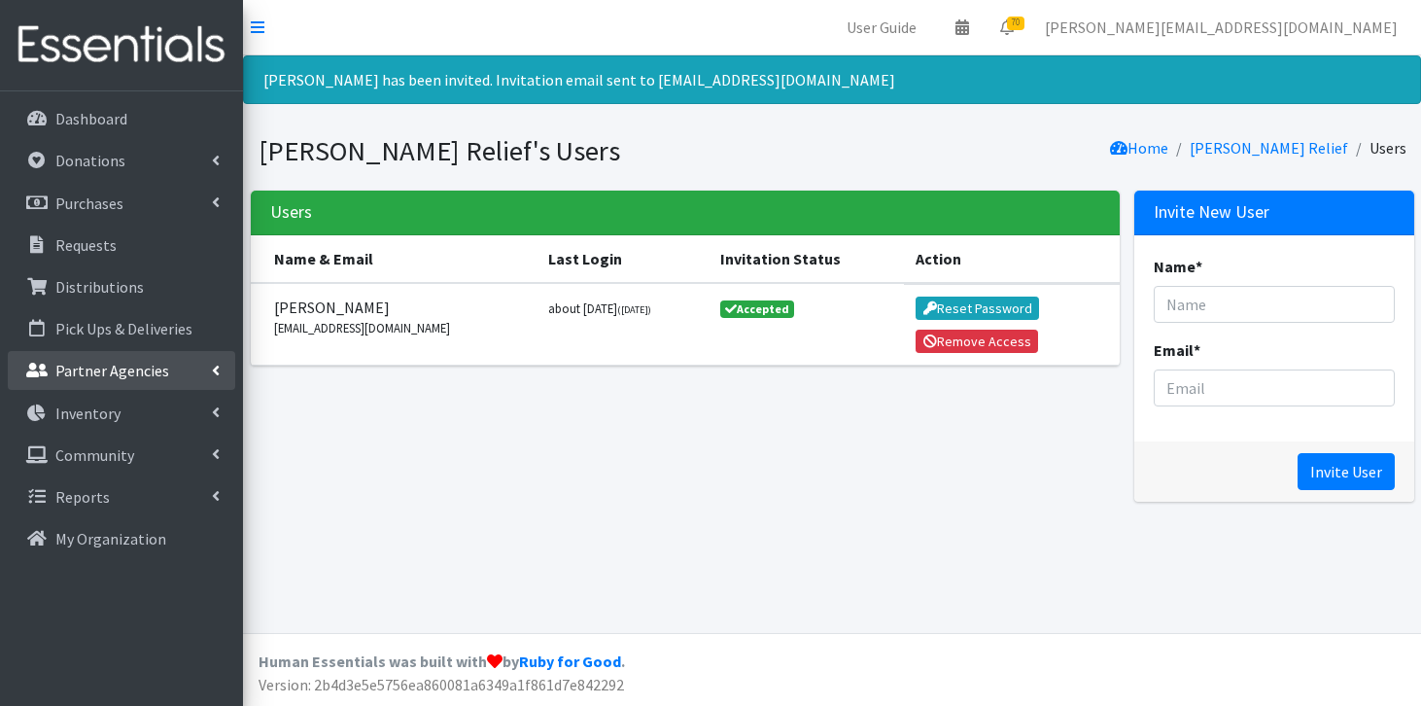
click at [93, 353] on link "Partner Agencies" at bounding box center [121, 370] width 227 height 39
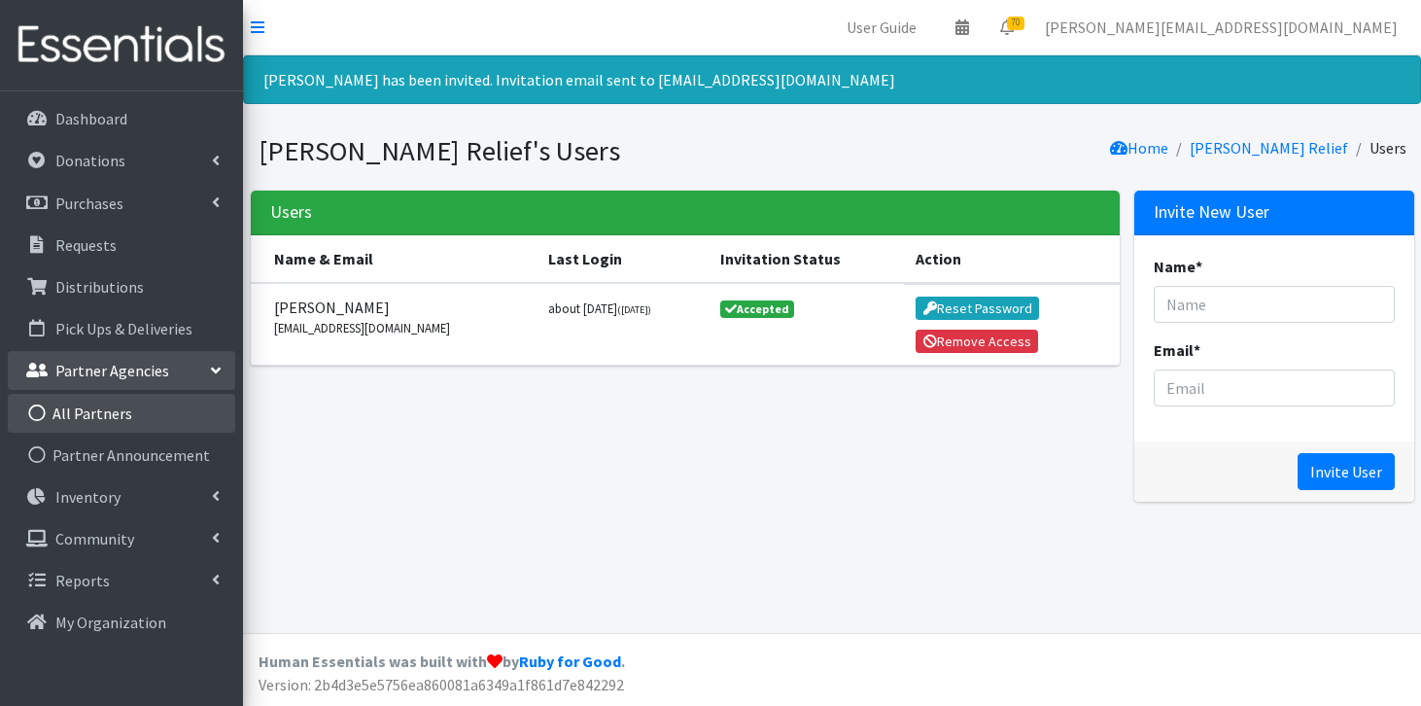
click at [85, 421] on link "All Partners" at bounding box center [121, 413] width 227 height 39
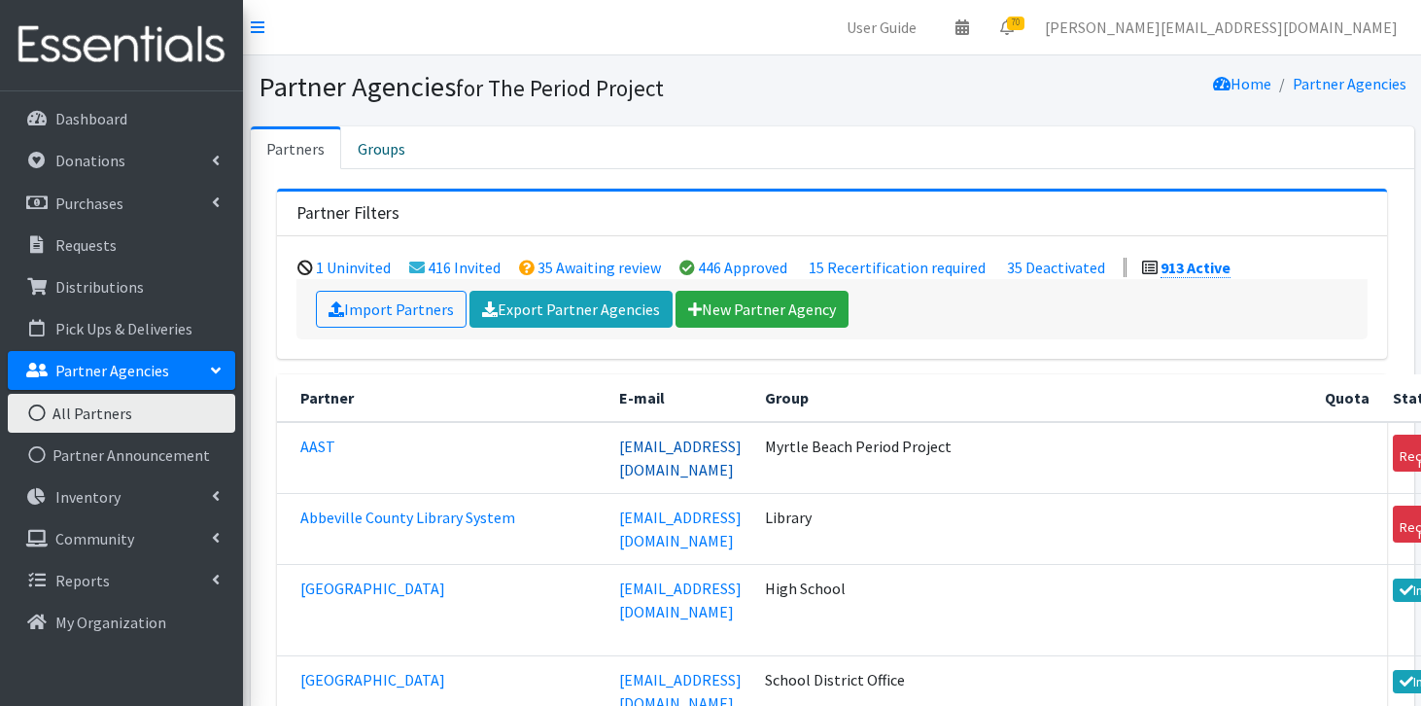
scroll to position [27302, 0]
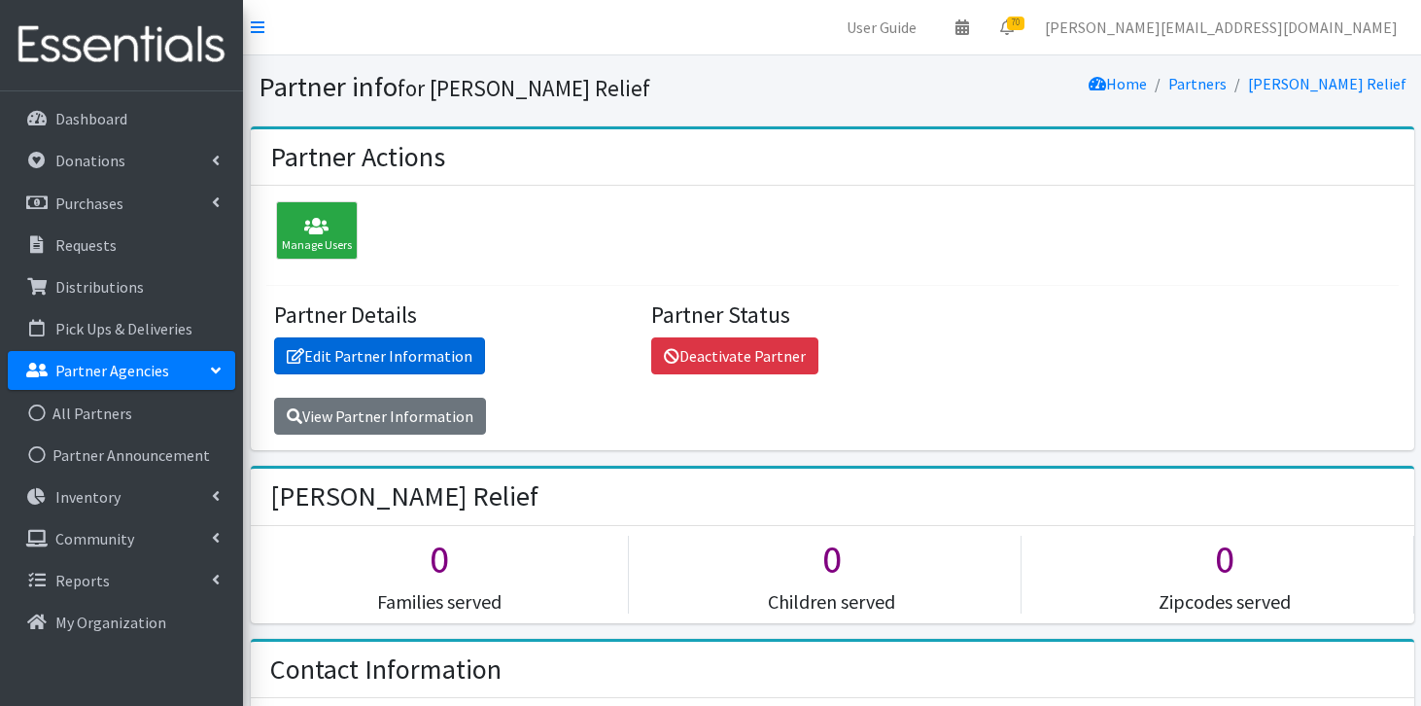
click at [411, 364] on link "Edit Partner Information" at bounding box center [379, 355] width 211 height 37
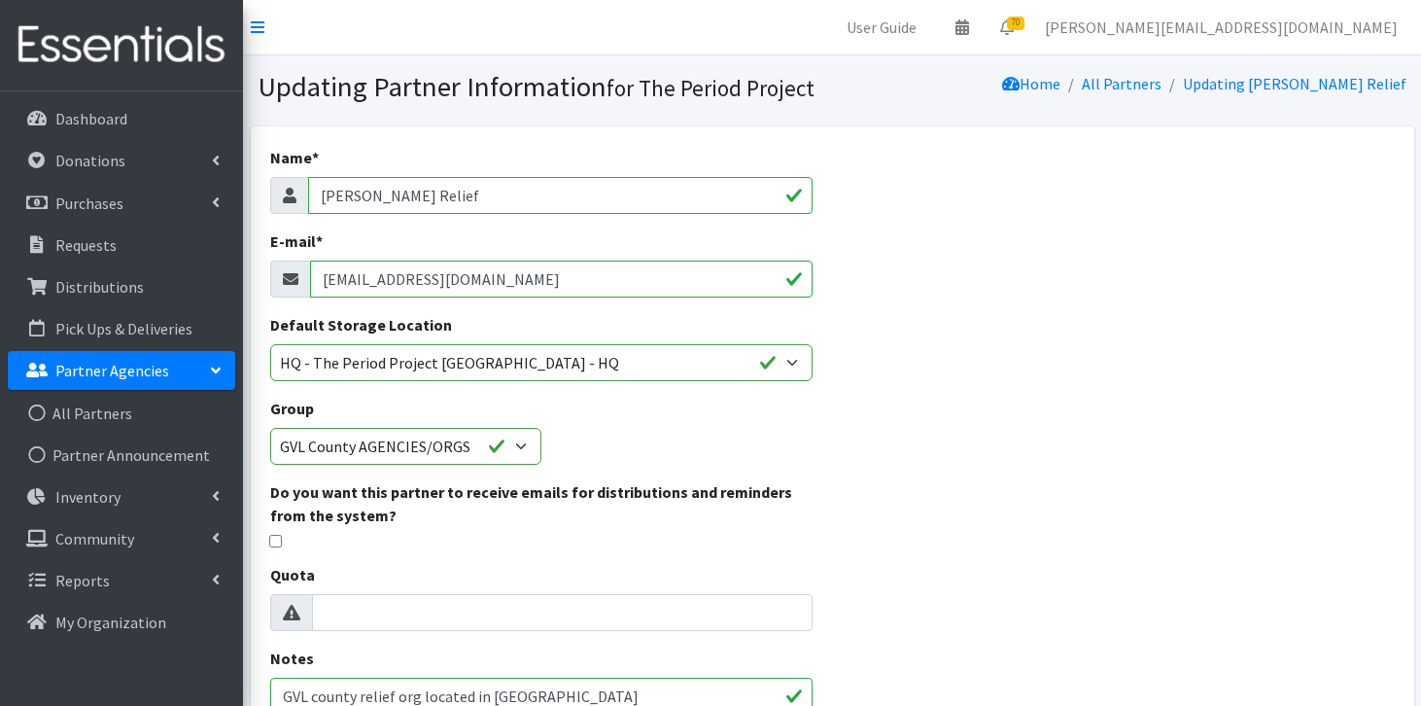
drag, startPoint x: 523, startPoint y: 279, endPoint x: 407, endPoint y: 269, distance: 116.1
click at [407, 269] on input "volunteer@greerrelief.org" at bounding box center [561, 278] width 503 height 37
click at [384, 273] on input "[EMAIL_ADDRESS][DOMAIN_NAME]" at bounding box center [561, 278] width 503 height 37
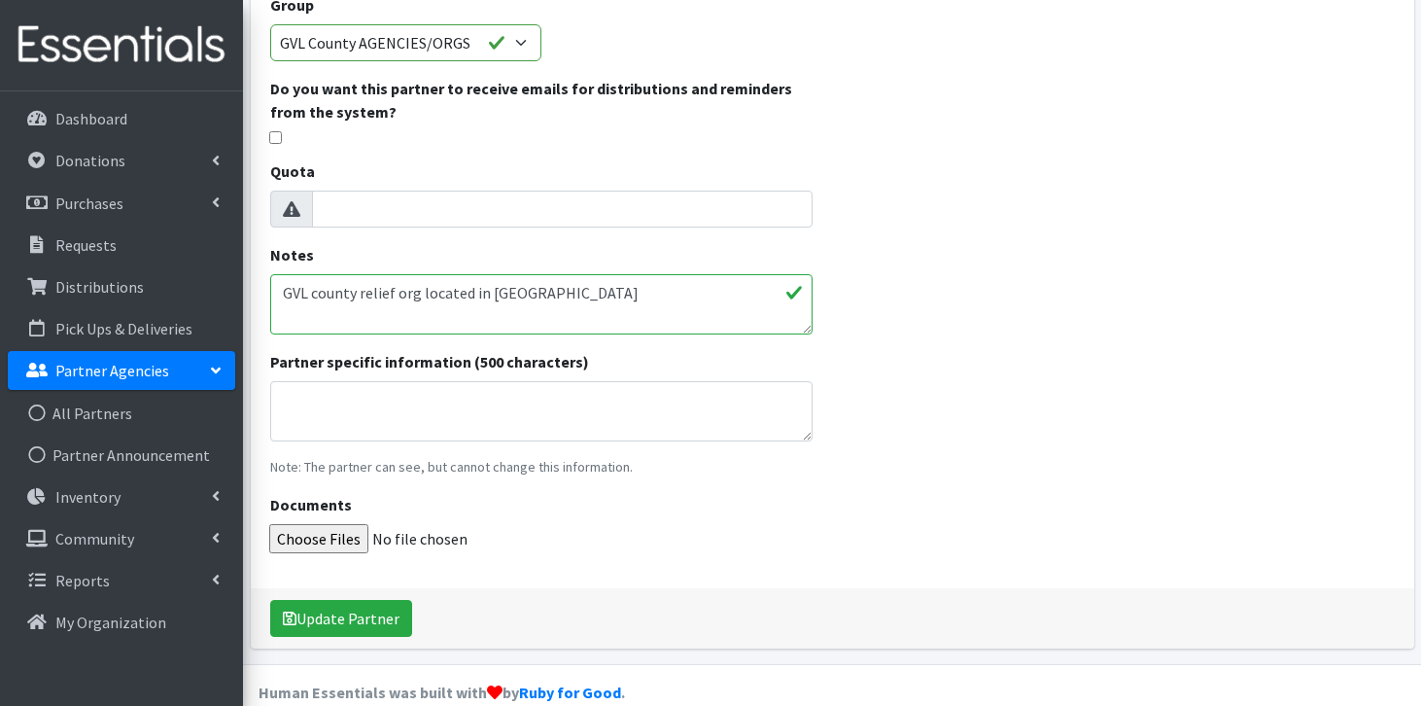
scroll to position [405, 0]
type input "pantry@greerrelief.org"
click at [532, 297] on textarea "GVL county relief org located in Greer" at bounding box center [541, 302] width 543 height 60
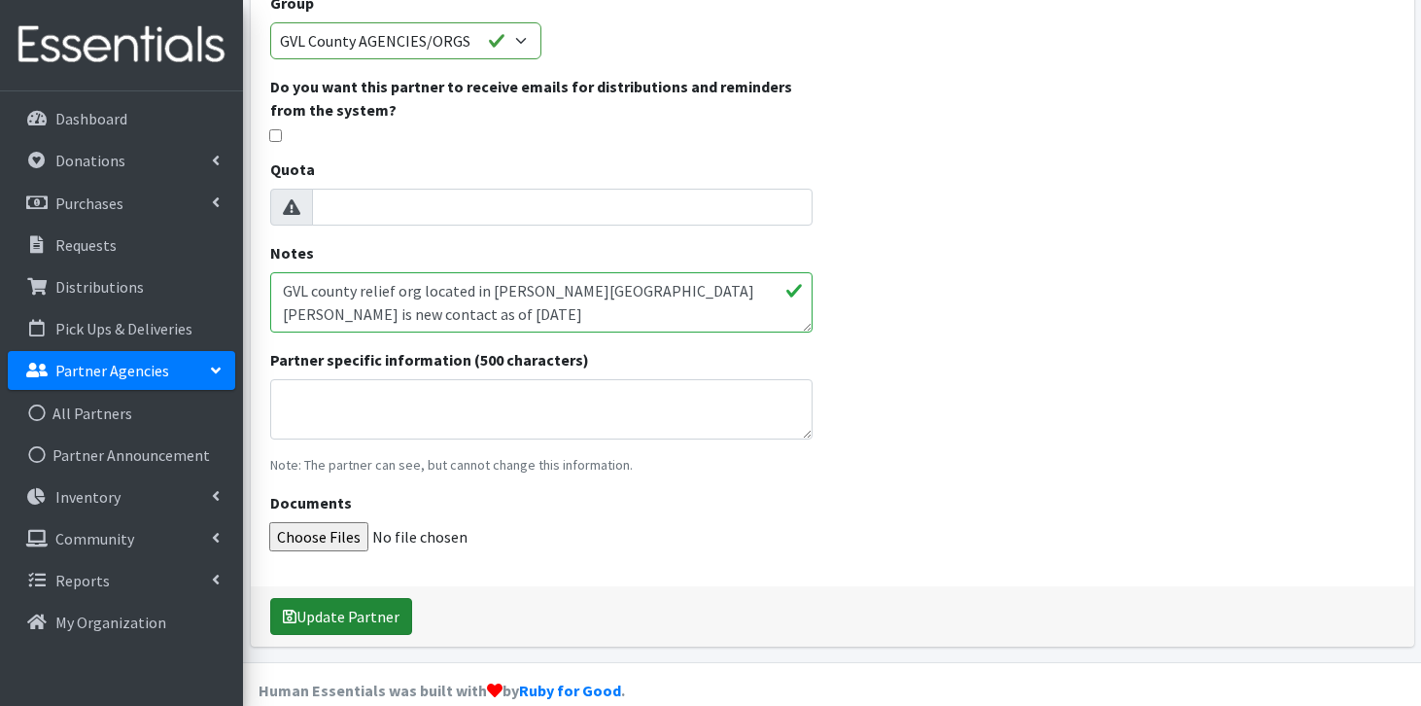
type textarea "GVL county relief org located in Greer Jim Waddell is new contact as of July '25"
click at [356, 623] on button "Update Partner" at bounding box center [341, 616] width 142 height 37
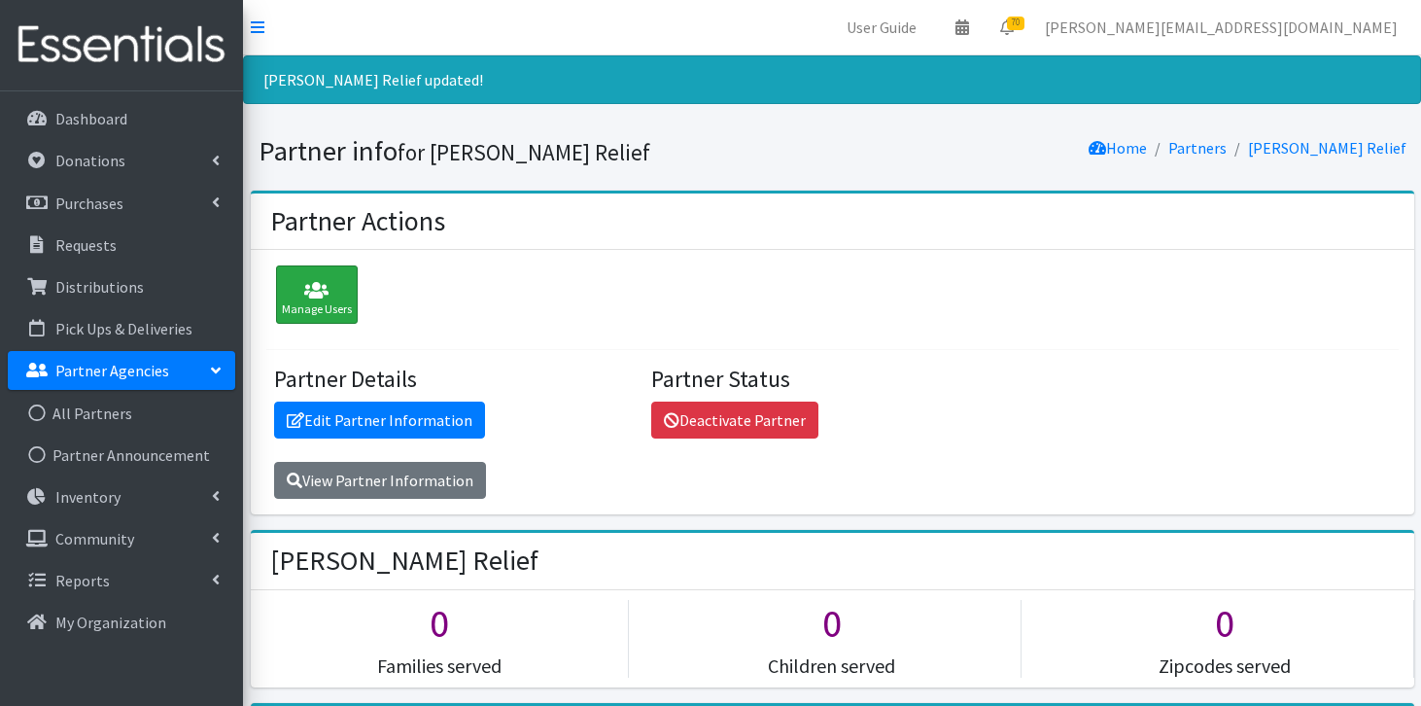
click at [302, 315] on div "Manage Users" at bounding box center [317, 294] width 82 height 58
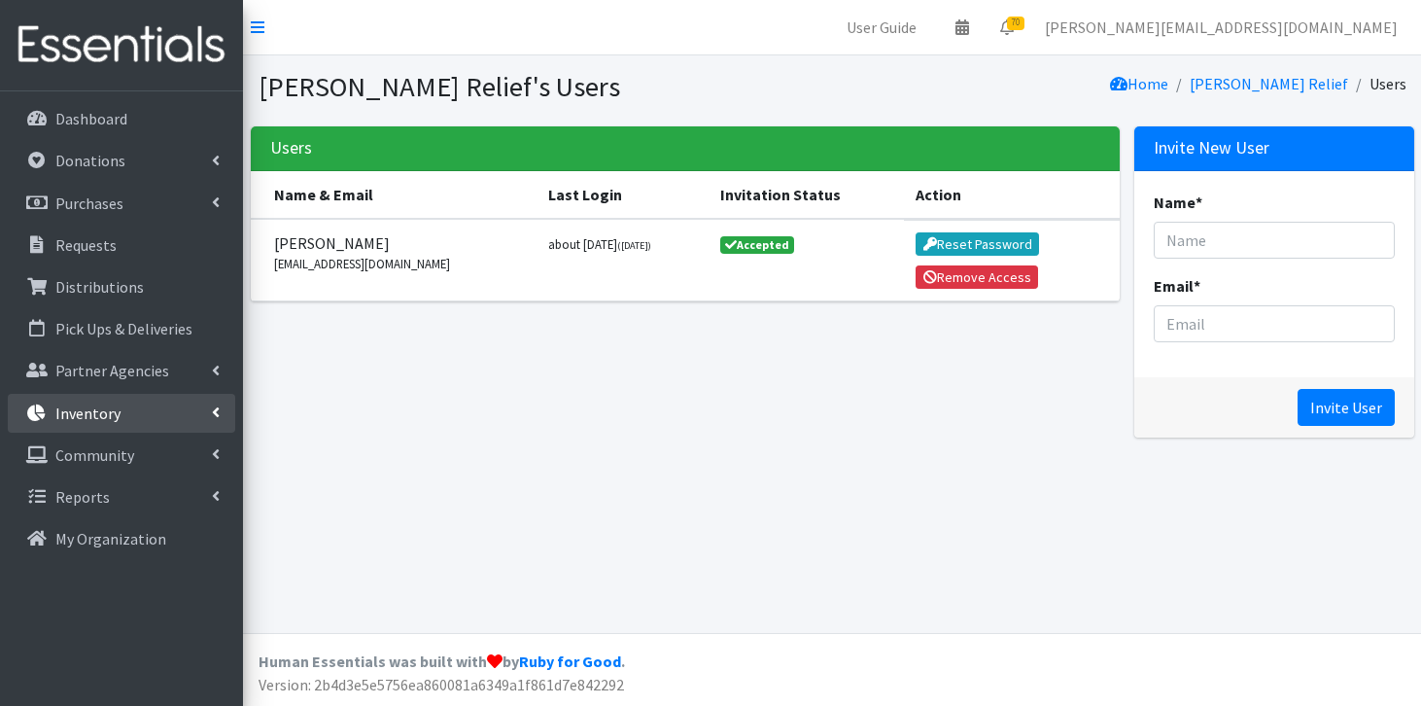
click at [120, 421] on link "Inventory" at bounding box center [121, 413] width 227 height 39
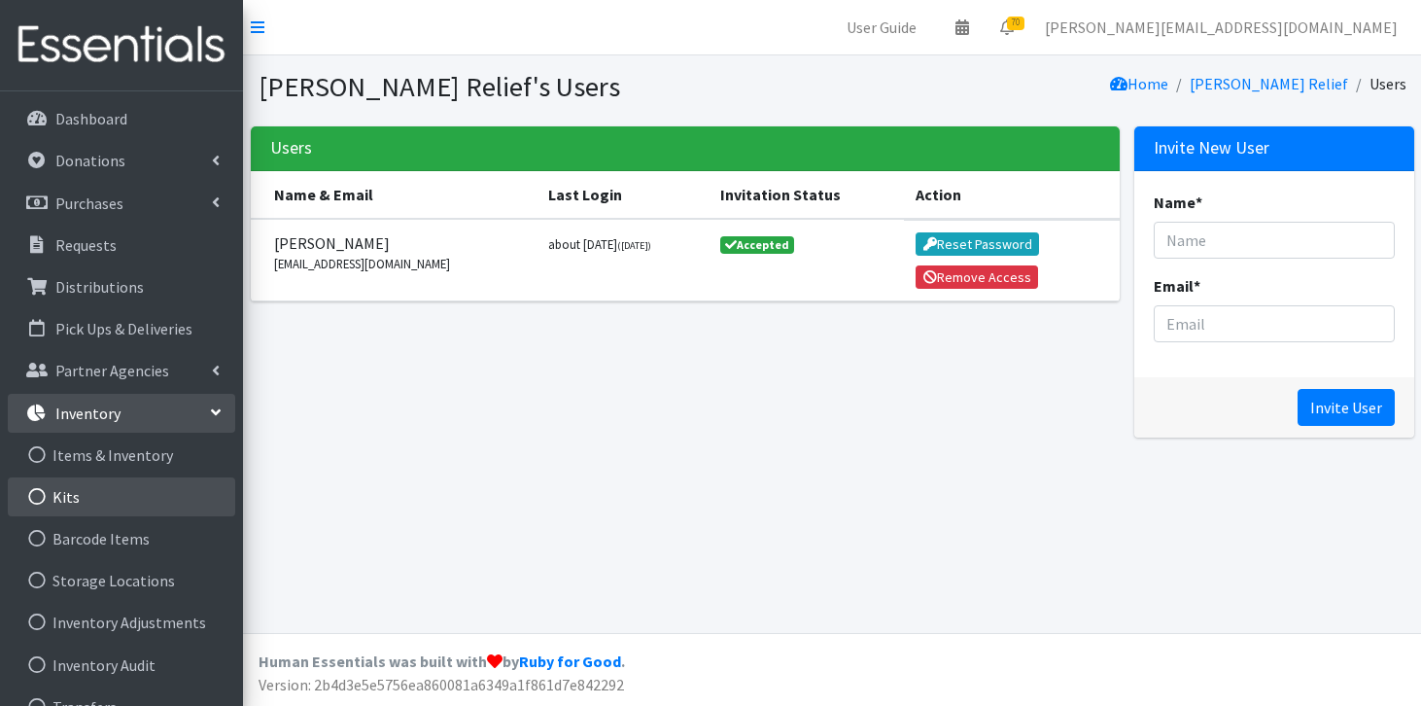
click at [86, 498] on link "Kits" at bounding box center [121, 496] width 227 height 39
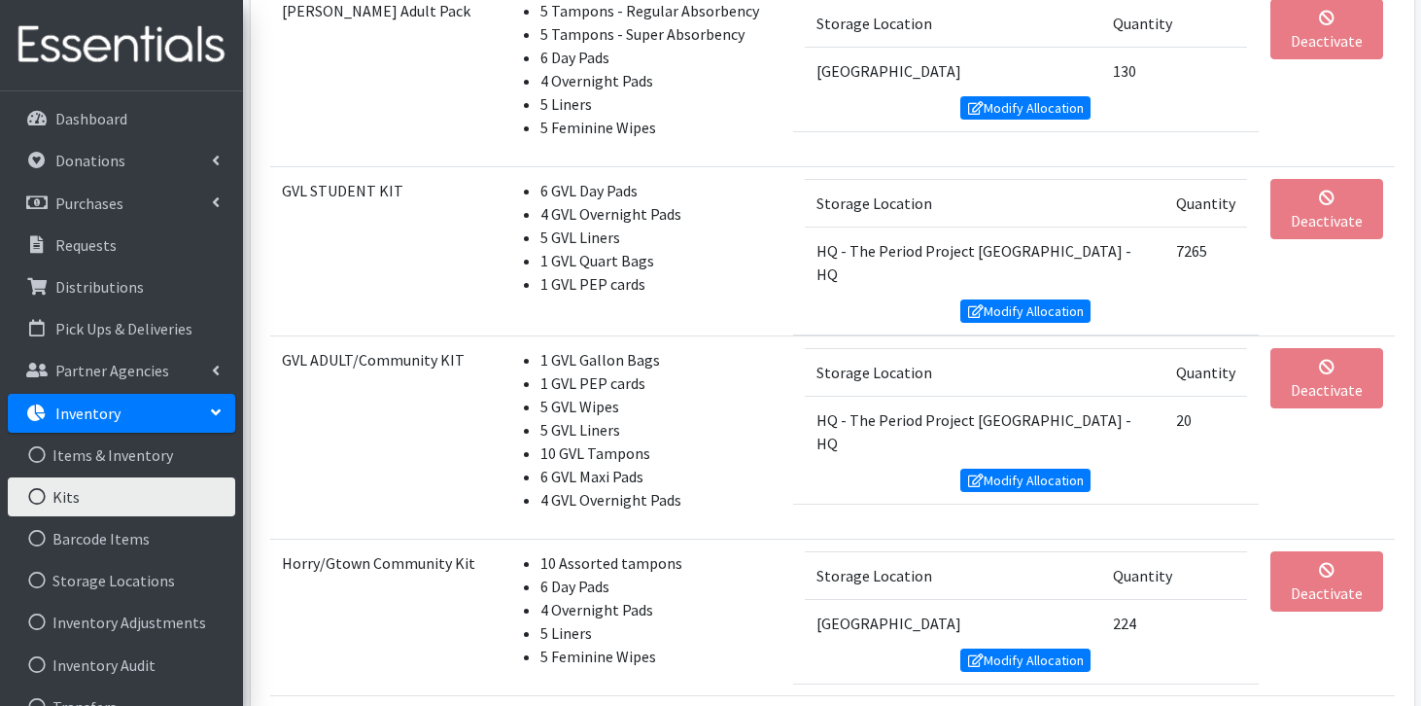
scroll to position [3660, 0]
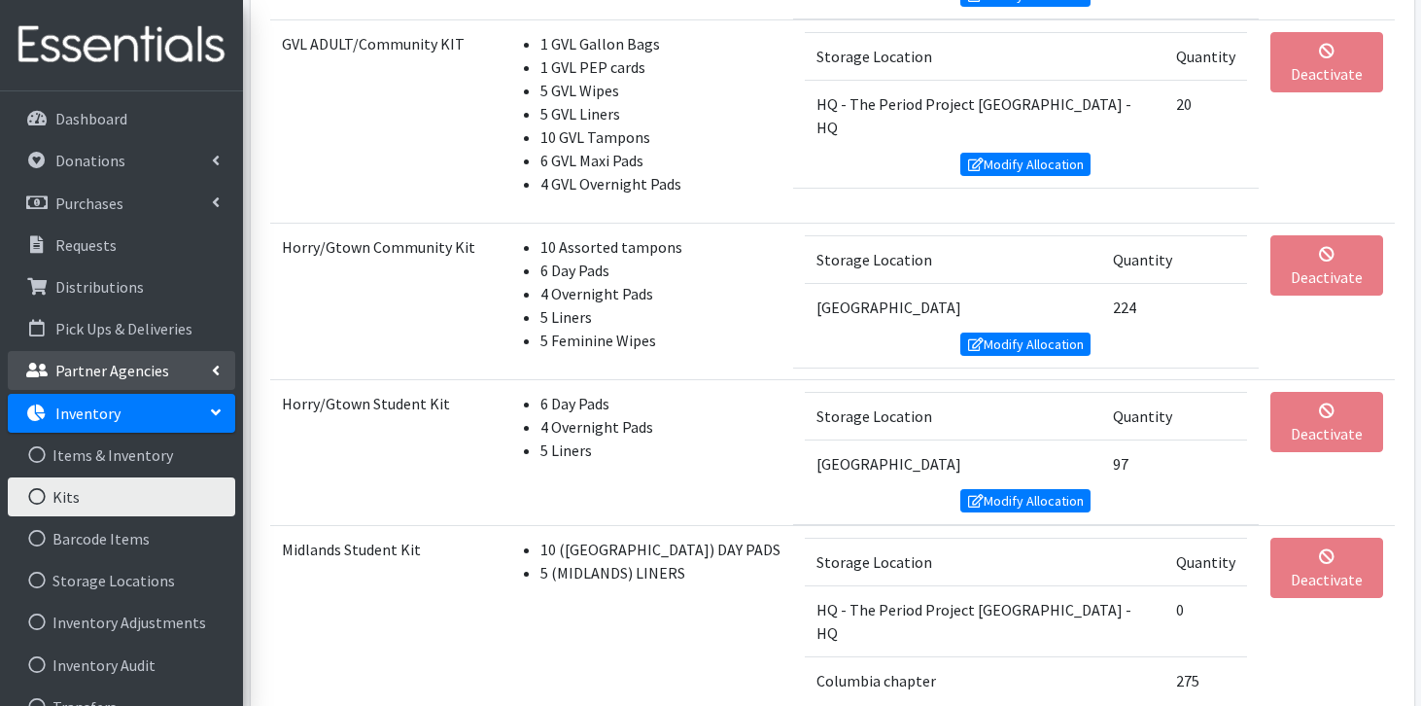
click at [105, 364] on p "Partner Agencies" at bounding box center [112, 370] width 114 height 19
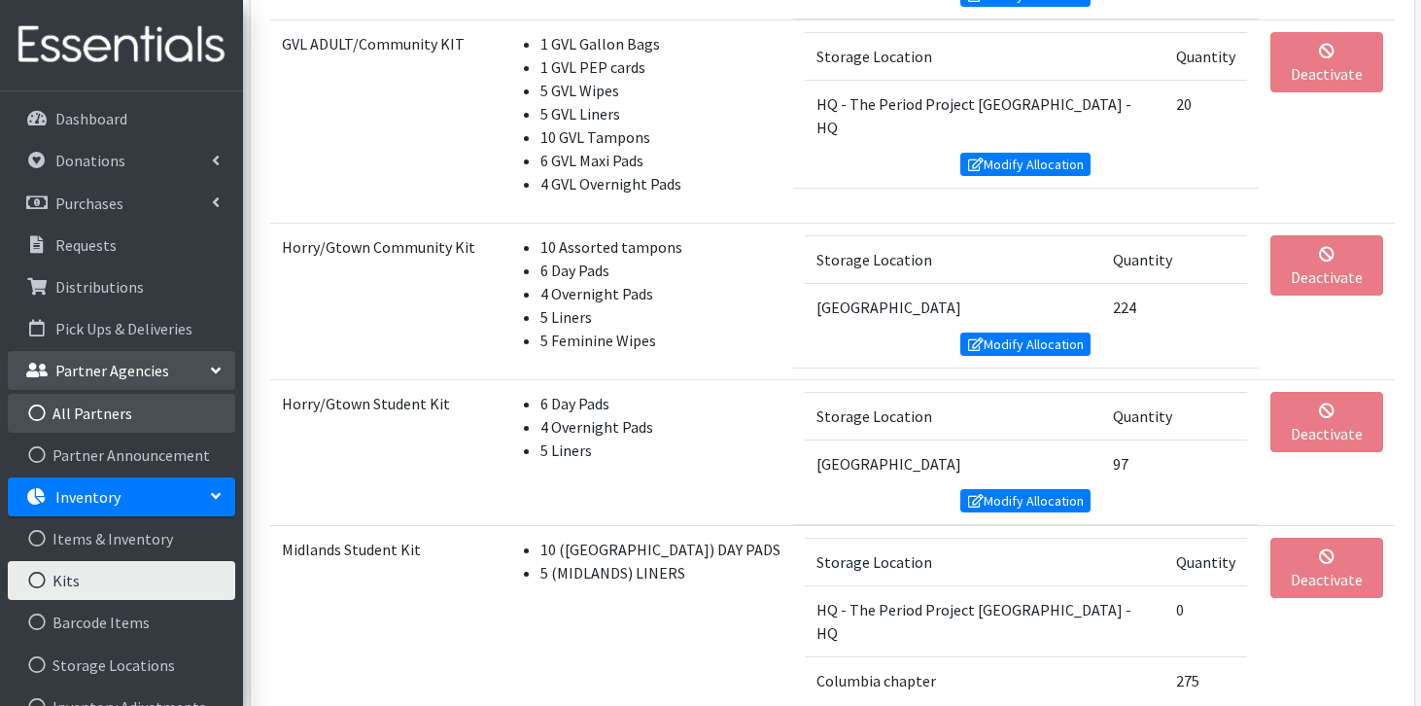
click at [91, 416] on link "All Partners" at bounding box center [121, 413] width 227 height 39
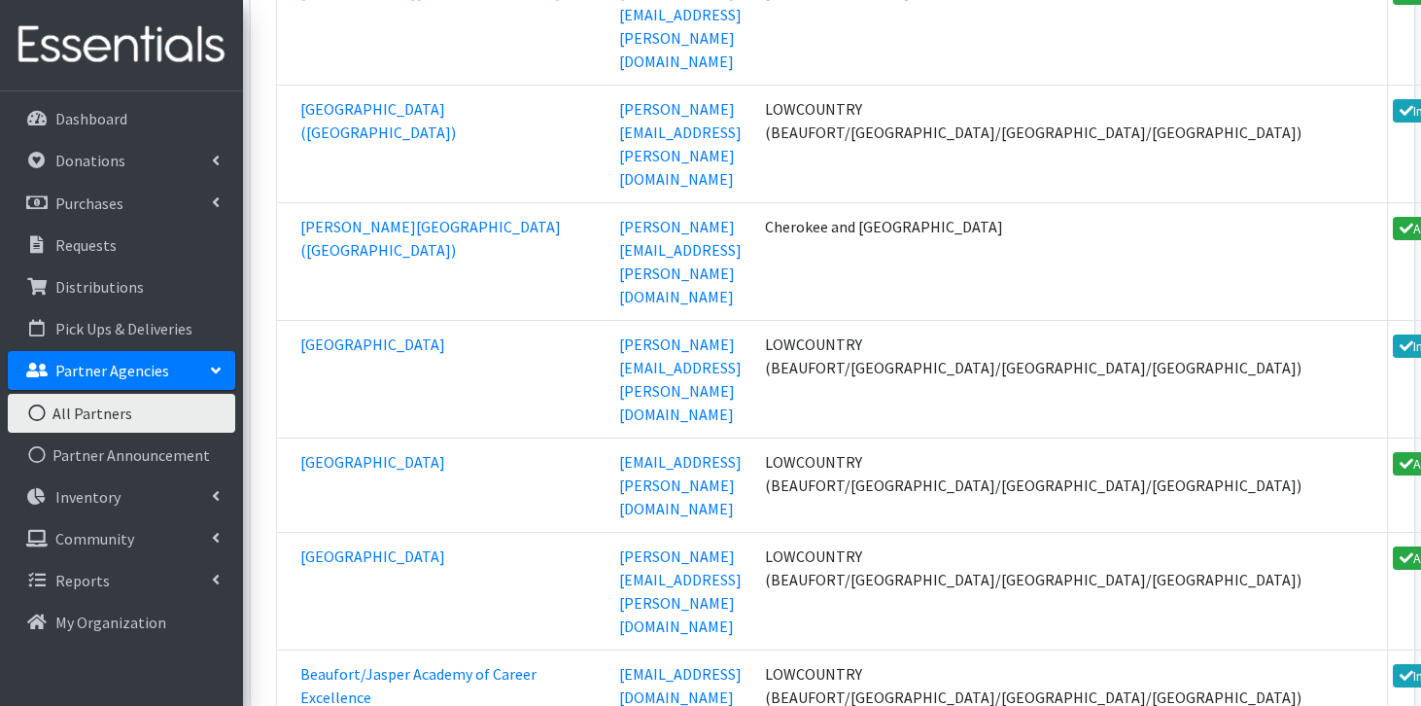
scroll to position [74026, 0]
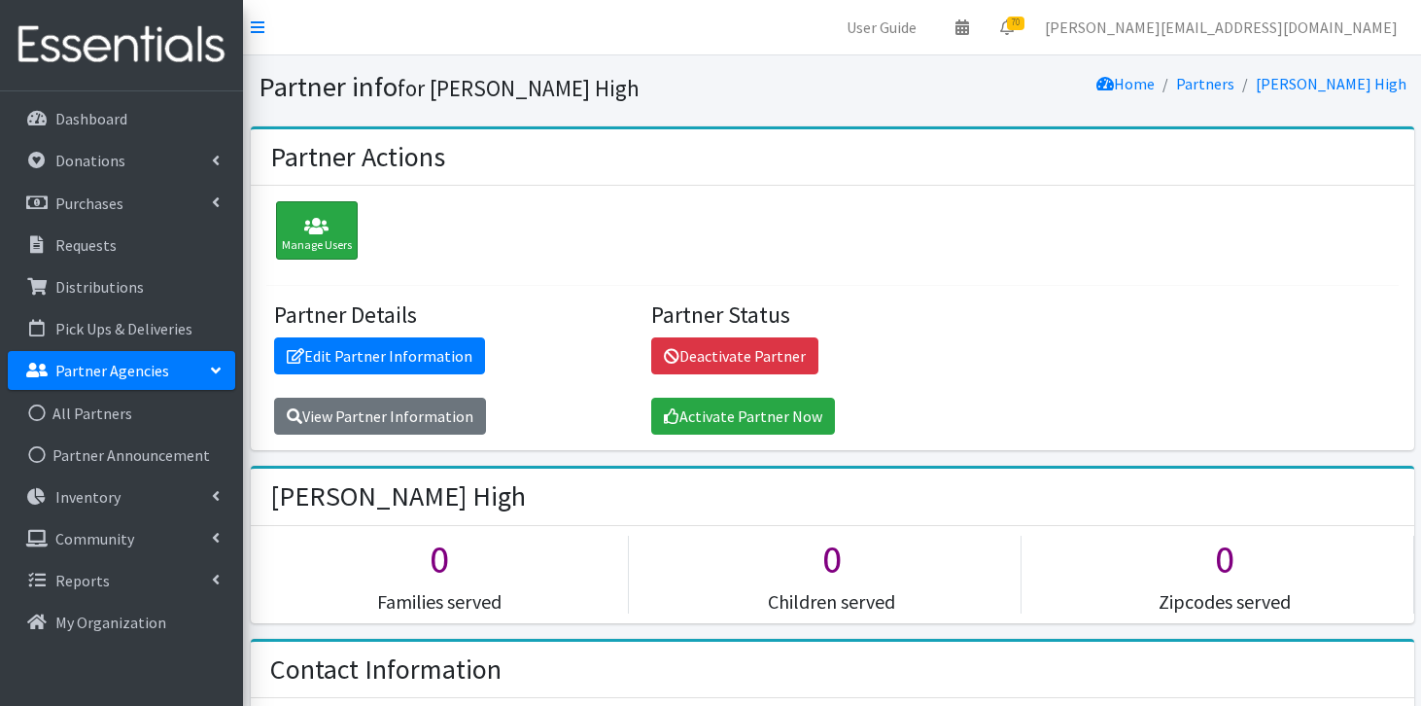
click at [331, 232] on icon at bounding box center [317, 226] width 70 height 19
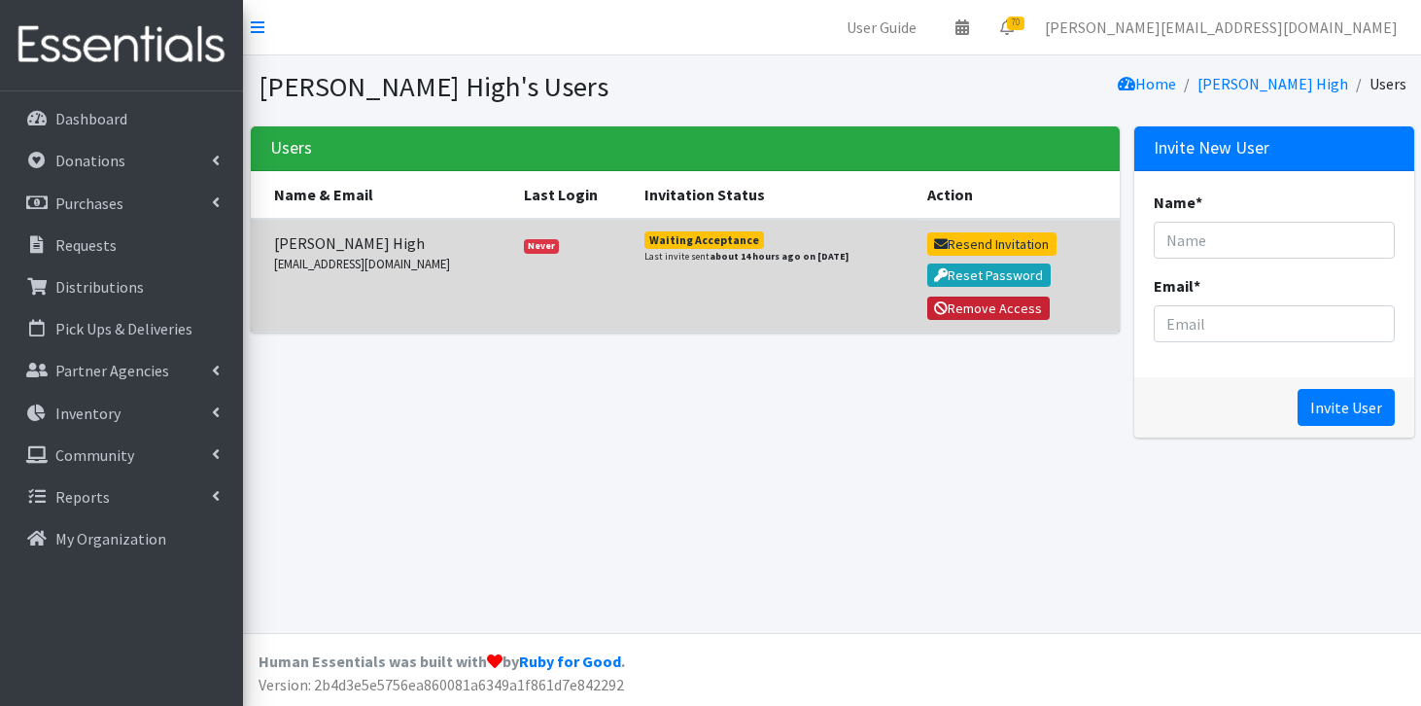
click at [950, 311] on button "Remove Access" at bounding box center [988, 307] width 122 height 23
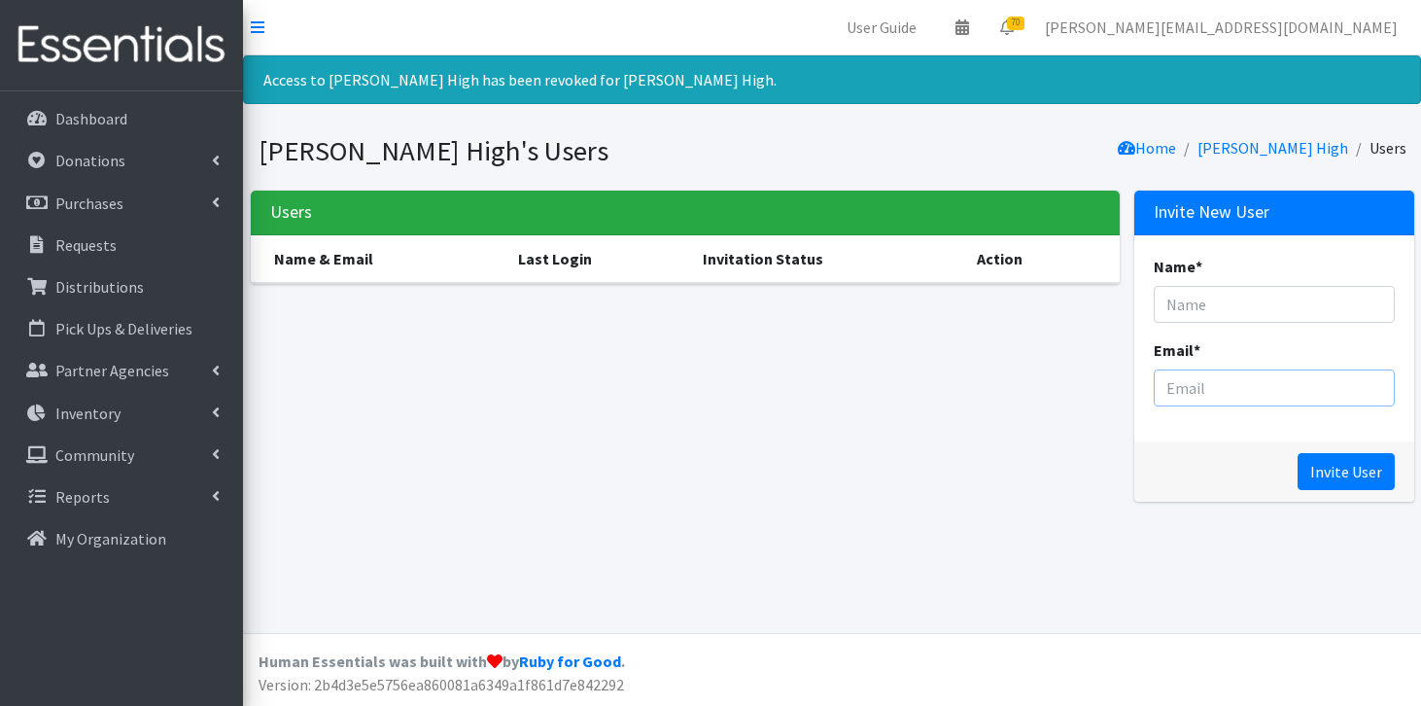
click at [1198, 380] on input "Email *" at bounding box center [1274, 387] width 241 height 37
paste input "mailto:[EMAIL_ADDRESS][DOMAIN_NAME]"
drag, startPoint x: 1202, startPoint y: 389, endPoint x: 1125, endPoint y: 384, distance: 77.9
click at [1124, 385] on div "Users Name & Email Last Login Invitation Status Action Invite New User Name * E…" at bounding box center [832, 354] width 1178 height 327
type input "[EMAIL_ADDRESS][DOMAIN_NAME]"
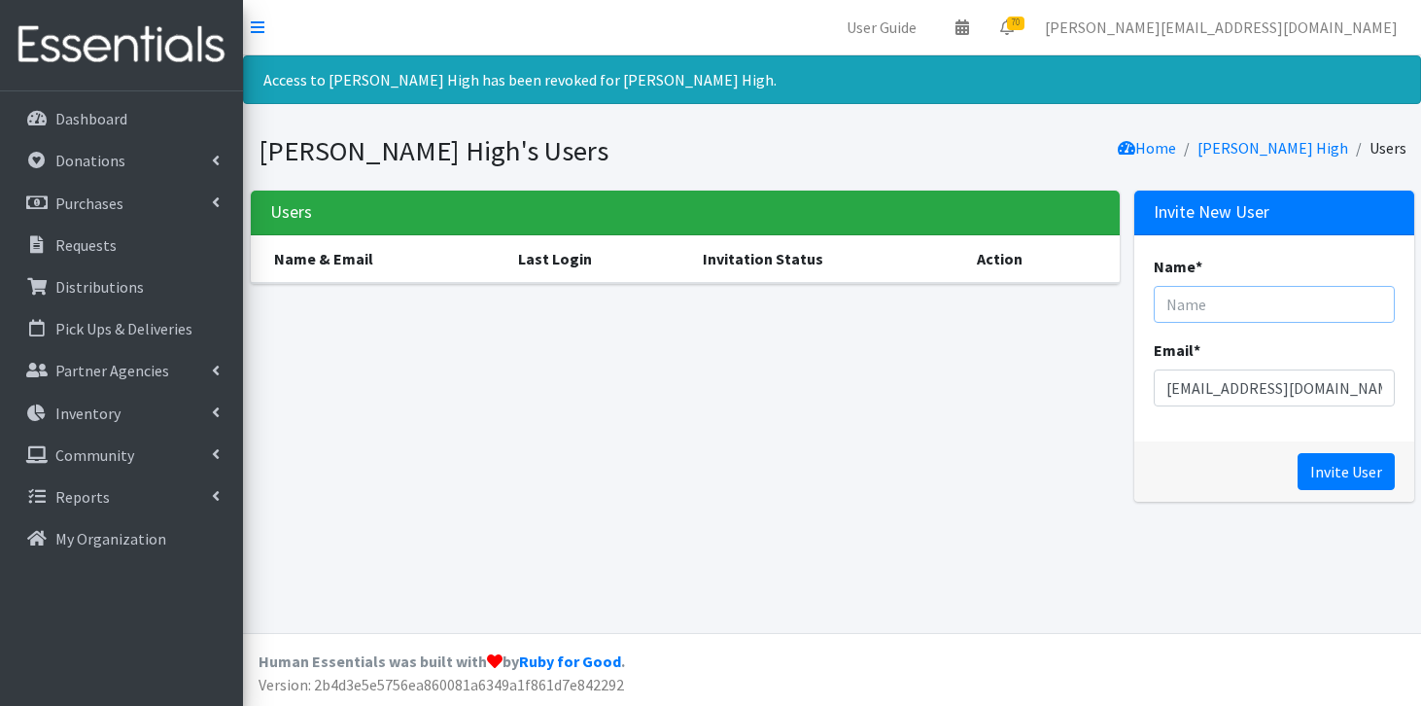
click at [1162, 298] on input "Name *" at bounding box center [1274, 304] width 241 height 37
type input "[PERSON_NAME]"
click at [1367, 476] on input "Invite User" at bounding box center [1346, 471] width 97 height 37
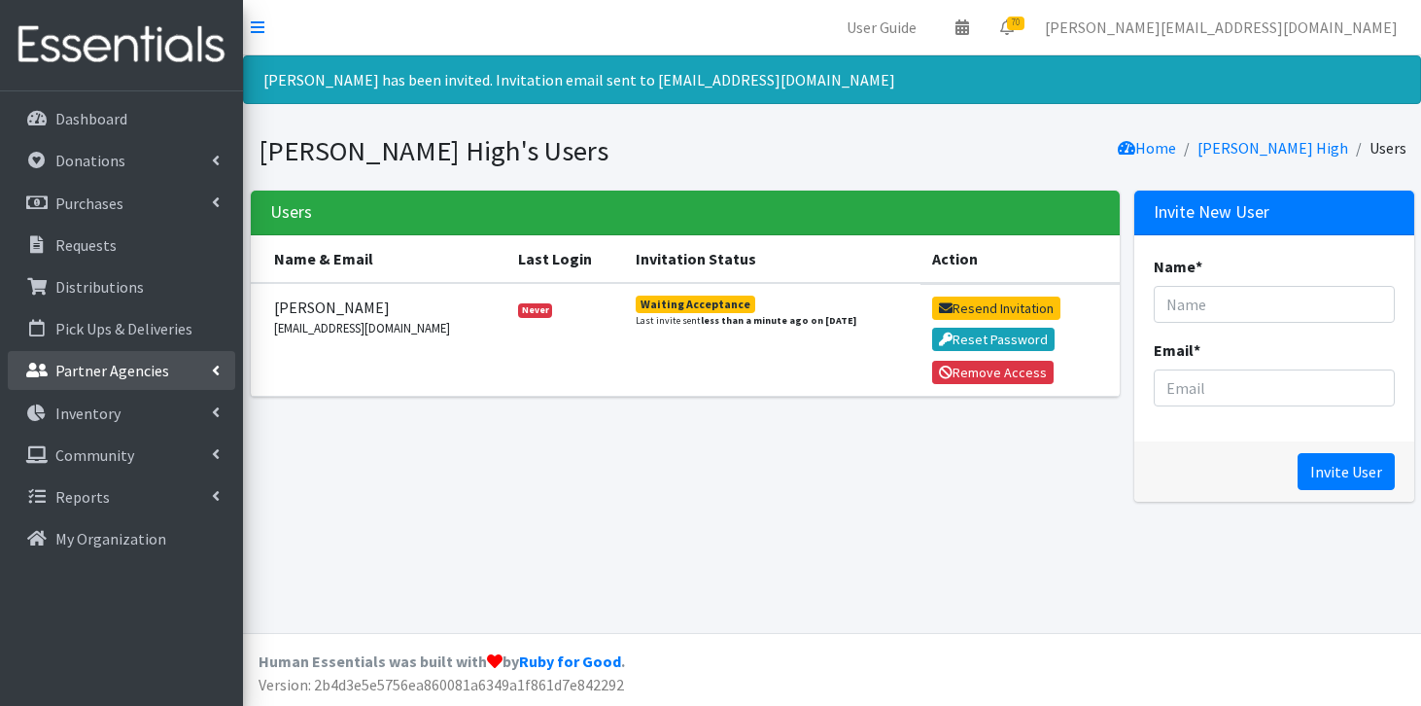
click at [107, 367] on p "Partner Agencies" at bounding box center [112, 370] width 114 height 19
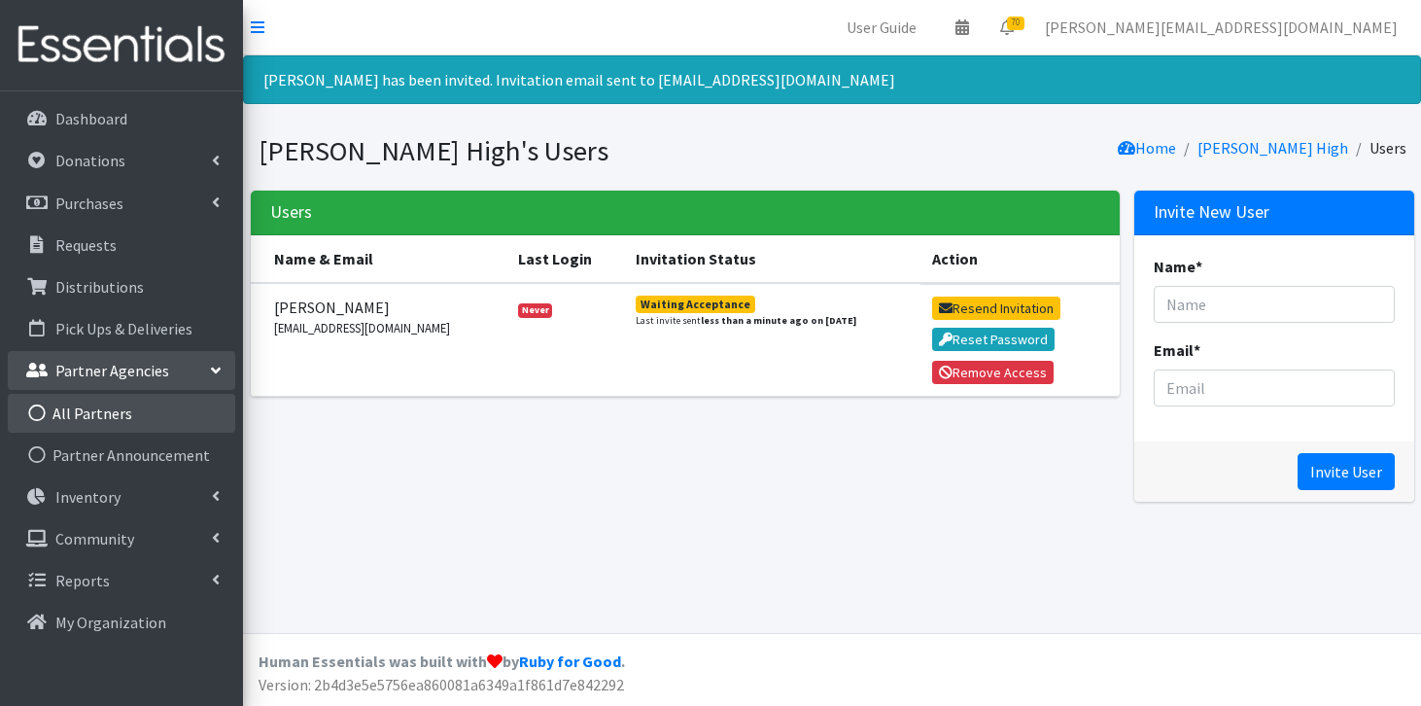
click at [99, 409] on link "All Partners" at bounding box center [121, 413] width 227 height 39
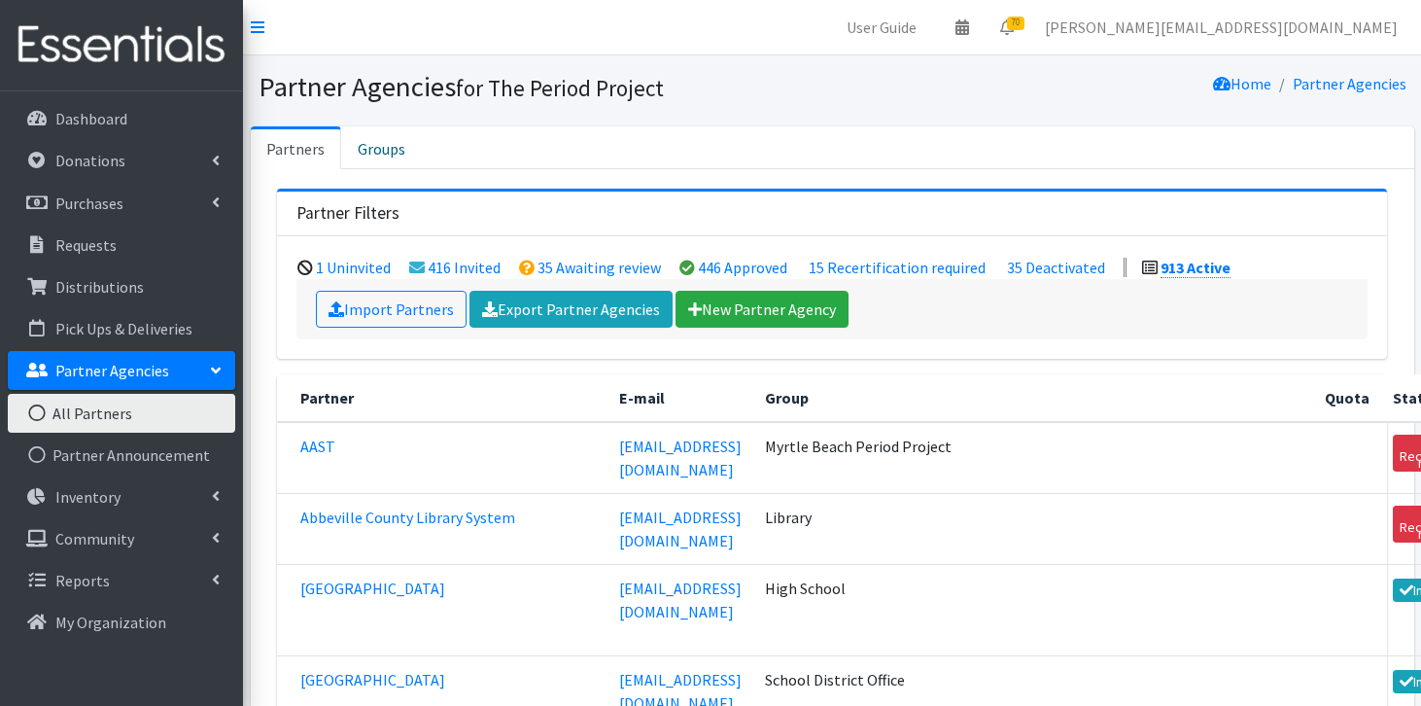
scroll to position [74026, 0]
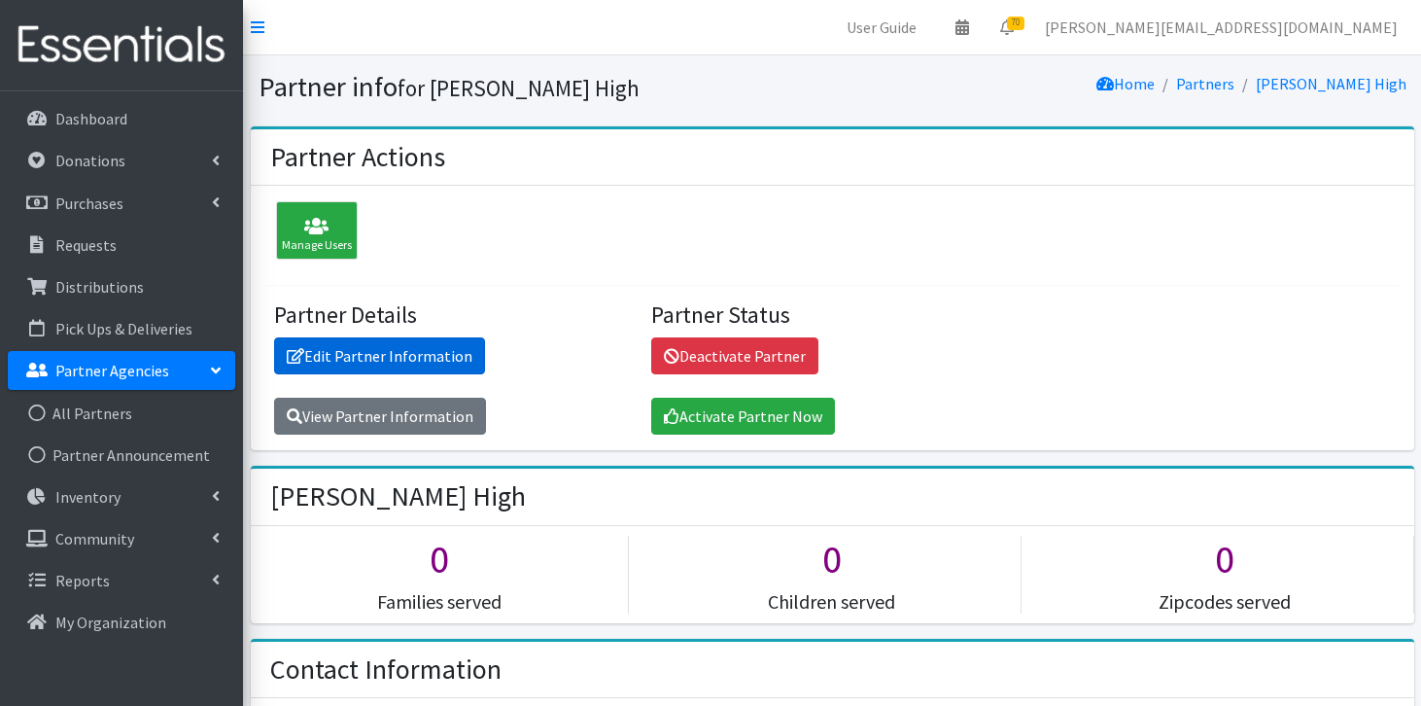
click at [347, 362] on link "Edit Partner Information" at bounding box center [379, 355] width 211 height 37
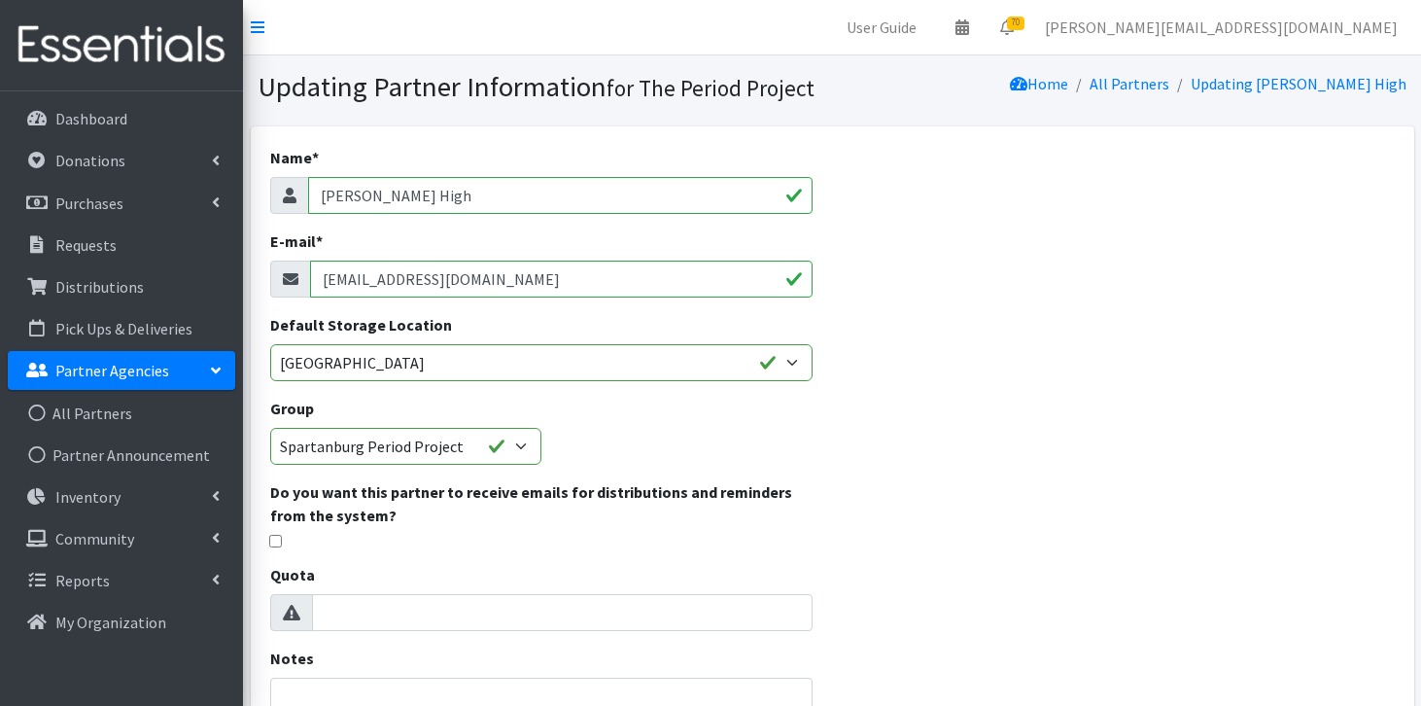
drag, startPoint x: 542, startPoint y: 276, endPoint x: 272, endPoint y: 267, distance: 270.3
click at [272, 267] on div "agardner@spartanburg4.org" at bounding box center [541, 278] width 543 height 37
paste input "mailto:lduncan@spartanburg4.org"
click at [367, 281] on input "mailto:lduncan@spartanburg4.org" at bounding box center [561, 278] width 503 height 37
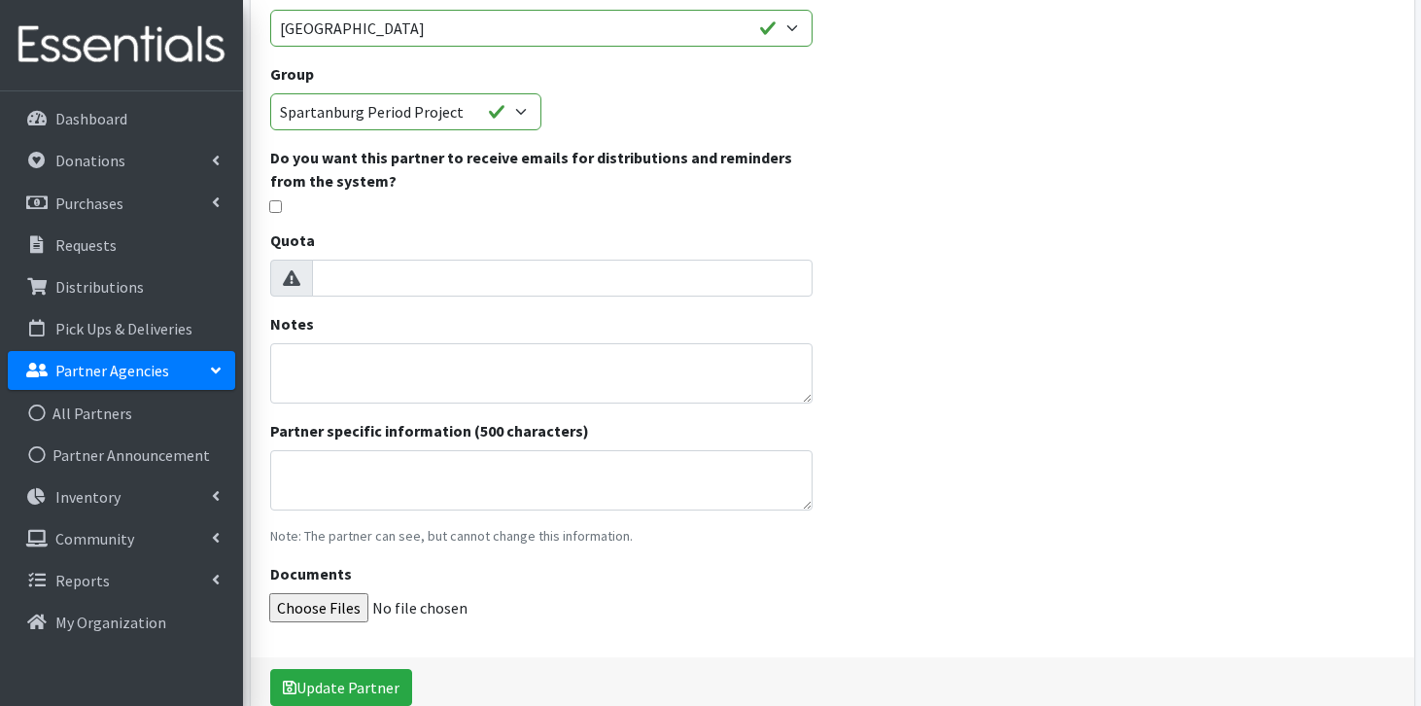
scroll to position [433, 0]
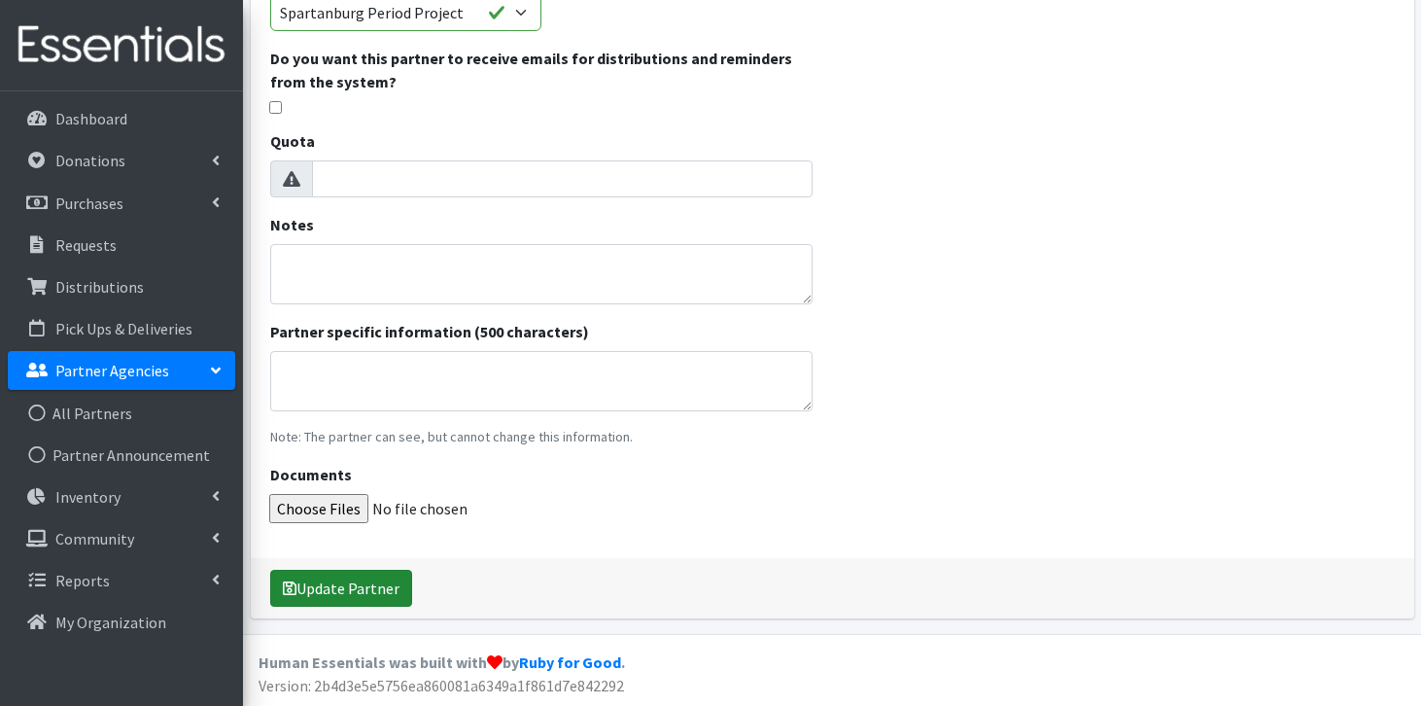
type input "lduncan@spartanburg4.org"
click at [360, 597] on button "Update Partner" at bounding box center [341, 588] width 142 height 37
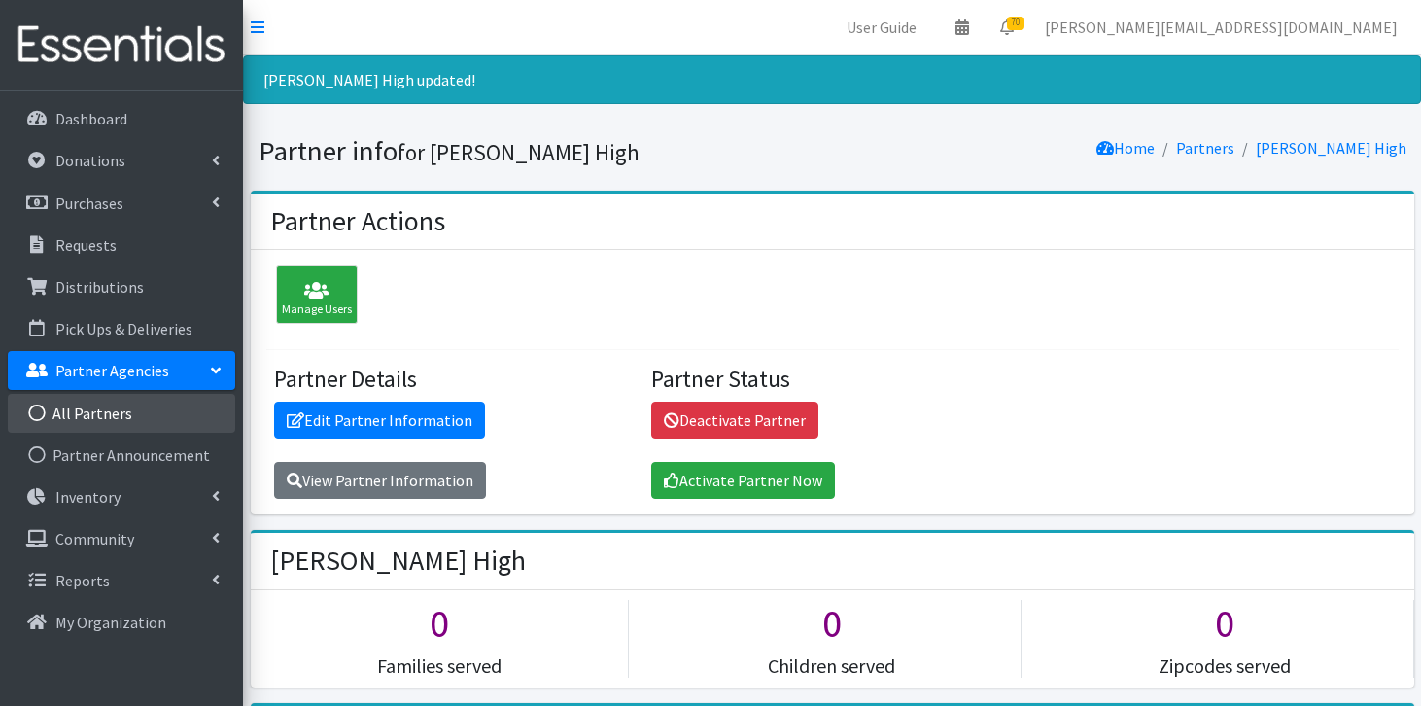
click at [87, 410] on link "All Partners" at bounding box center [121, 413] width 227 height 39
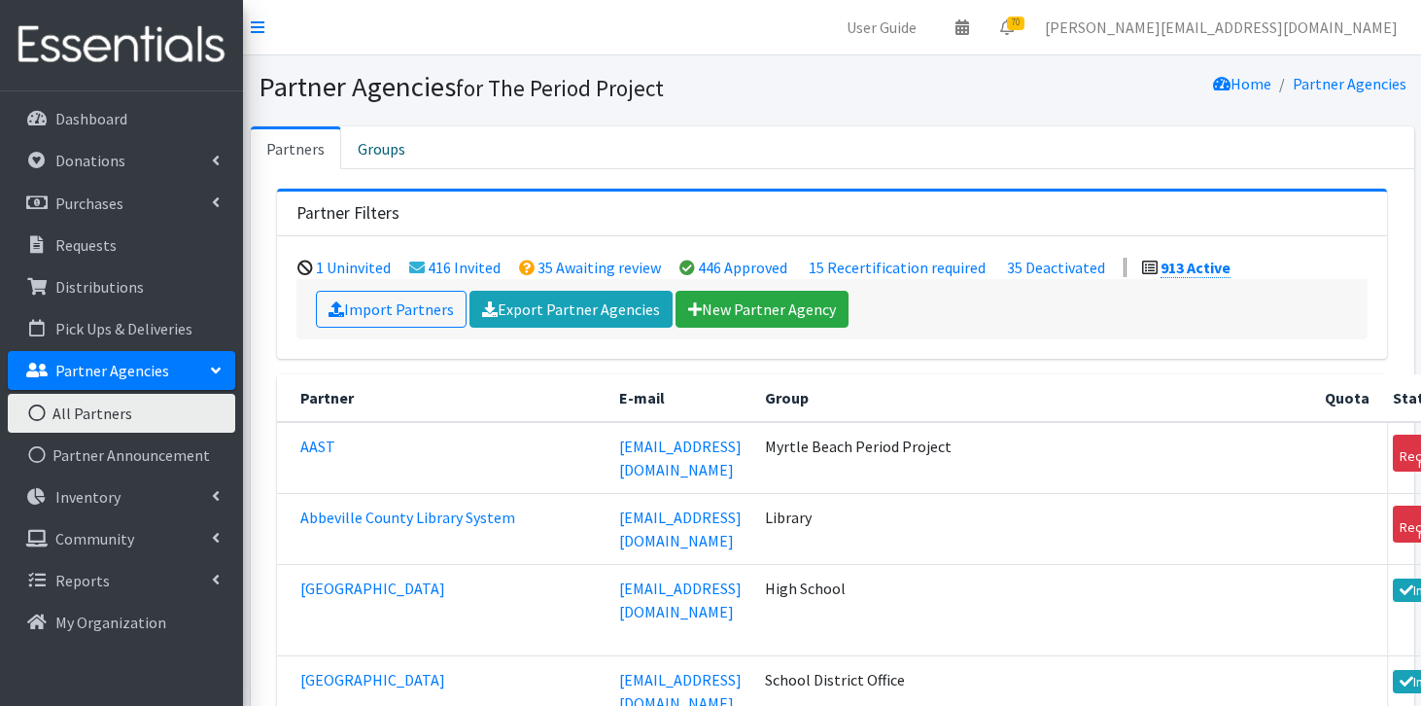
scroll to position [74026, 0]
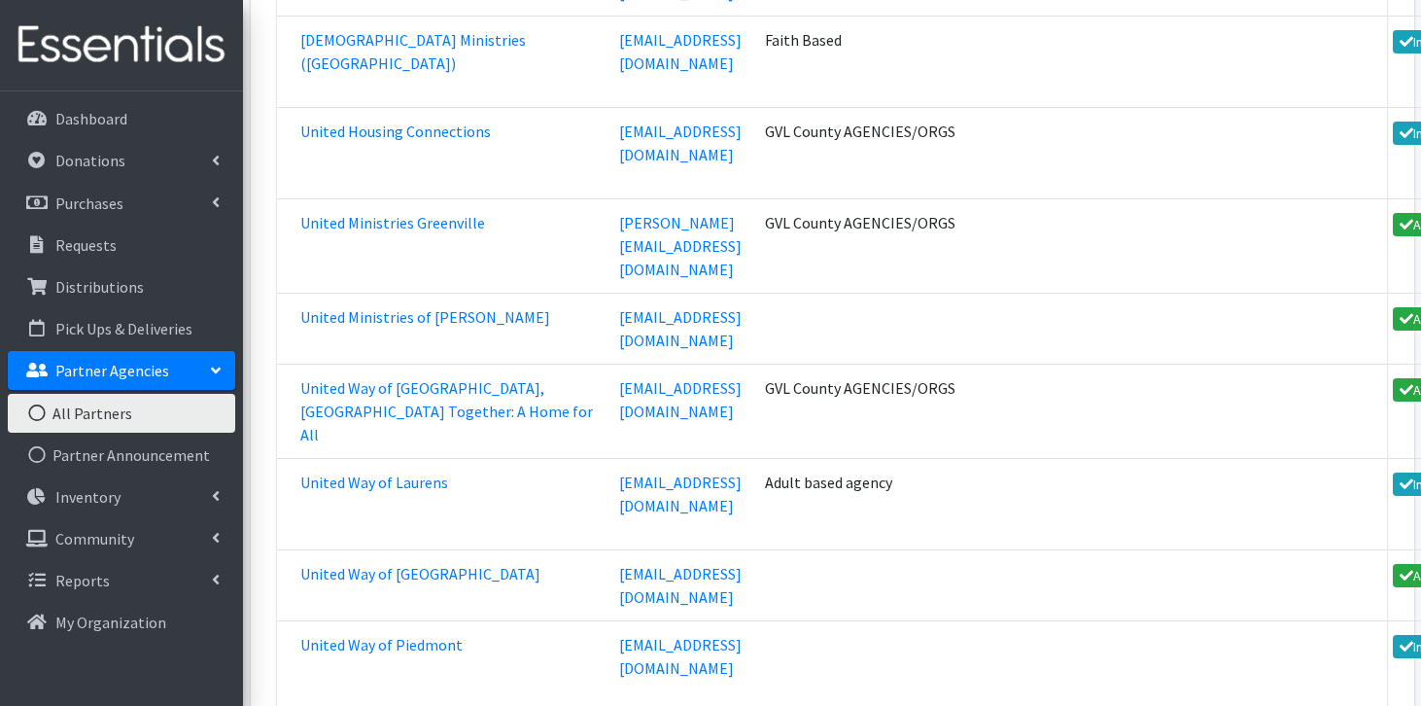
click at [123, 406] on link "All Partners" at bounding box center [121, 413] width 227 height 39
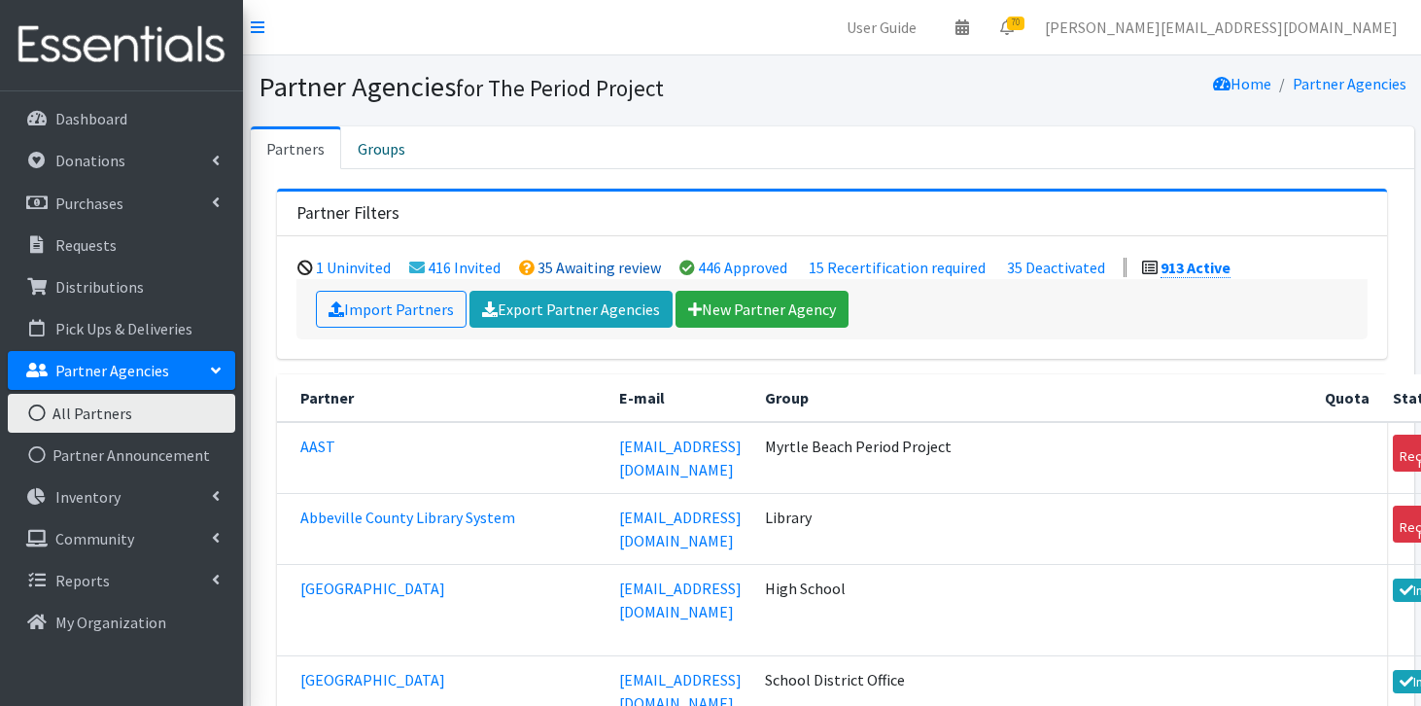
click at [580, 266] on link "35 Awaiting review" at bounding box center [598, 267] width 123 height 19
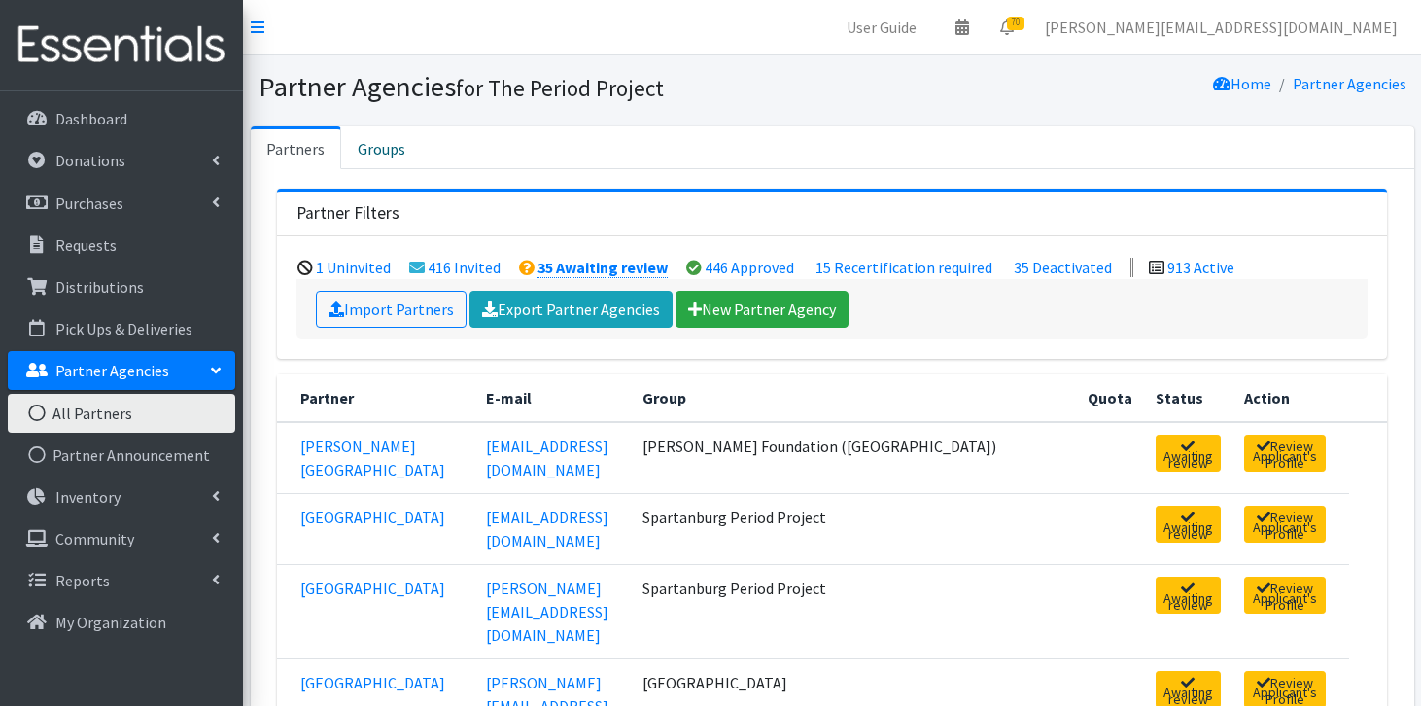
scroll to position [74, 0]
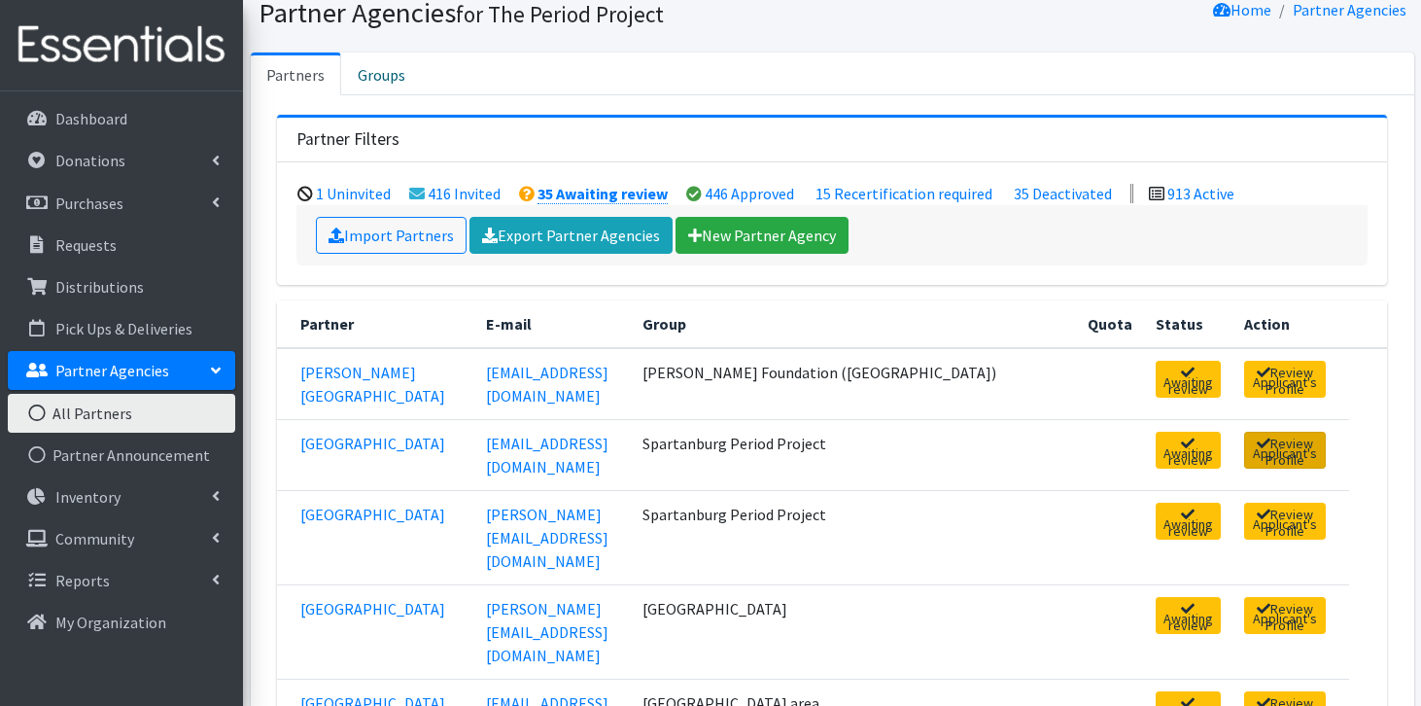
click at [1244, 451] on link "Review Applicant's Profile" at bounding box center [1285, 450] width 82 height 37
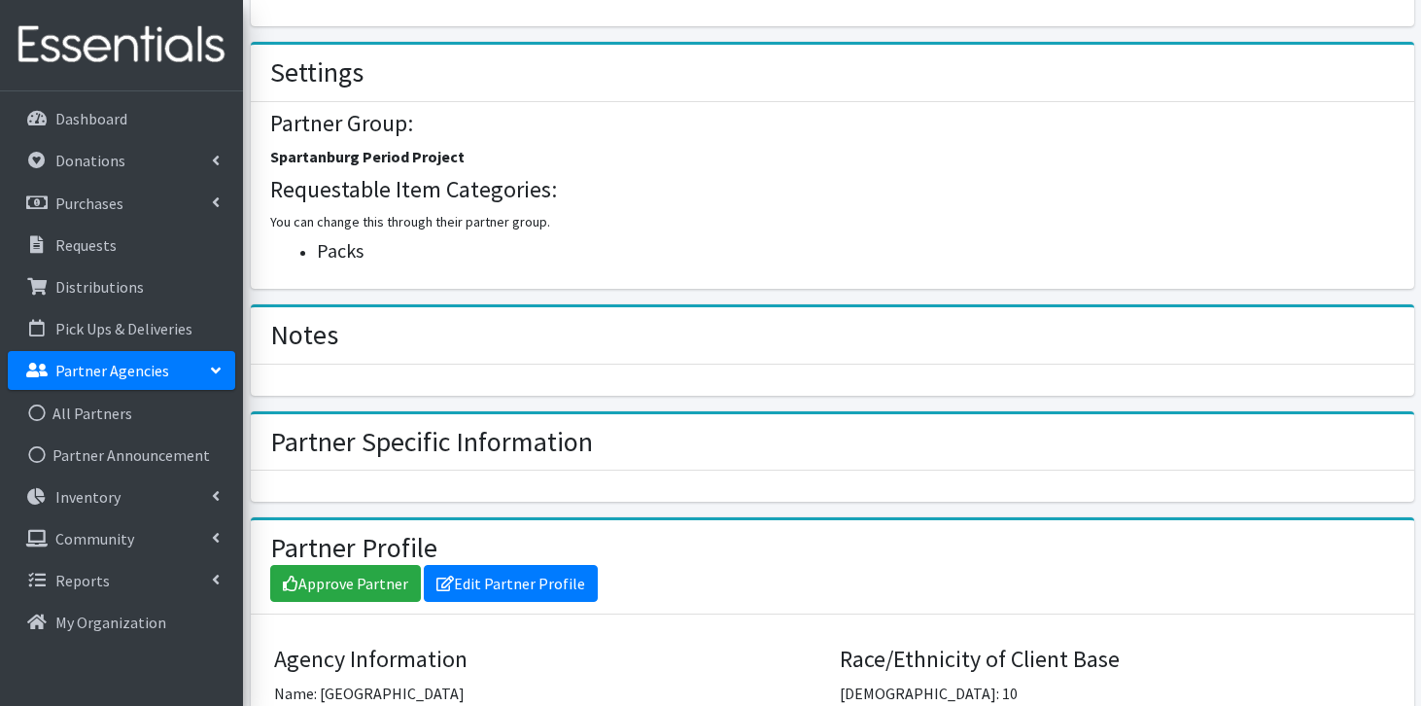
scroll to position [864, 0]
click at [403, 573] on link "Approve Partner" at bounding box center [345, 582] width 151 height 37
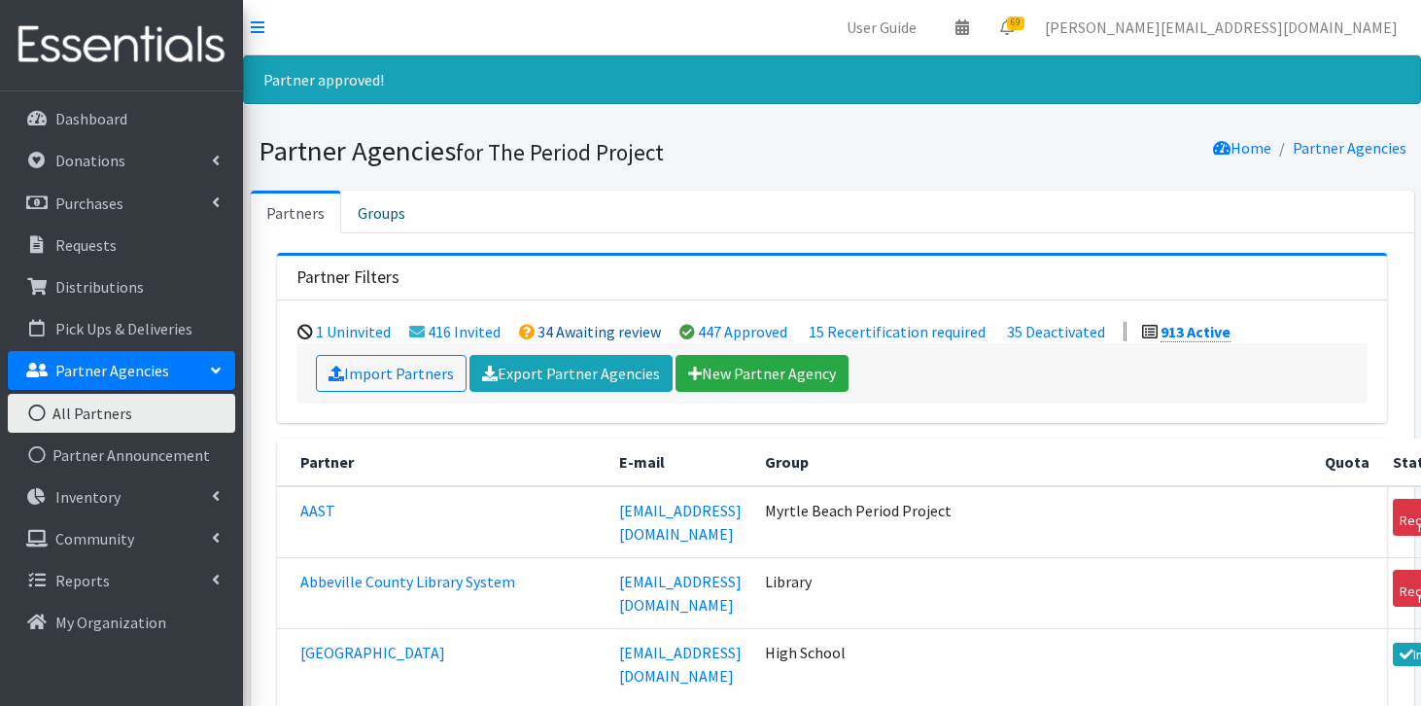
click at [550, 338] on link "34 Awaiting review" at bounding box center [598, 331] width 123 height 19
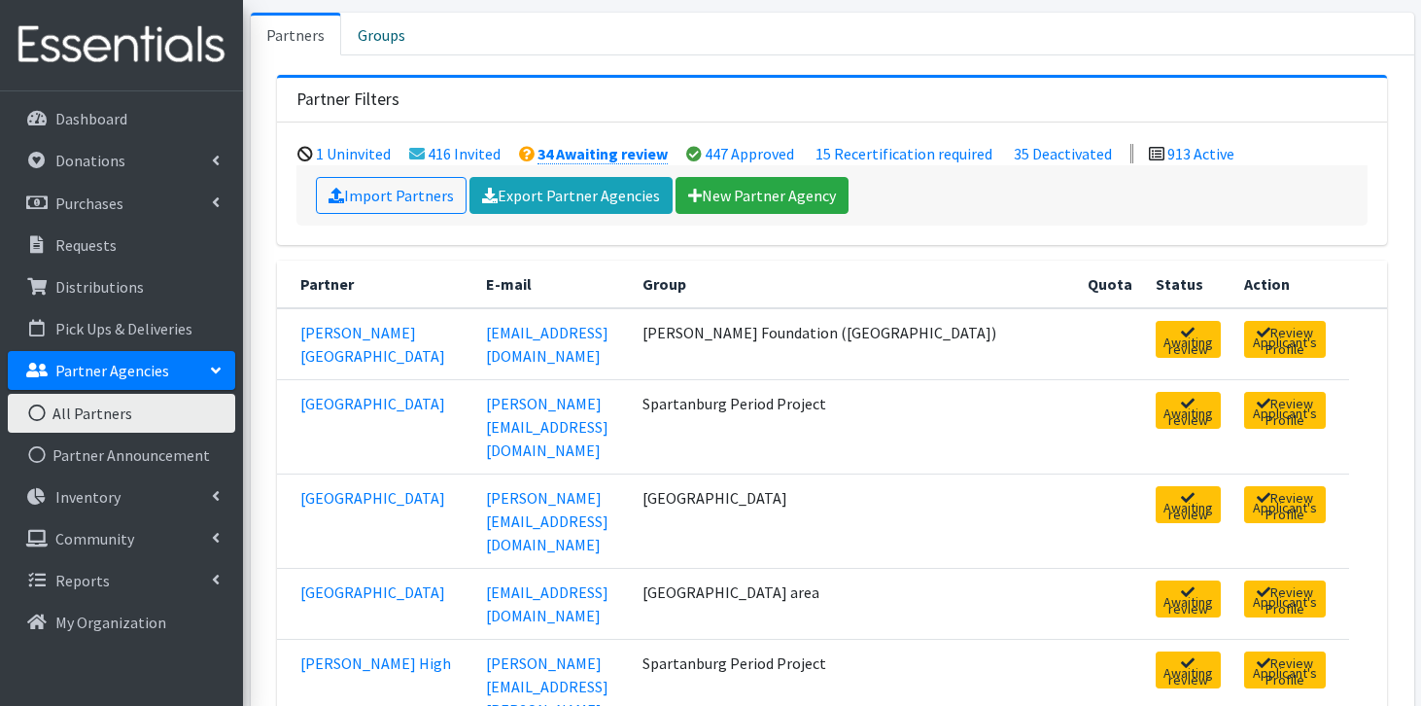
scroll to position [116, 0]
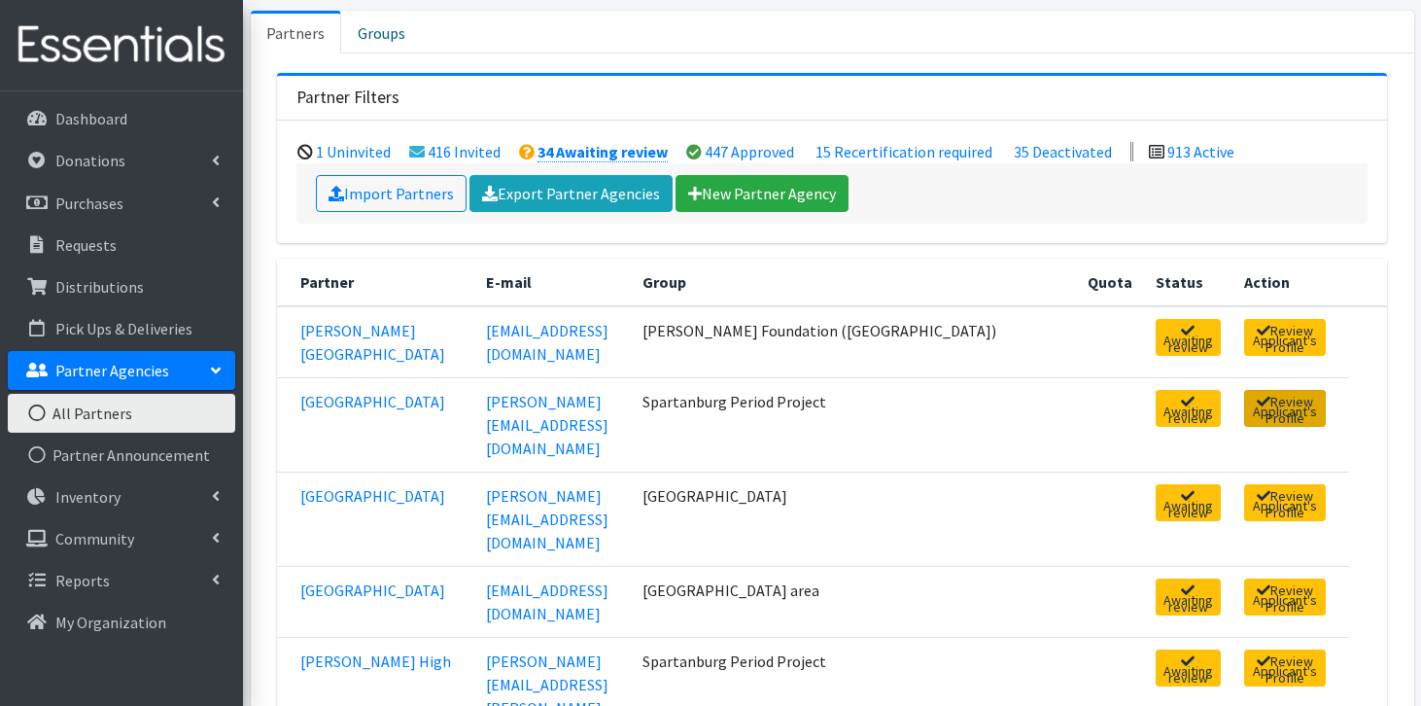
click at [1317, 404] on link "Review Applicant's Profile" at bounding box center [1285, 408] width 82 height 37
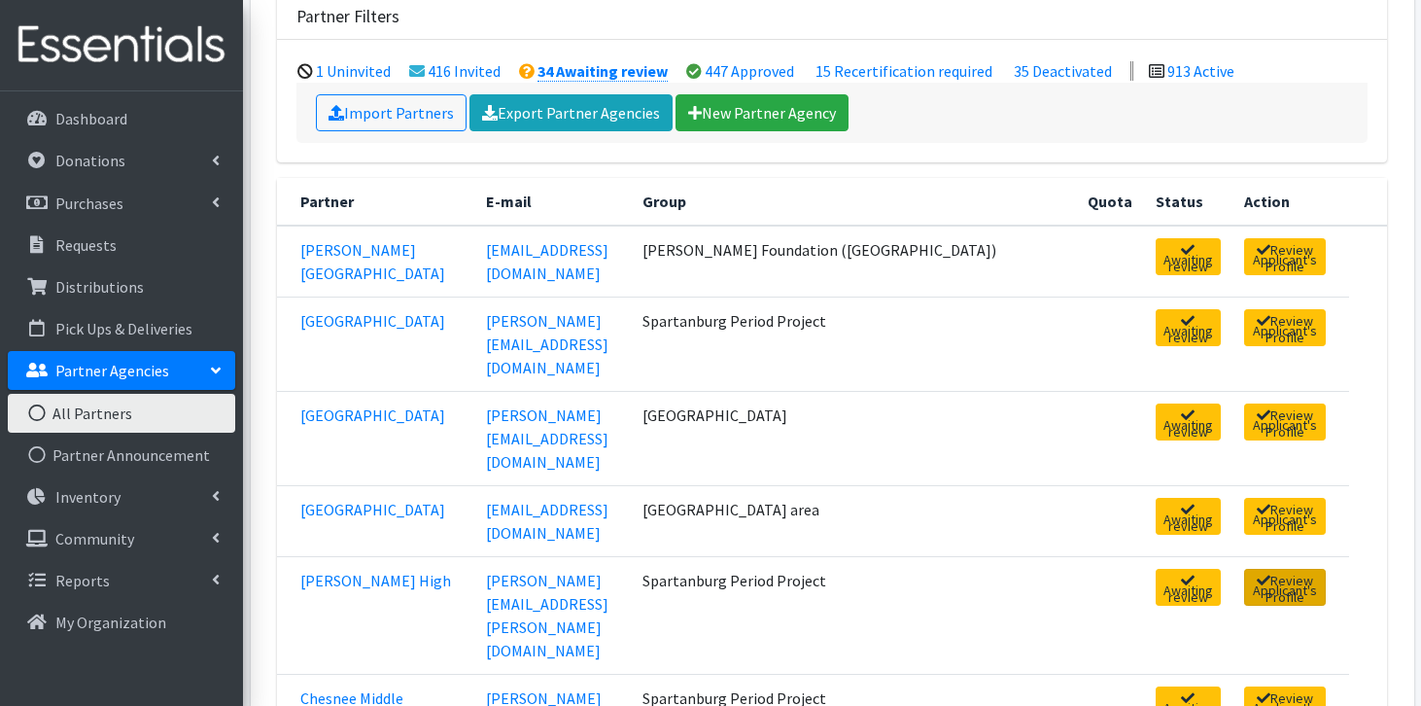
click at [1244, 569] on link "Review Applicant's Profile" at bounding box center [1285, 587] width 82 height 37
click at [1272, 686] on link "Review Applicant's Profile" at bounding box center [1285, 704] width 82 height 37
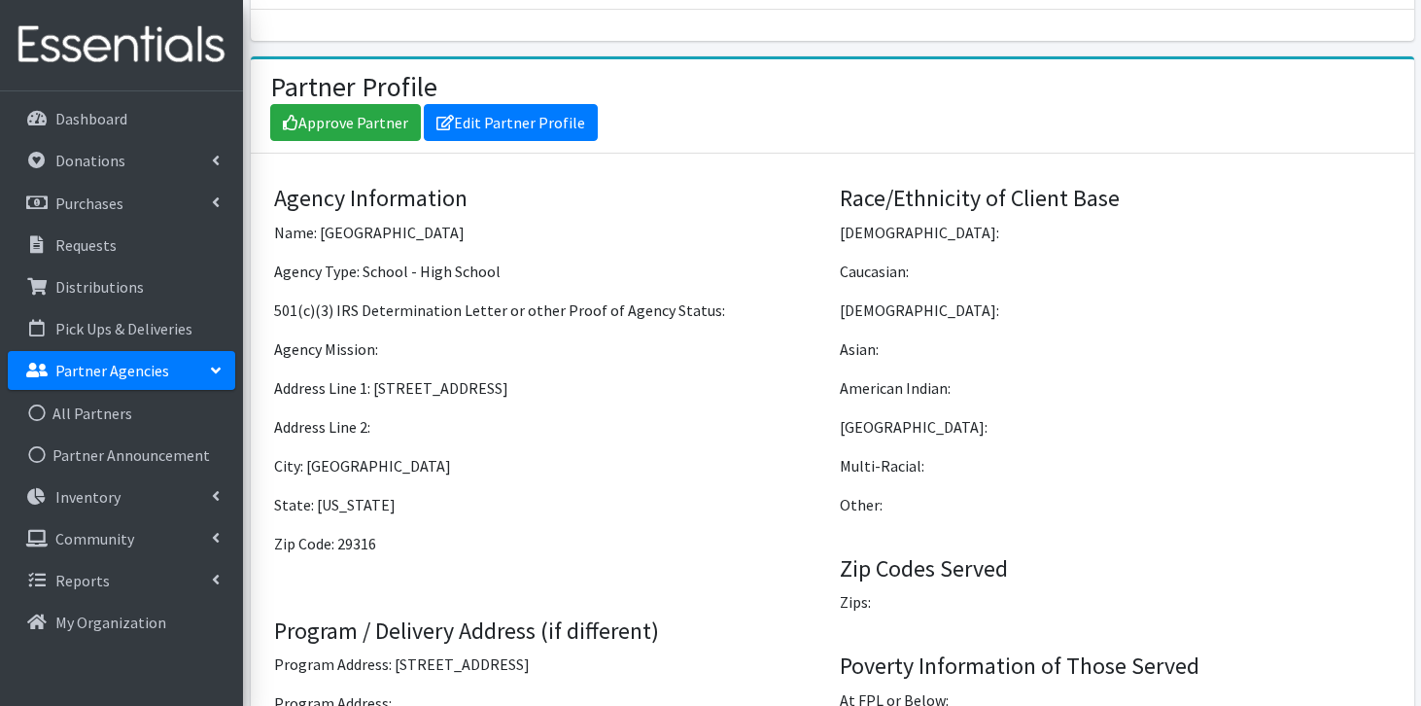
scroll to position [1380, 0]
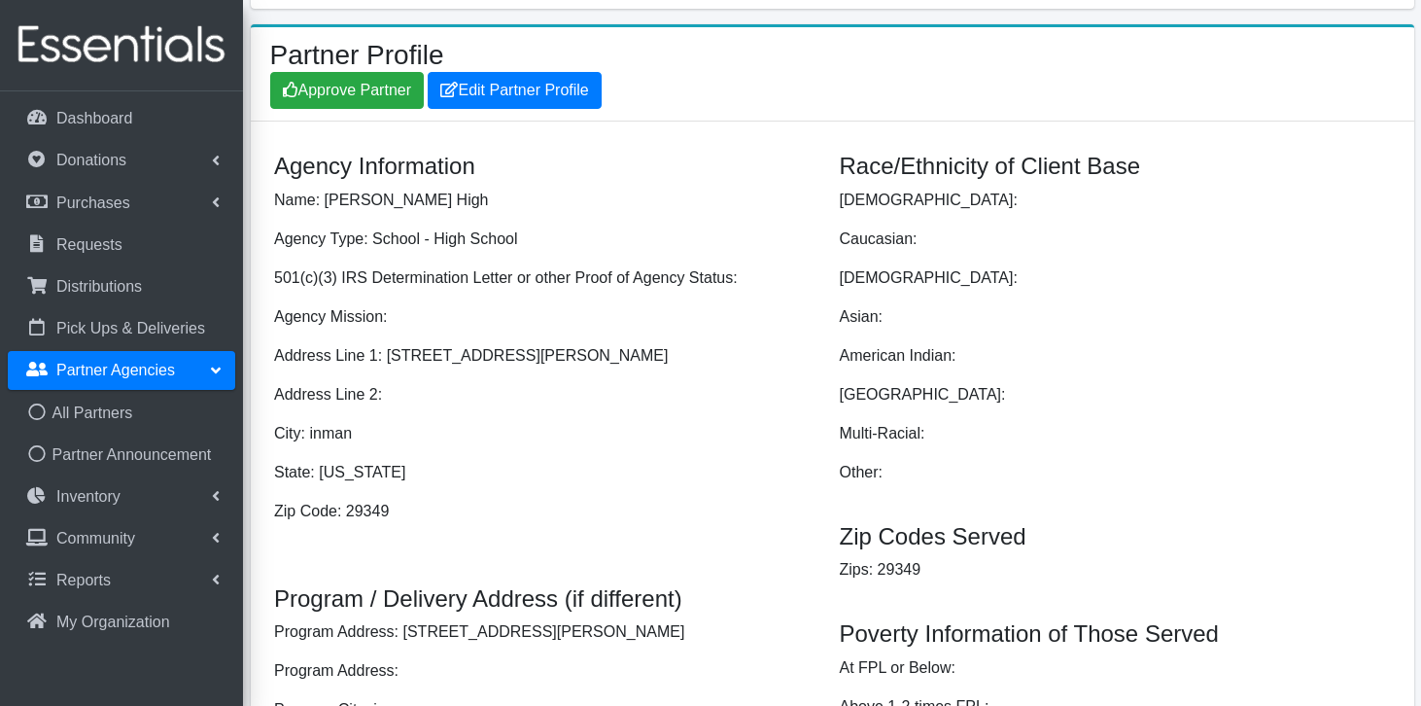
scroll to position [1380, 0]
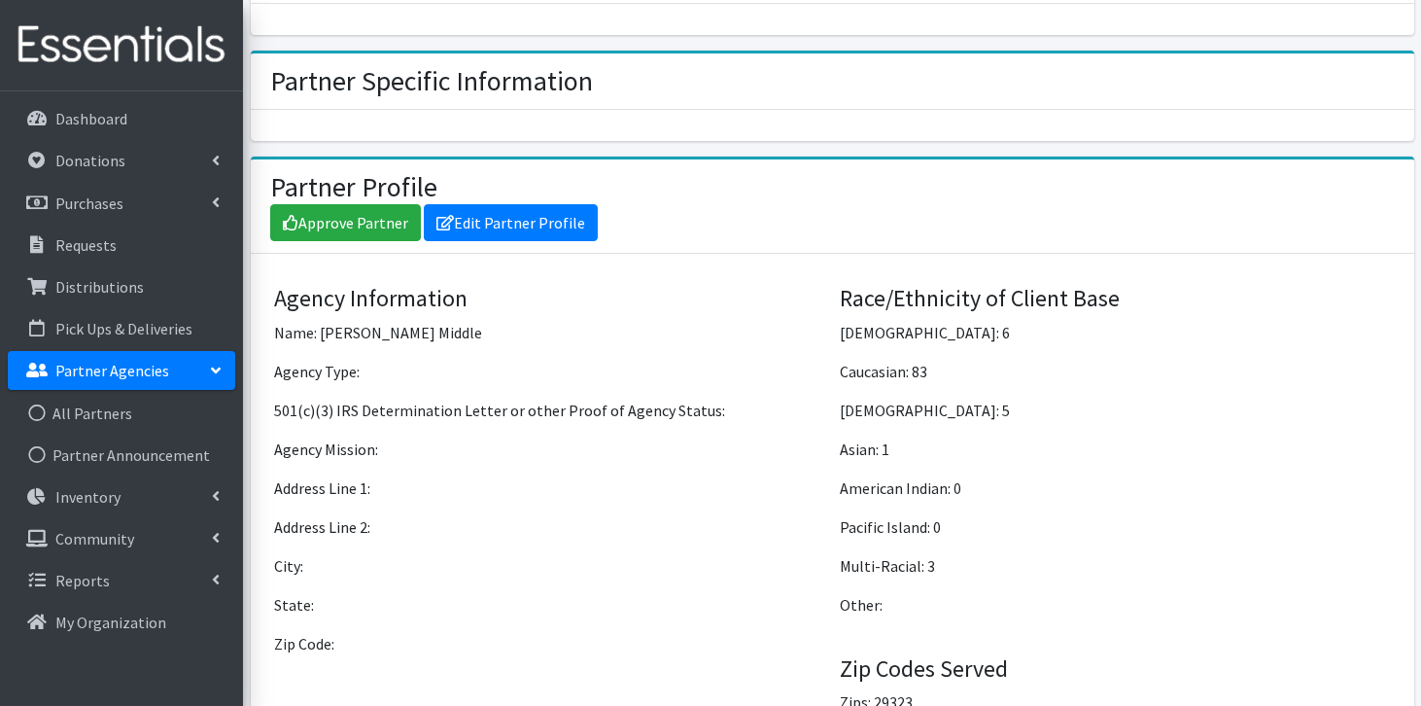
scroll to position [1221, 0]
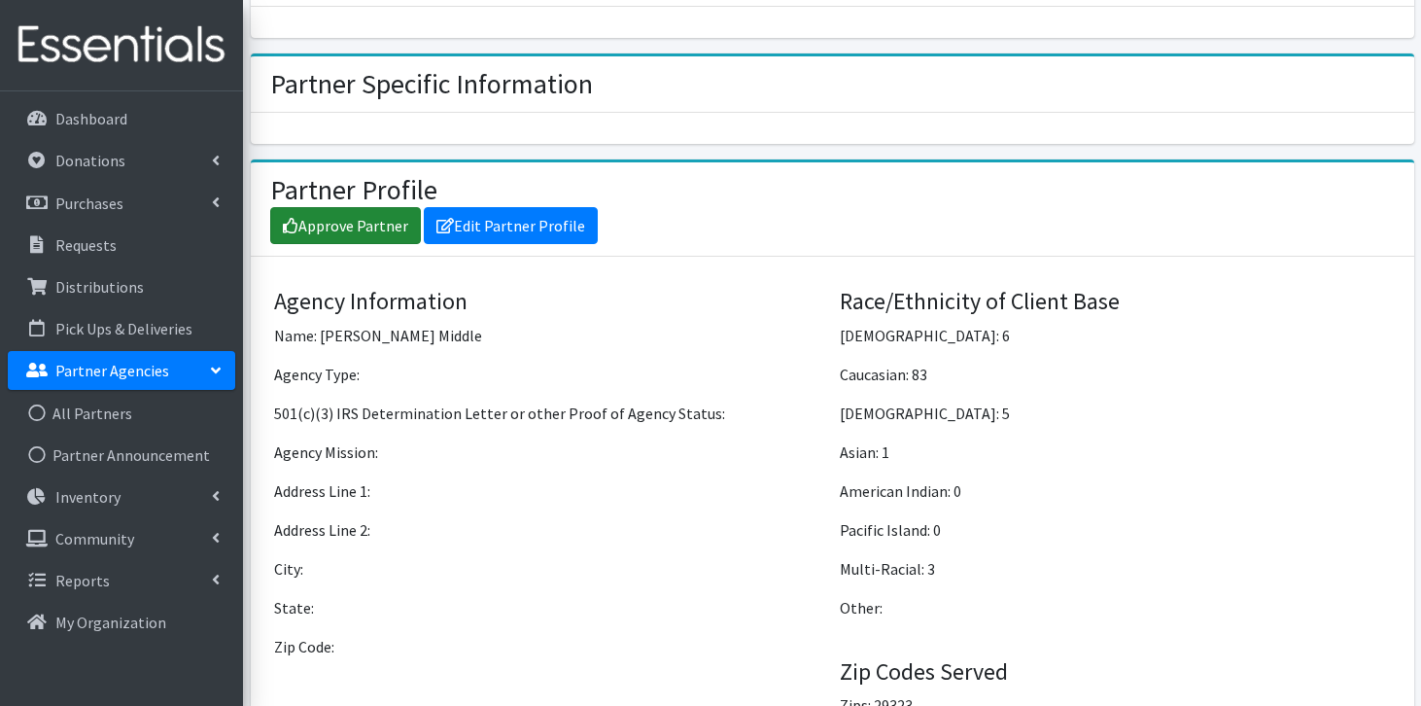
click at [378, 225] on link "Approve Partner" at bounding box center [345, 225] width 151 height 37
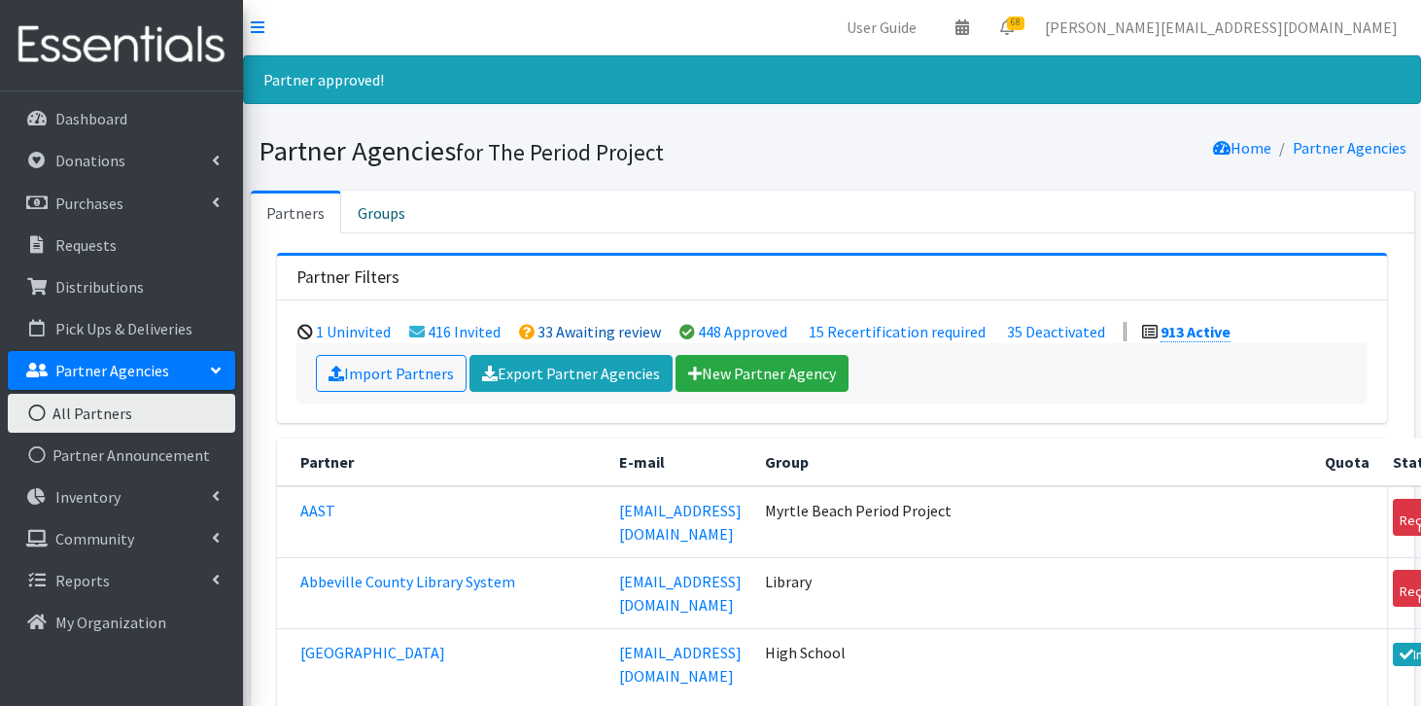
click at [589, 326] on link "33 Awaiting review" at bounding box center [598, 331] width 123 height 19
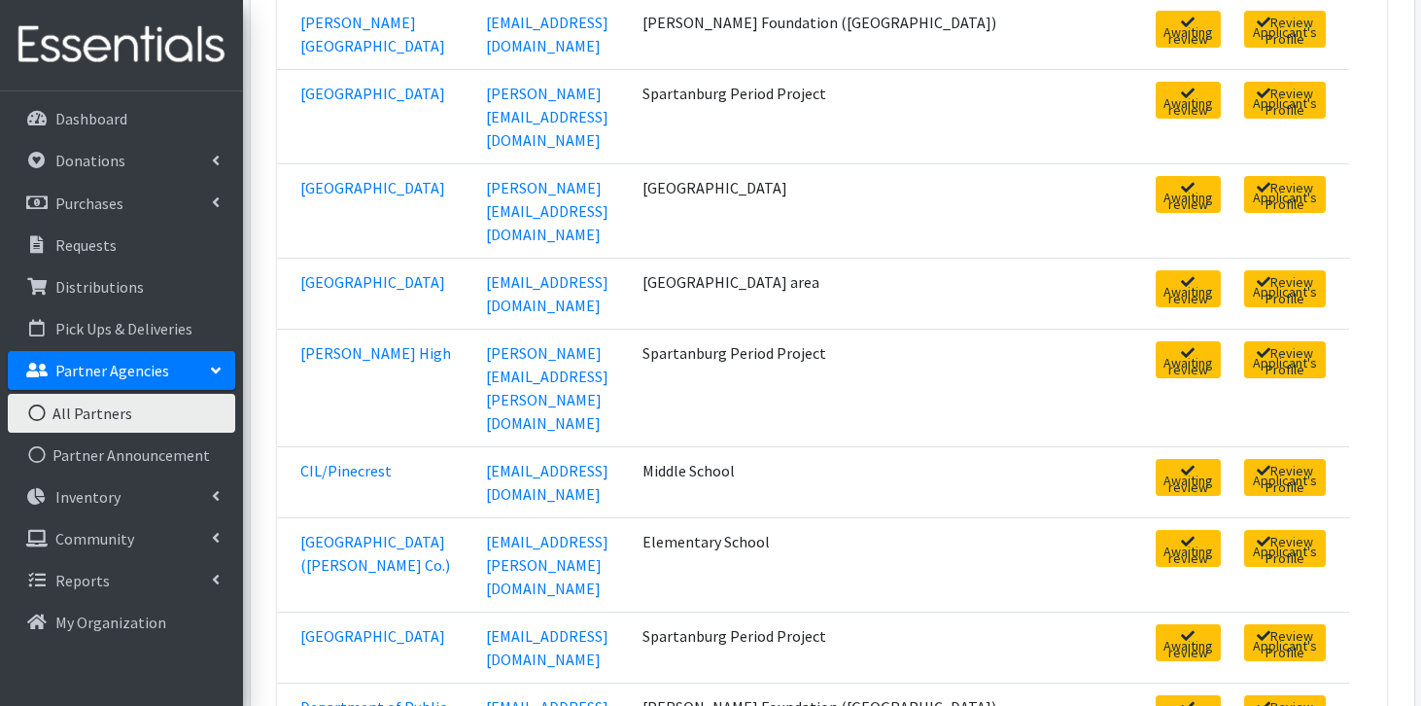
scroll to position [426, 0]
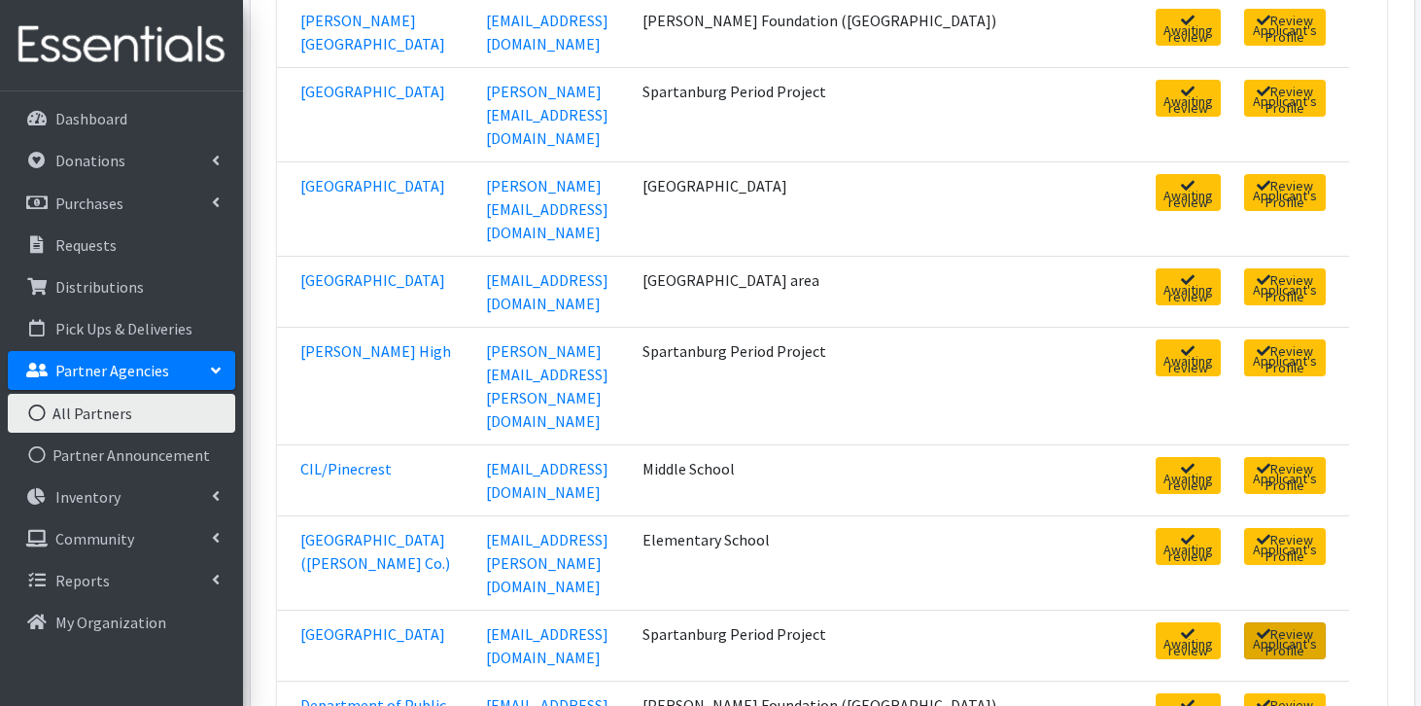
click at [1254, 622] on link "Review Applicant's Profile" at bounding box center [1285, 640] width 82 height 37
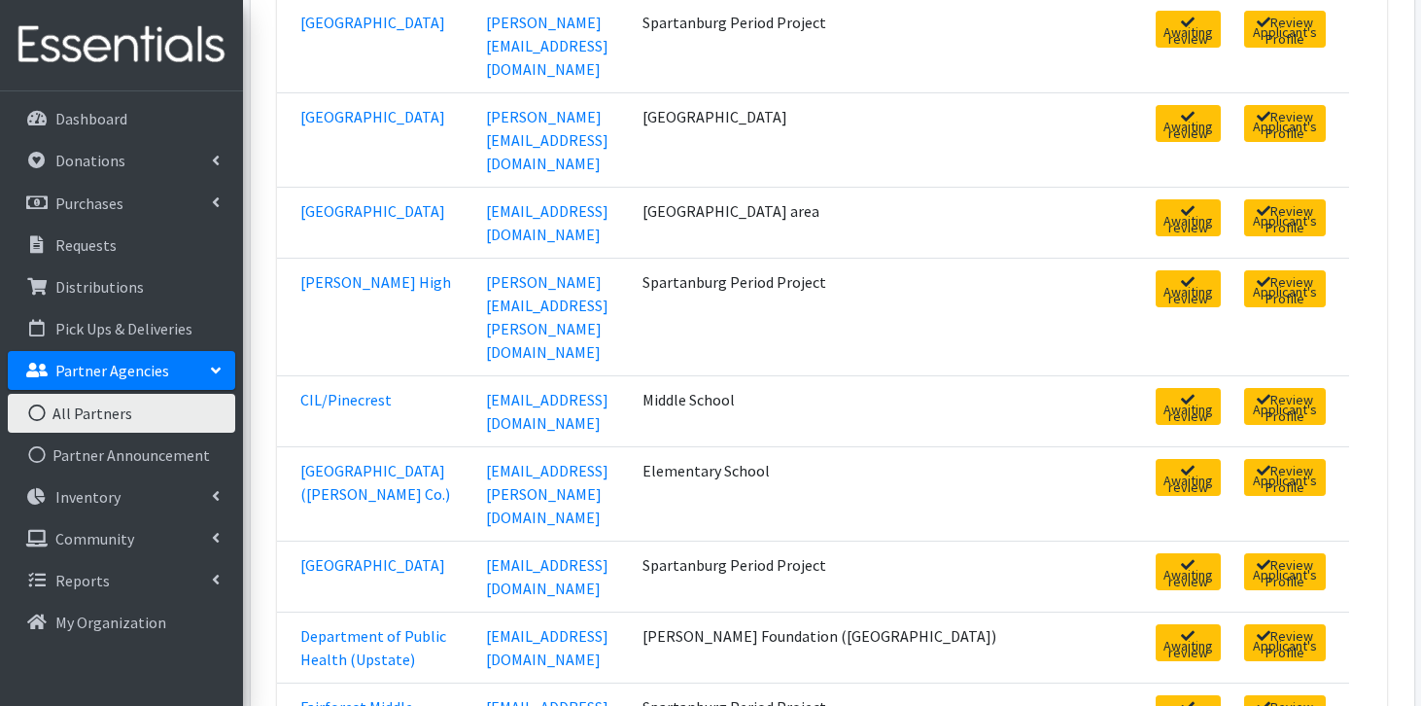
scroll to position [520, 0]
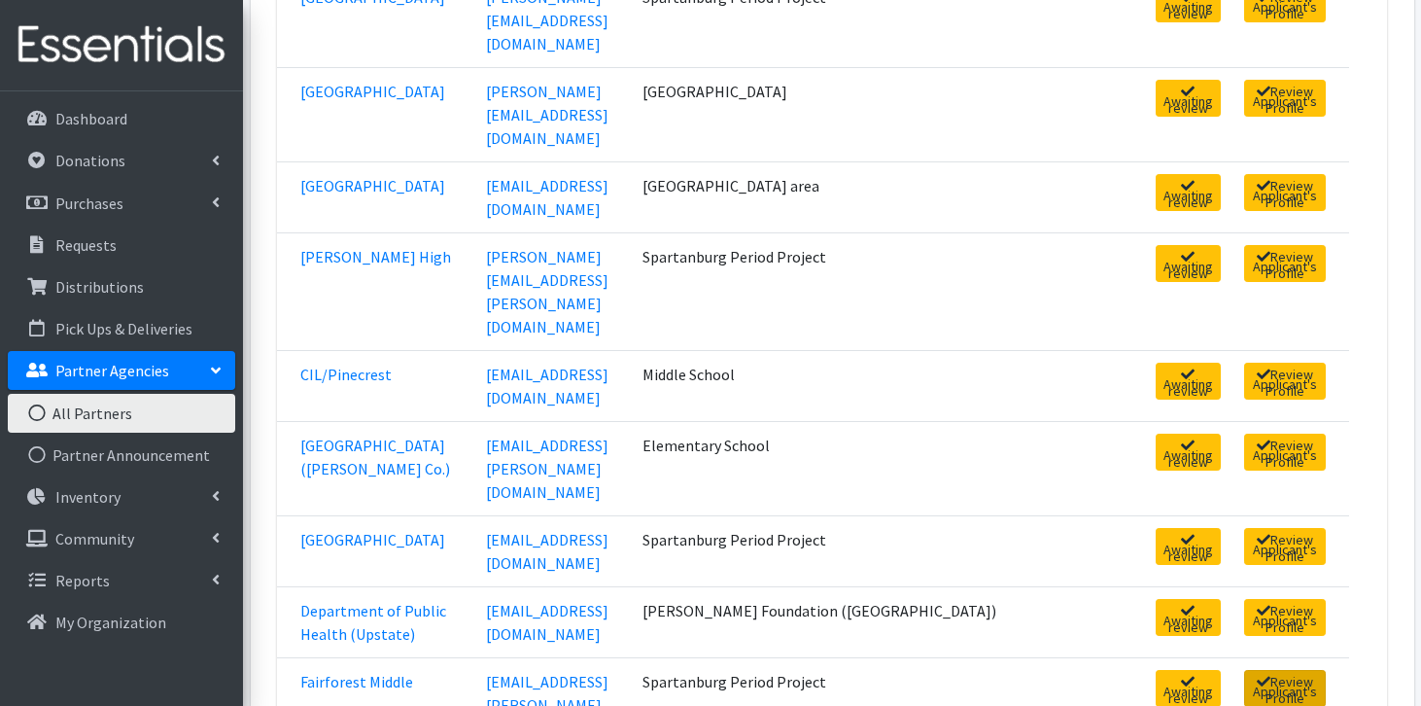
click at [1244, 670] on link "Review Applicant's Profile" at bounding box center [1285, 688] width 82 height 37
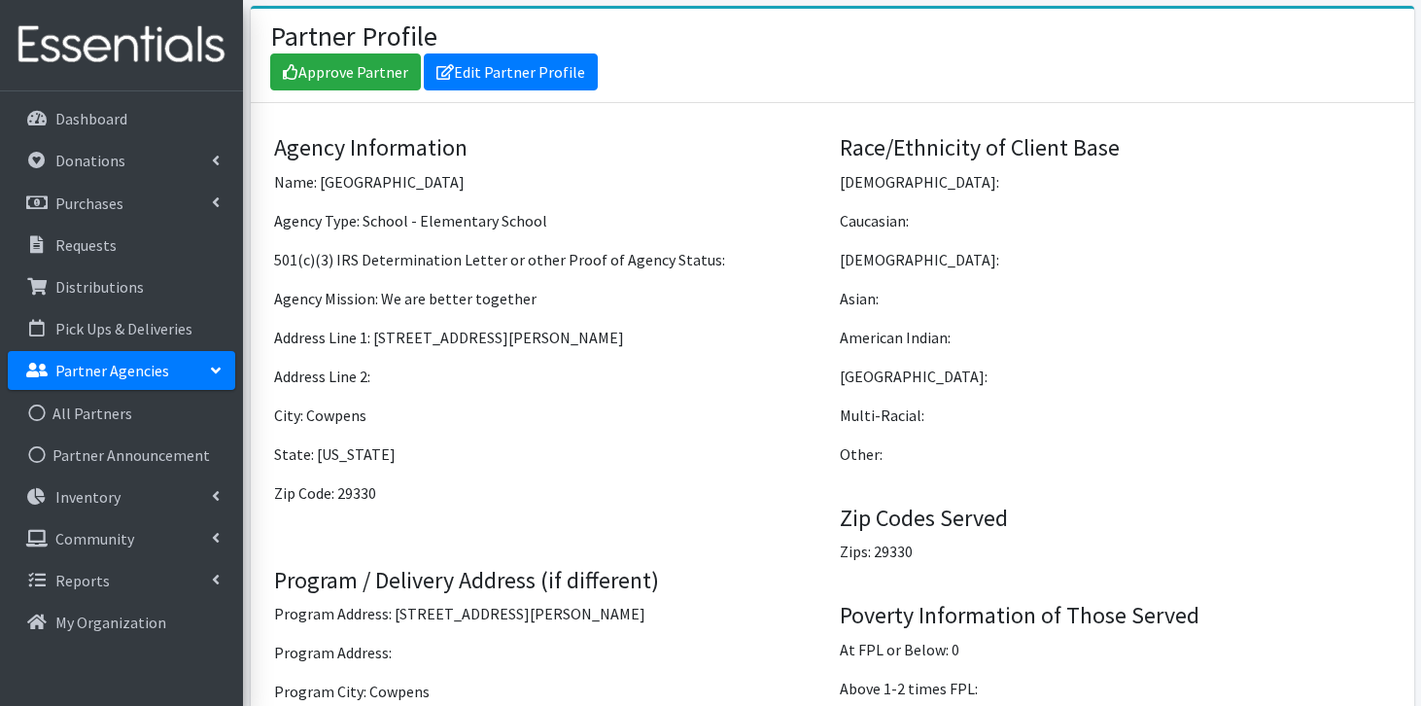
scroll to position [1380, 0]
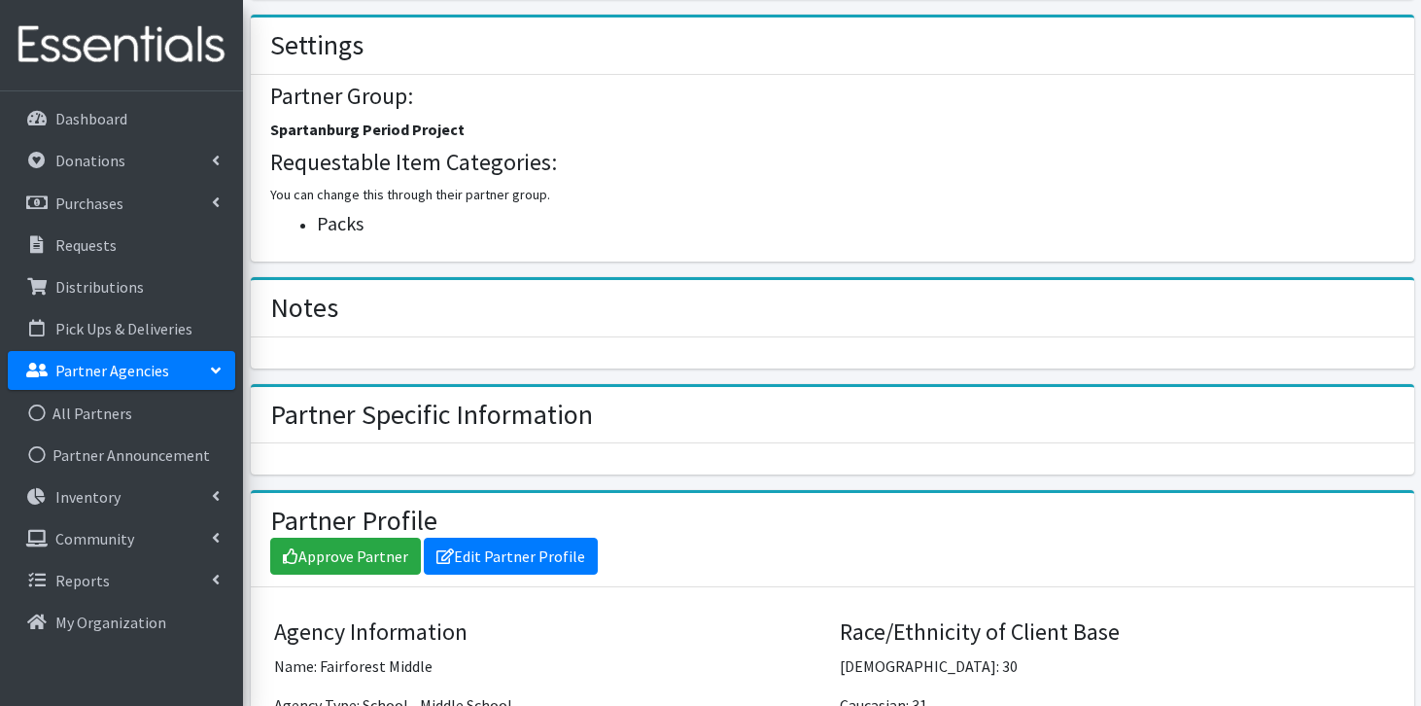
scroll to position [916, 0]
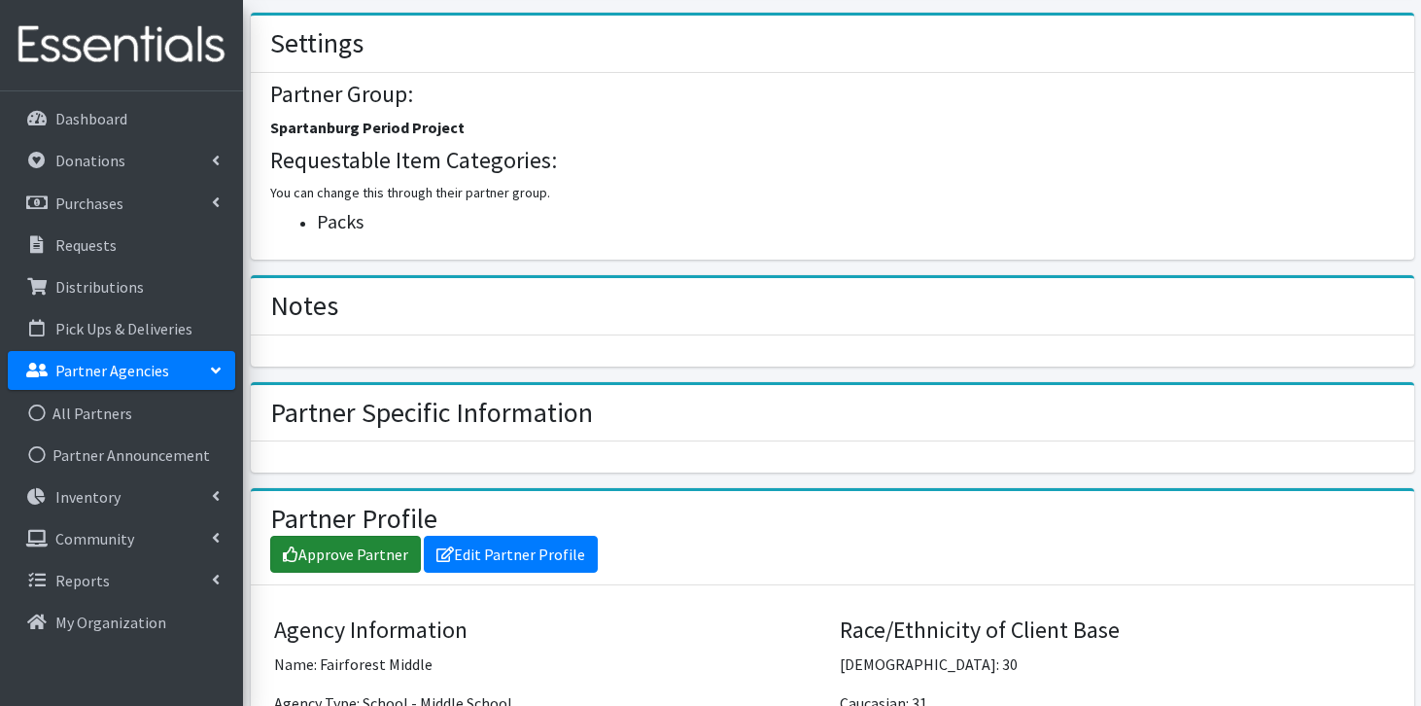
click at [368, 547] on link "Approve Partner" at bounding box center [345, 554] width 151 height 37
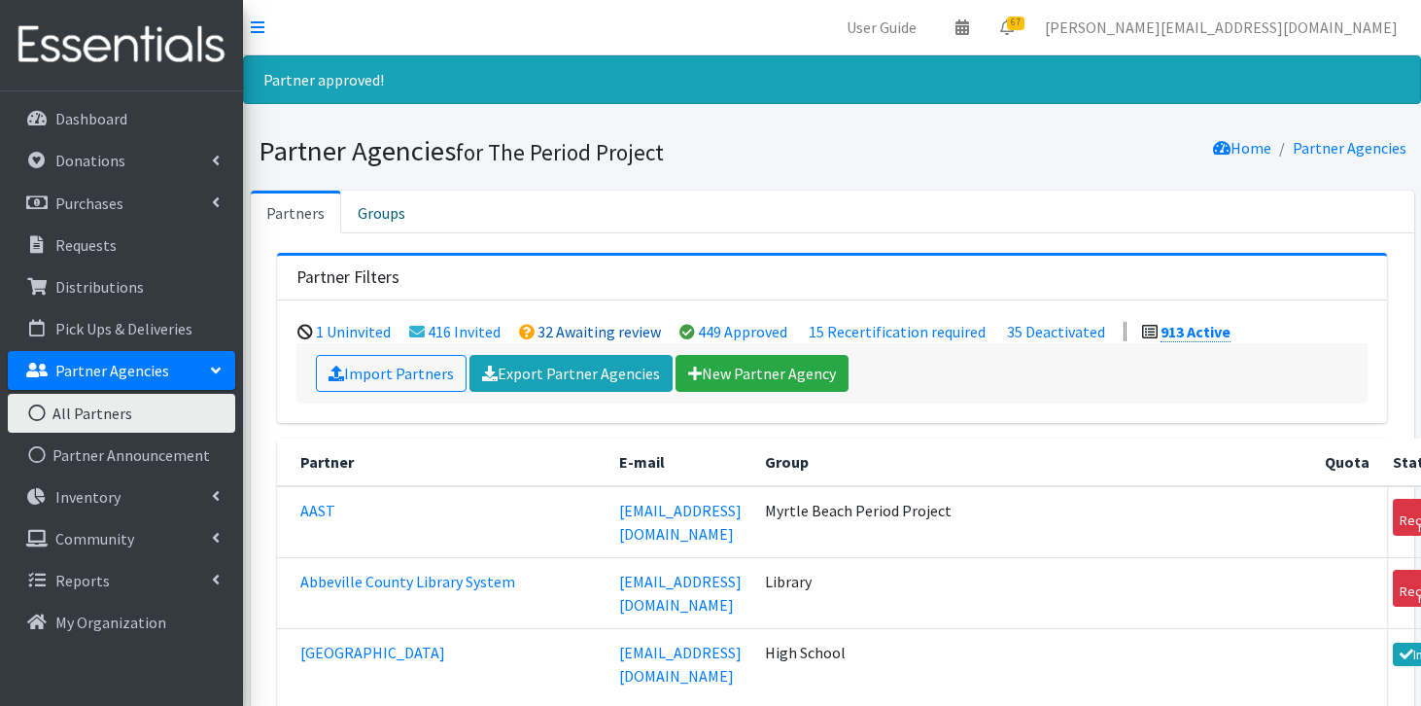
click at [560, 328] on link "32 Awaiting review" at bounding box center [598, 331] width 123 height 19
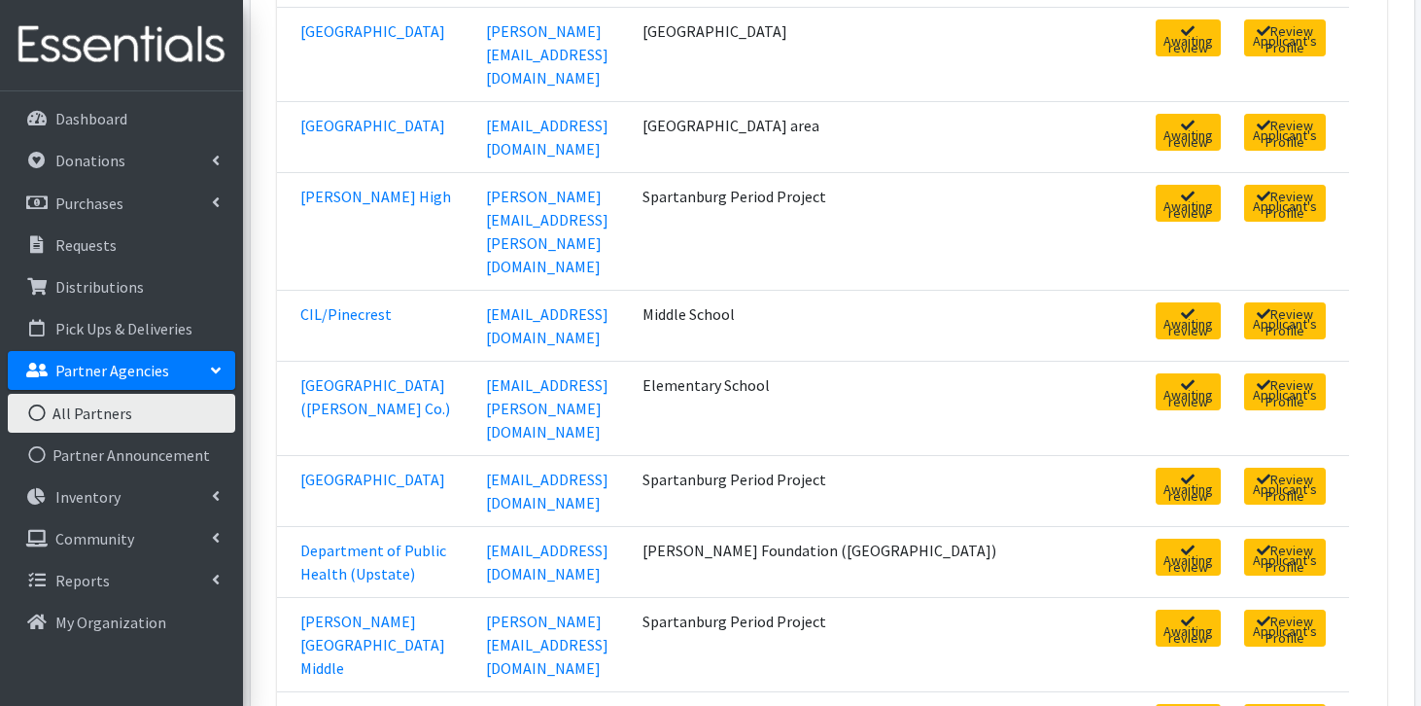
scroll to position [584, 0]
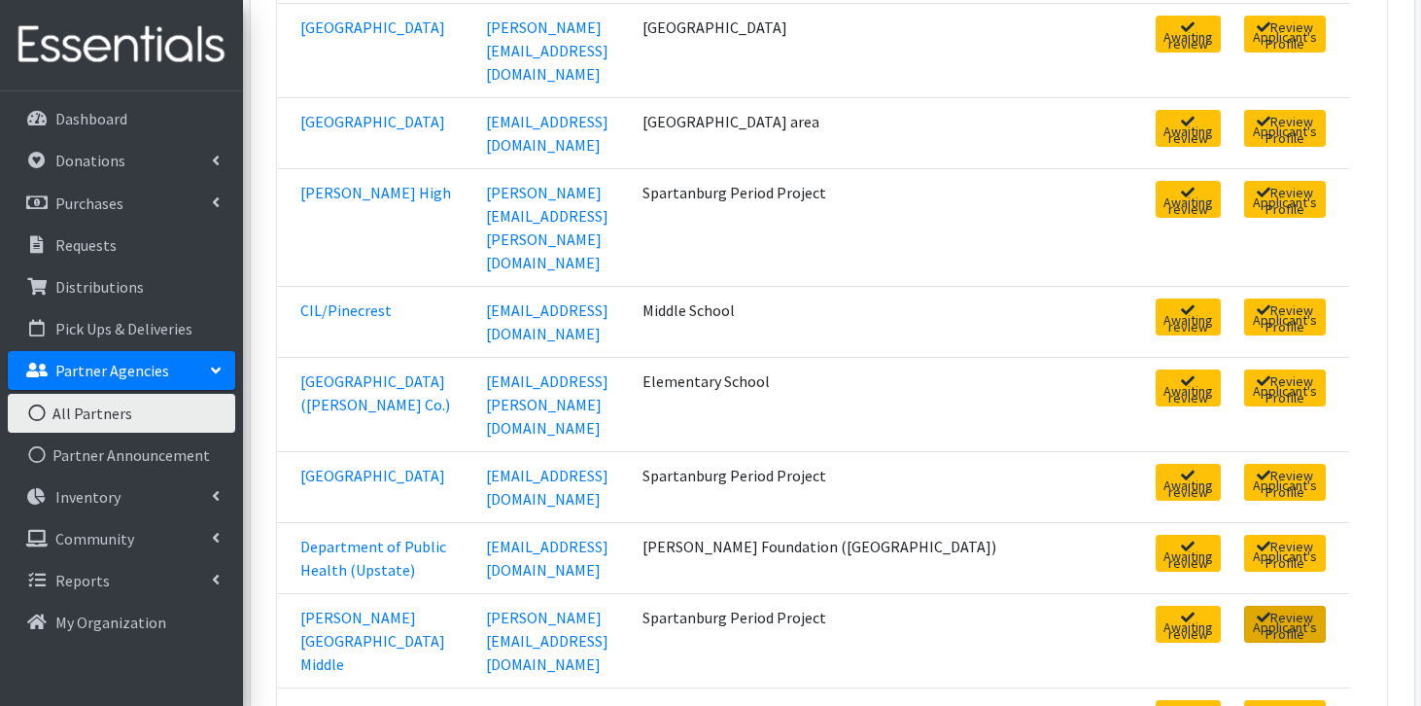
click at [1290, 606] on link "Review Applicant's Profile" at bounding box center [1285, 624] width 82 height 37
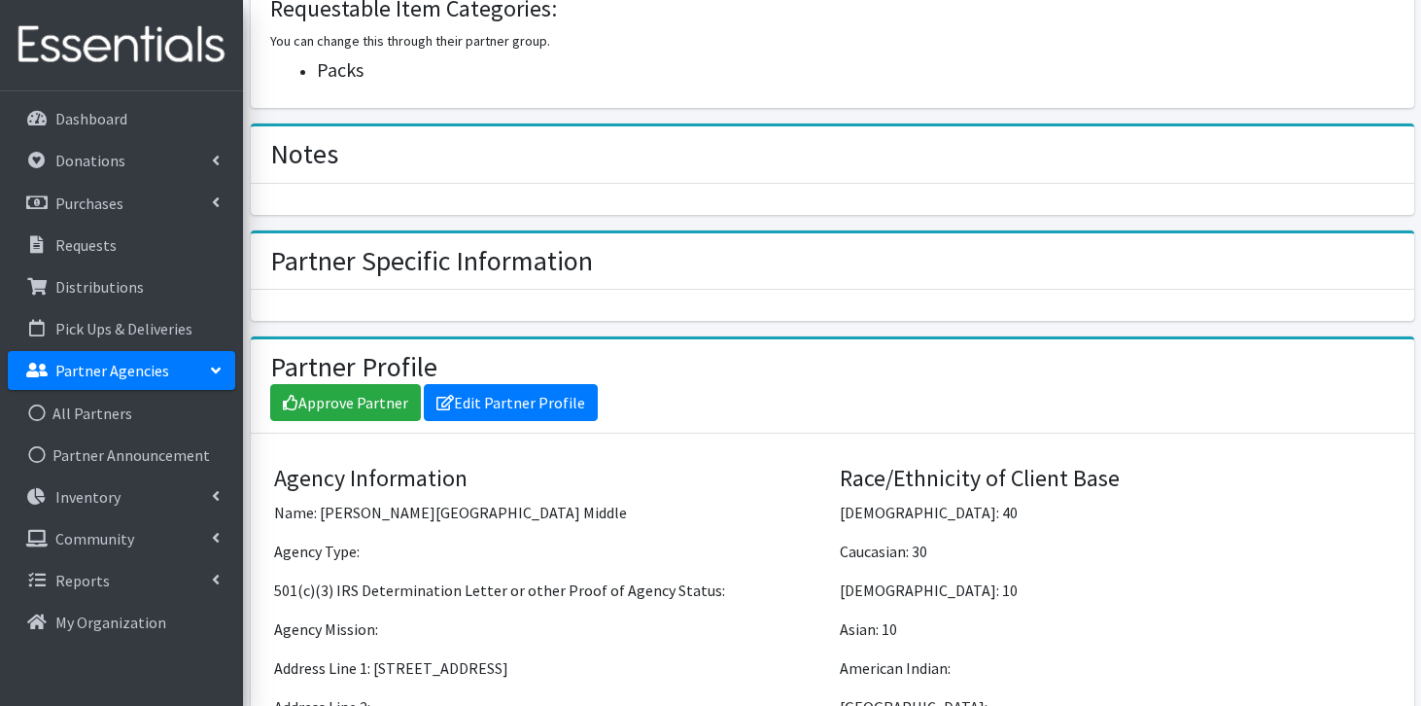
scroll to position [985, 0]
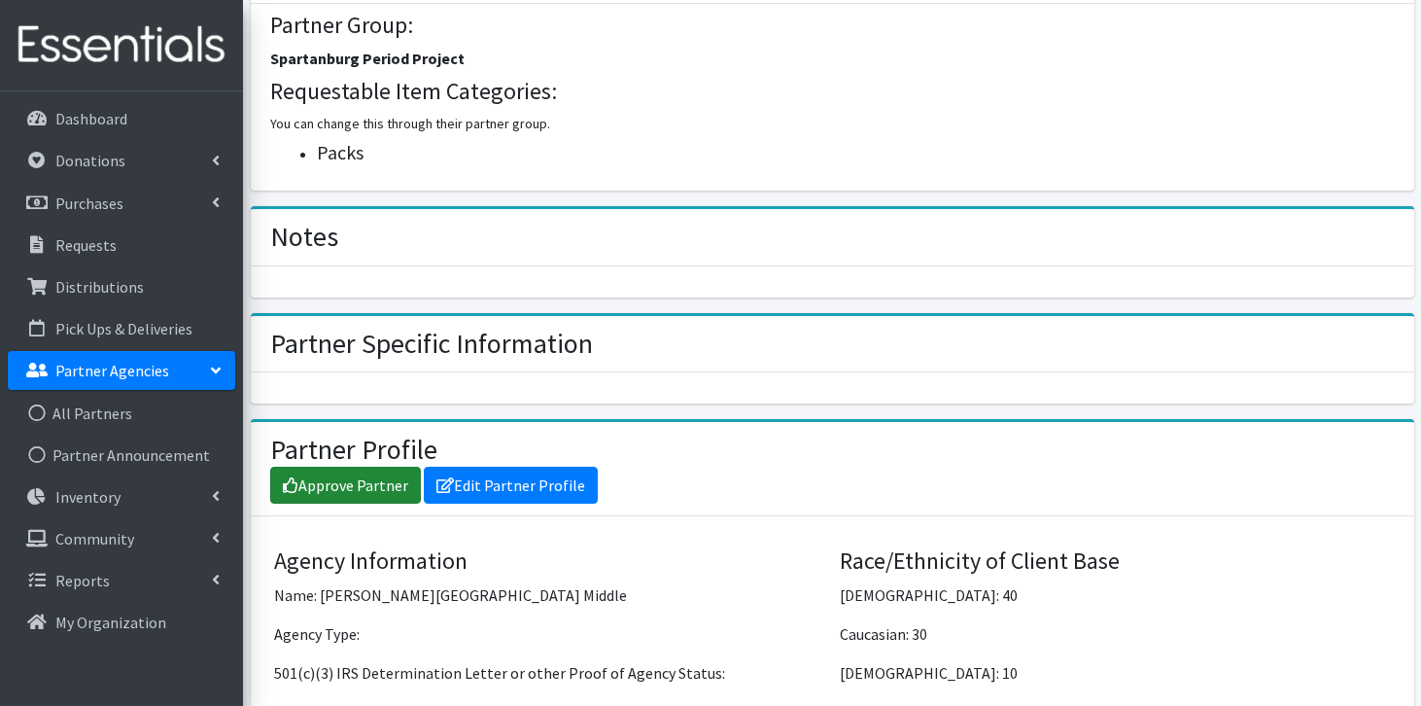
click at [387, 467] on link "Approve Partner" at bounding box center [345, 485] width 151 height 37
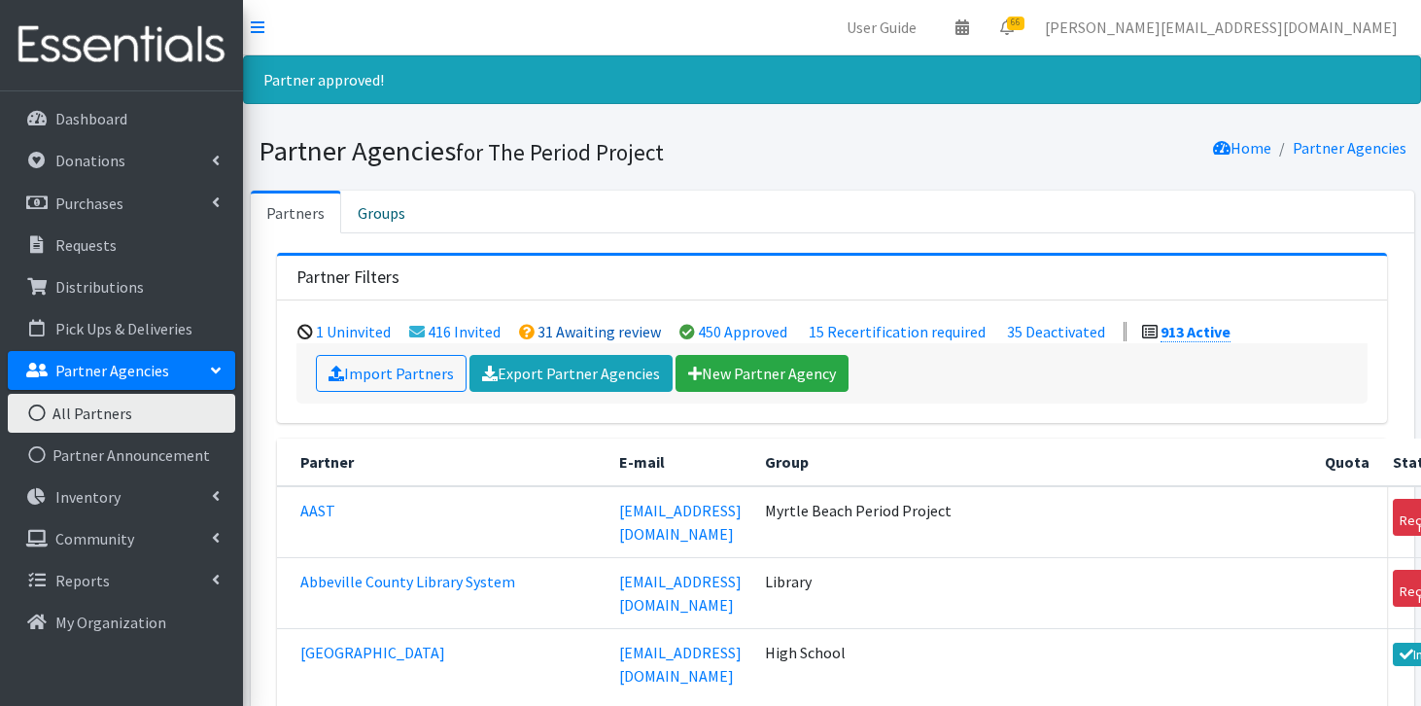
click at [607, 327] on link "31 Awaiting review" at bounding box center [598, 331] width 123 height 19
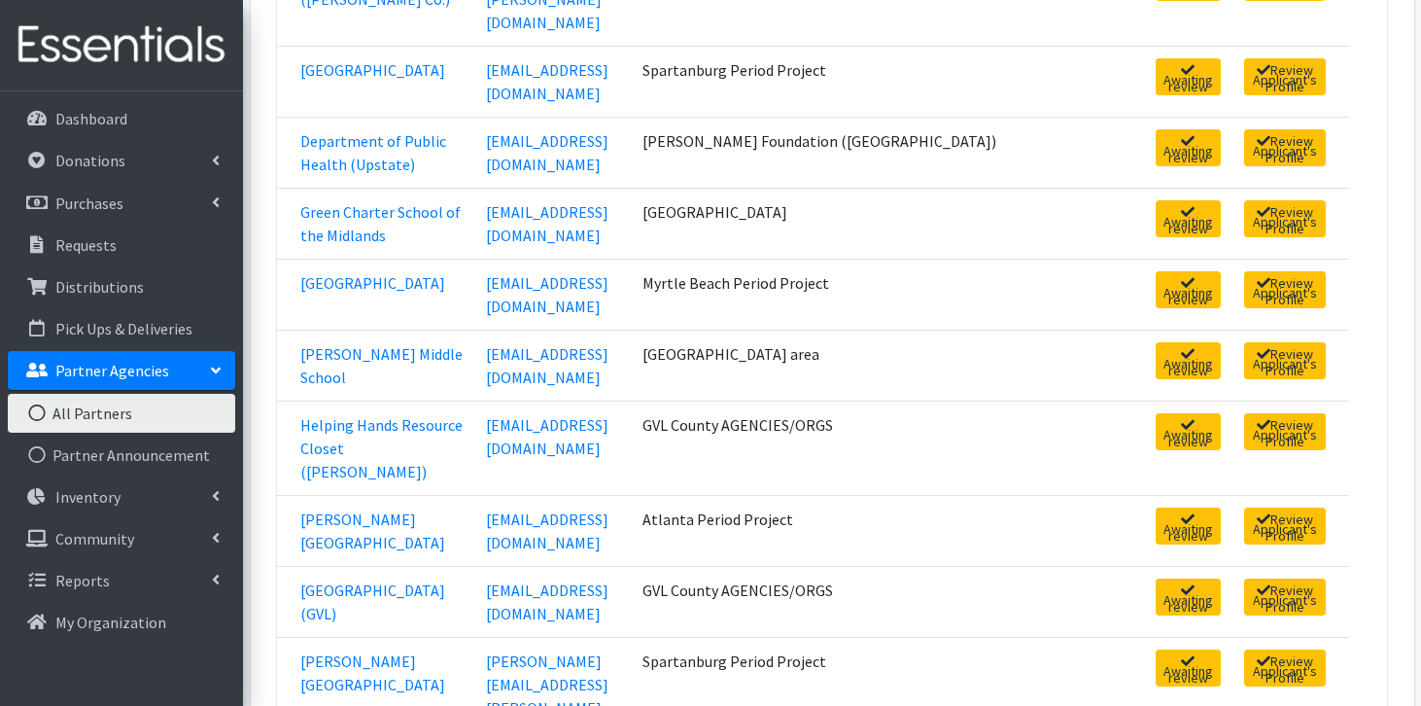
scroll to position [997, 0]
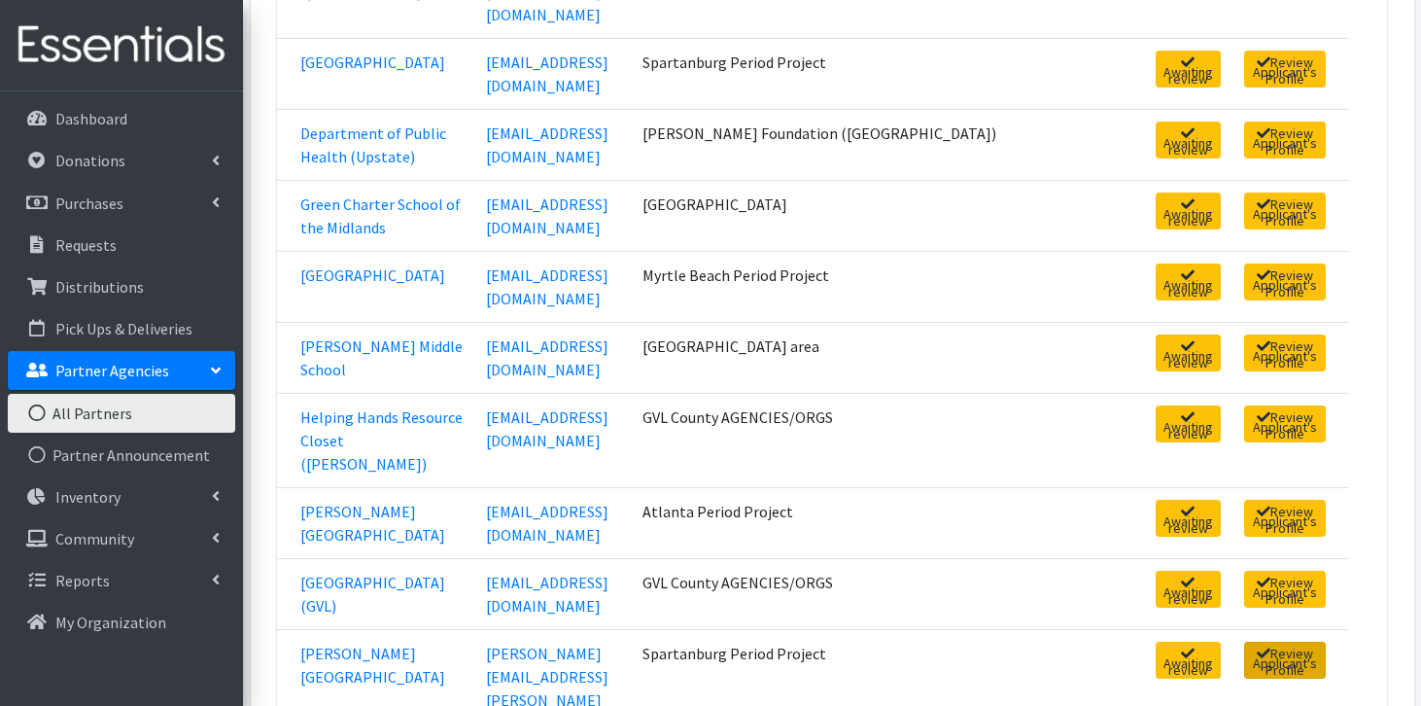
click at [1244, 641] on link "Review Applicant's Profile" at bounding box center [1285, 659] width 82 height 37
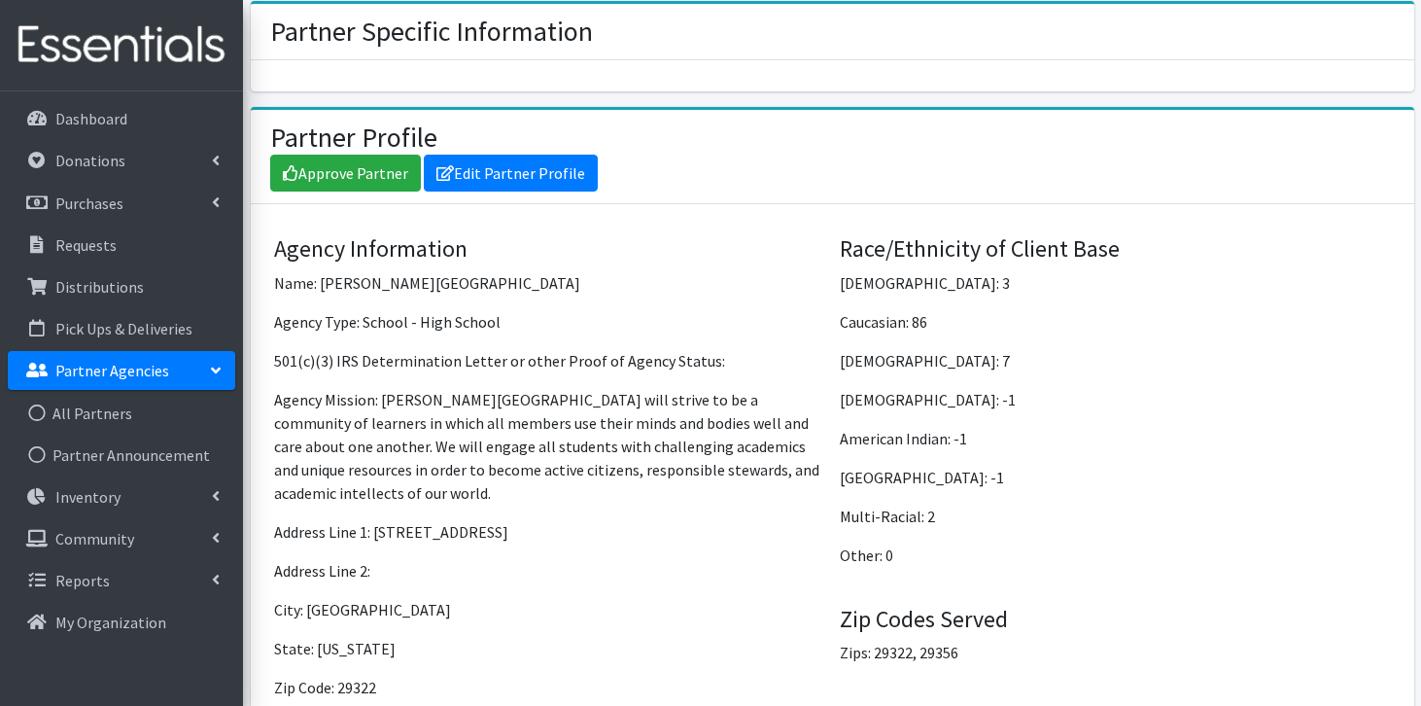
scroll to position [1215, 0]
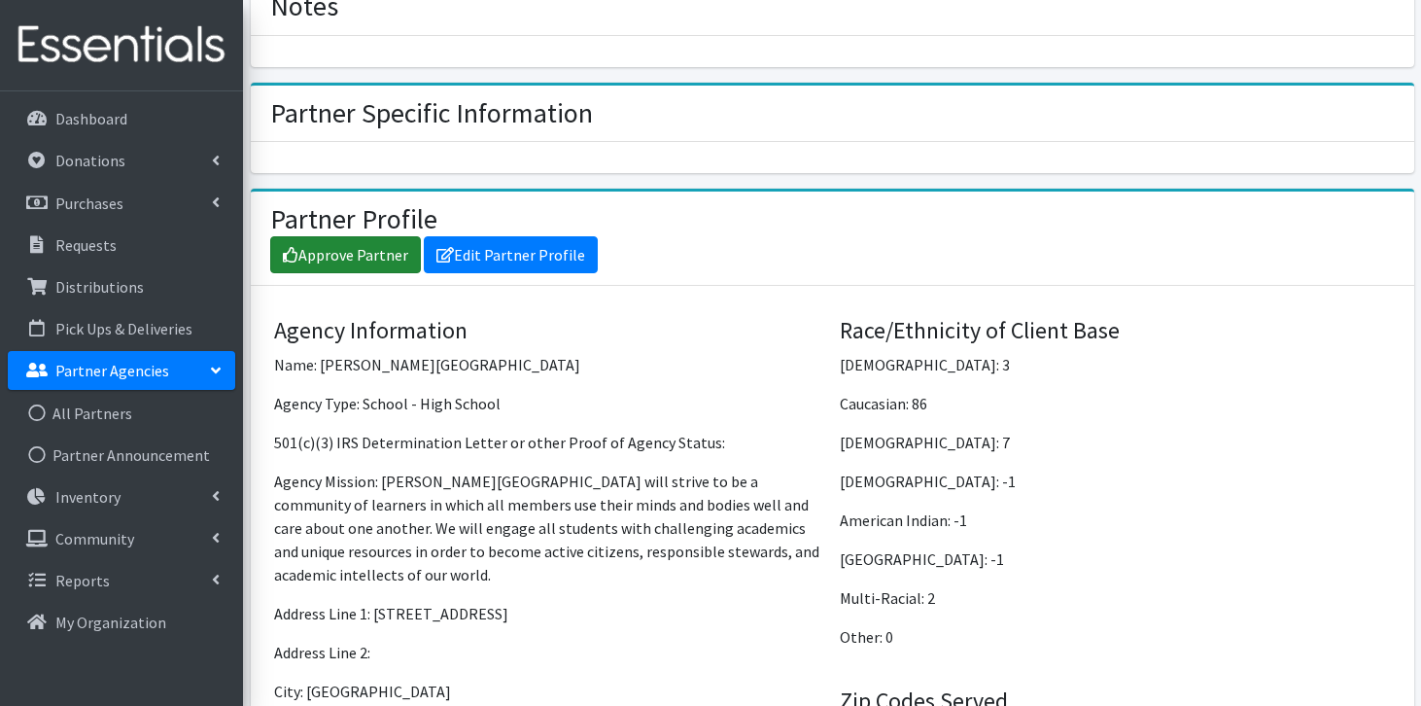
click at [321, 236] on link "Approve Partner" at bounding box center [345, 254] width 151 height 37
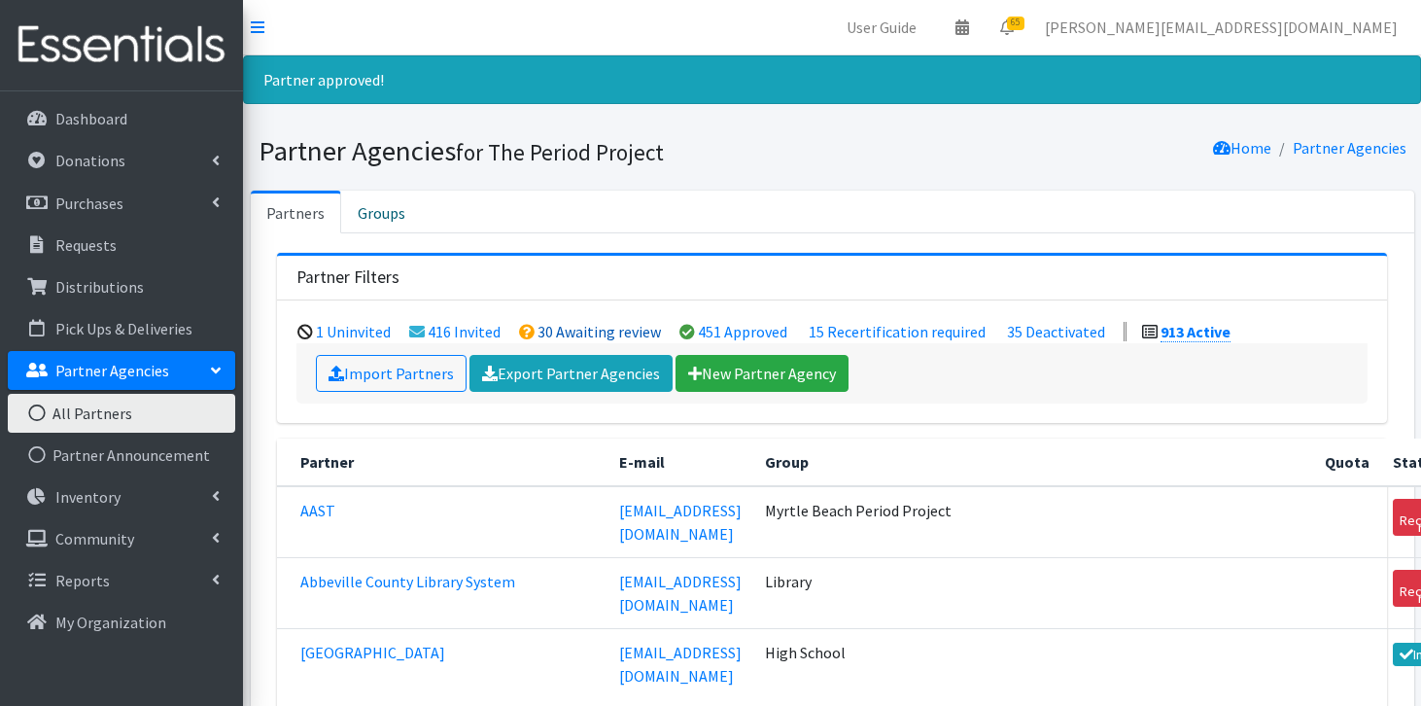
click at [549, 329] on link "30 Awaiting review" at bounding box center [598, 331] width 123 height 19
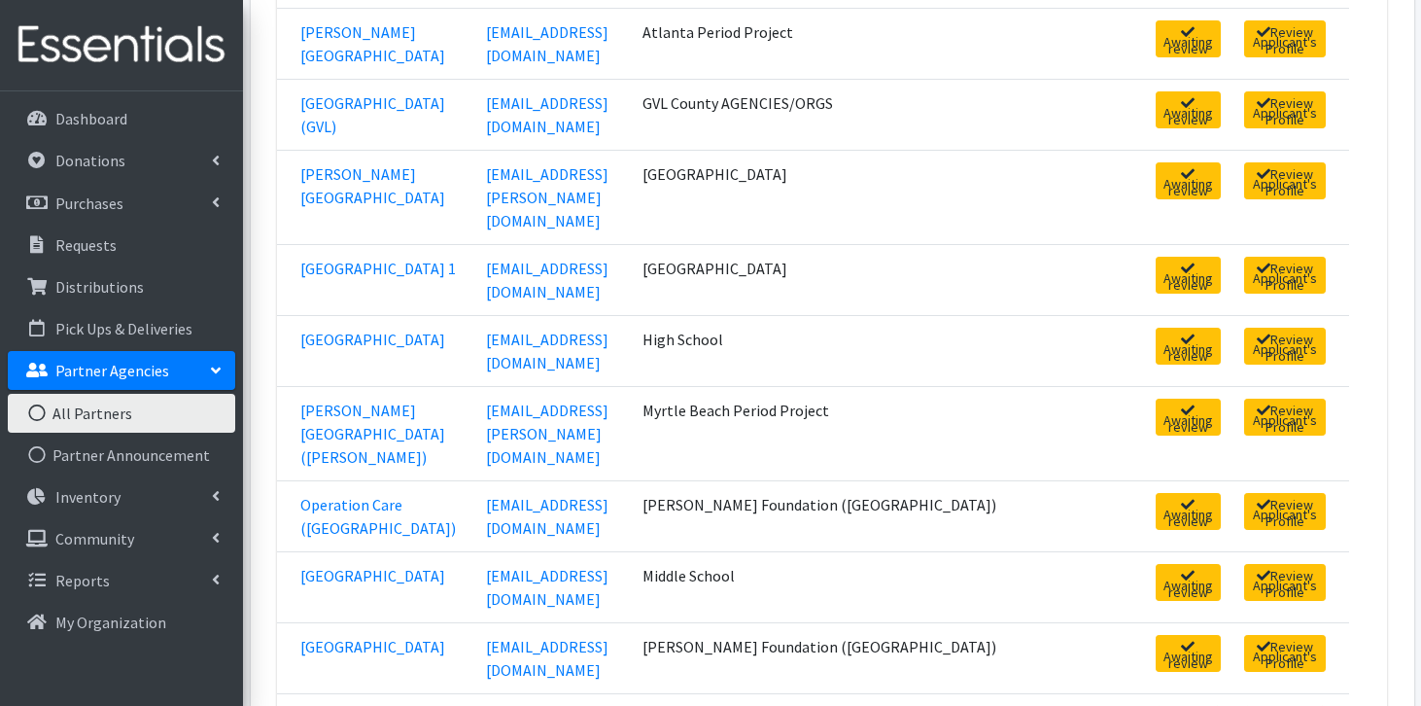
scroll to position [1477, 0]
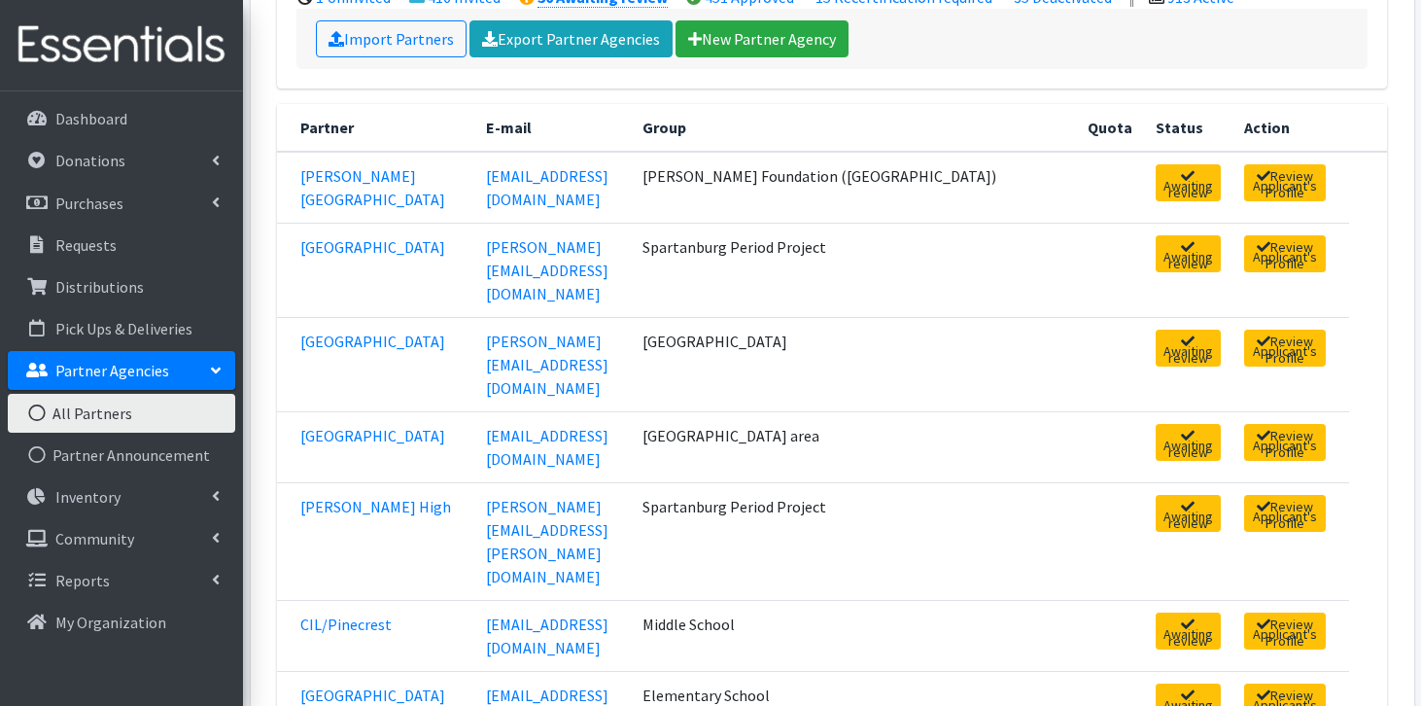
scroll to position [0, 0]
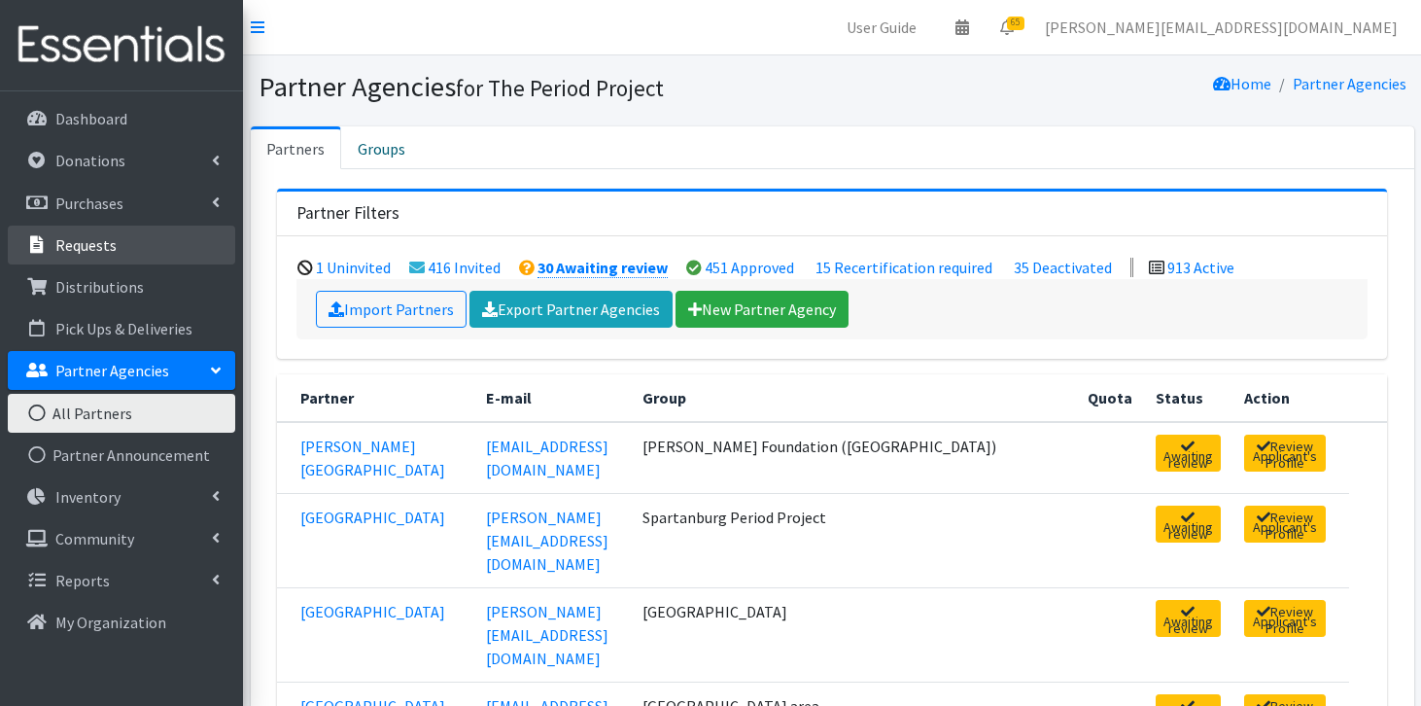
click at [88, 253] on p "Requests" at bounding box center [85, 244] width 61 height 19
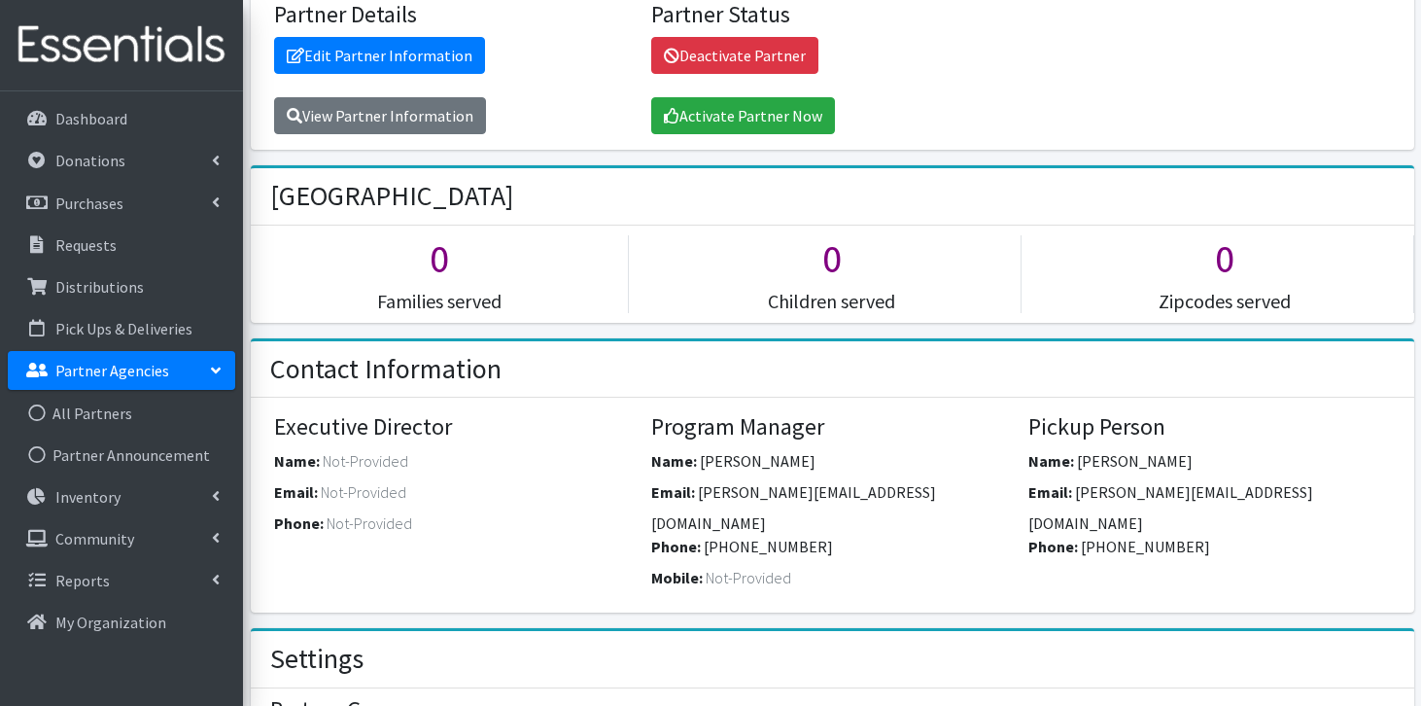
scroll to position [273, 0]
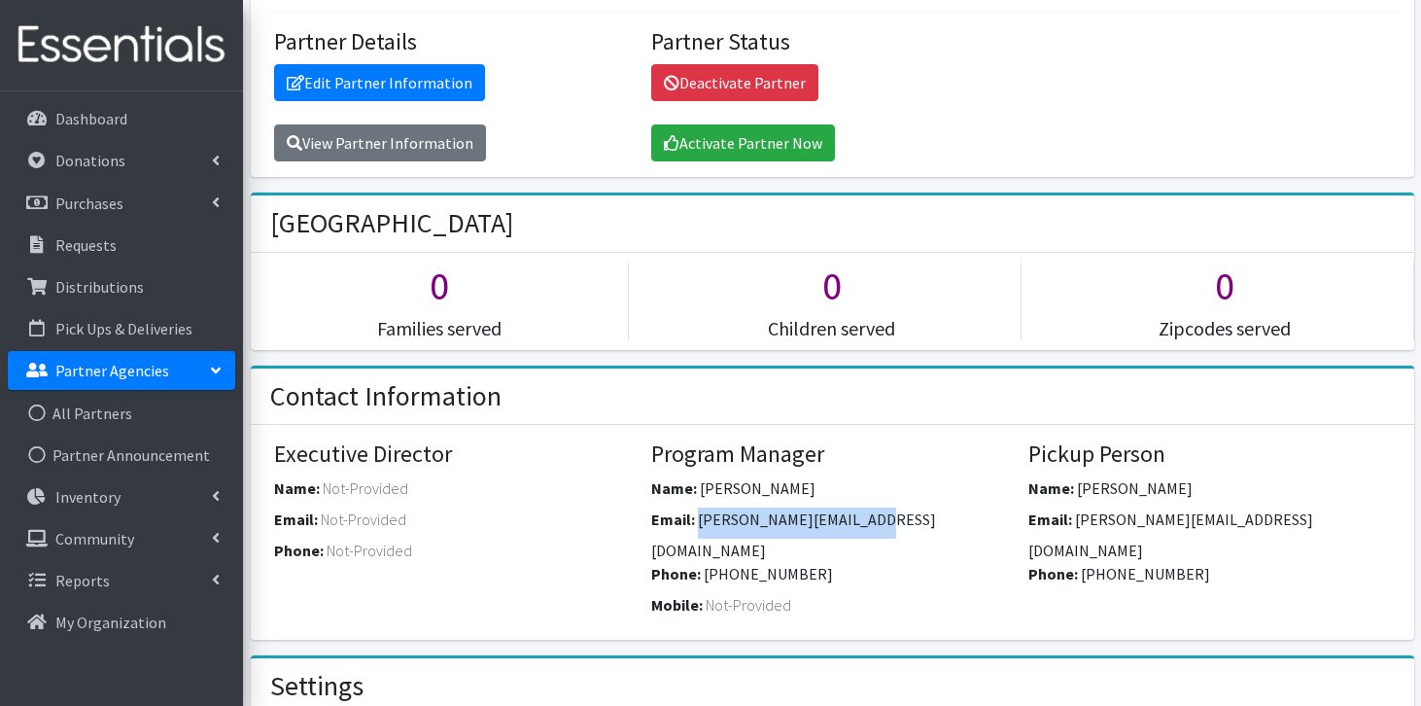
drag, startPoint x: 863, startPoint y: 520, endPoint x: 699, endPoint y: 510, distance: 164.5
click at [699, 510] on div "Email: [PERSON_NAME][EMAIL_ADDRESS][DOMAIN_NAME]" at bounding box center [832, 534] width 363 height 54
copy span "rachel.brown@spart2.org"
